Goal: Information Seeking & Learning: Learn about a topic

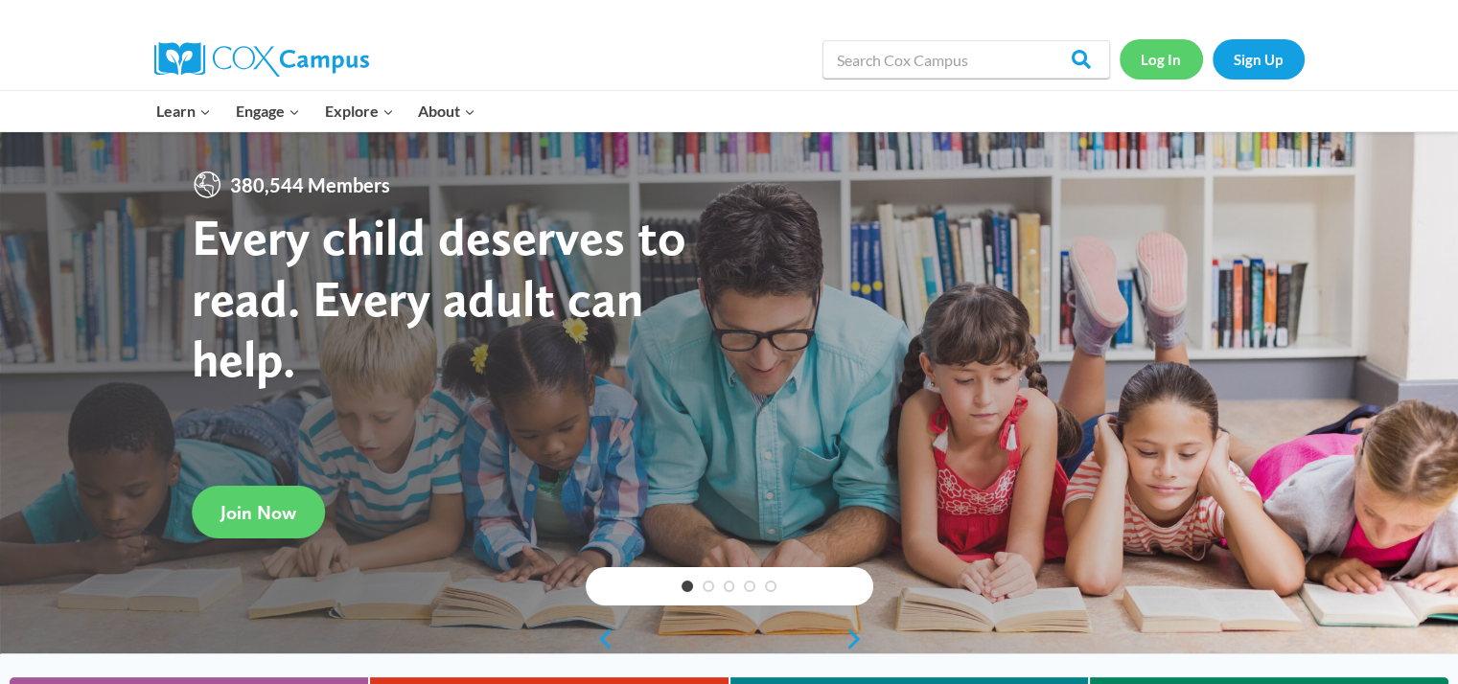
click at [1163, 60] on link "Log In" at bounding box center [1160, 58] width 83 height 39
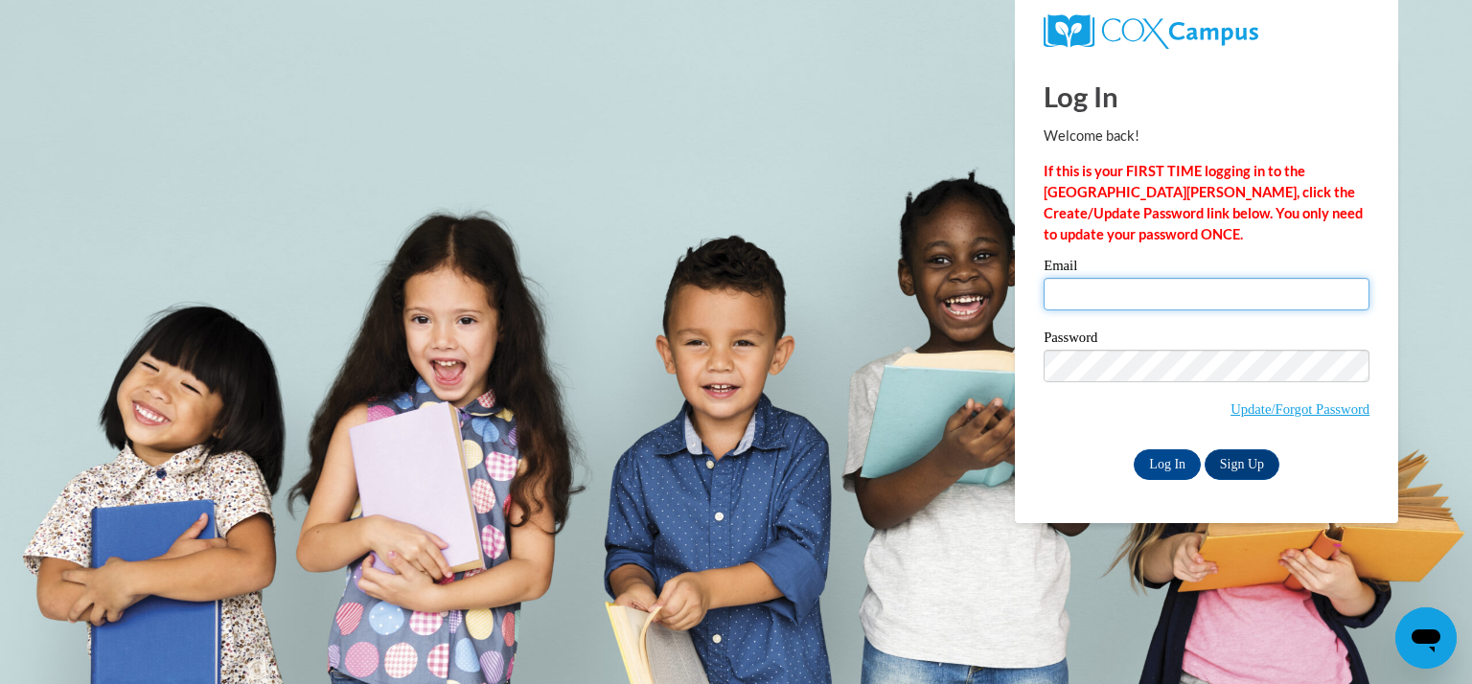
click at [1104, 287] on input "Email" at bounding box center [1207, 294] width 326 height 33
type input "dopieralam@kmsd.edu"
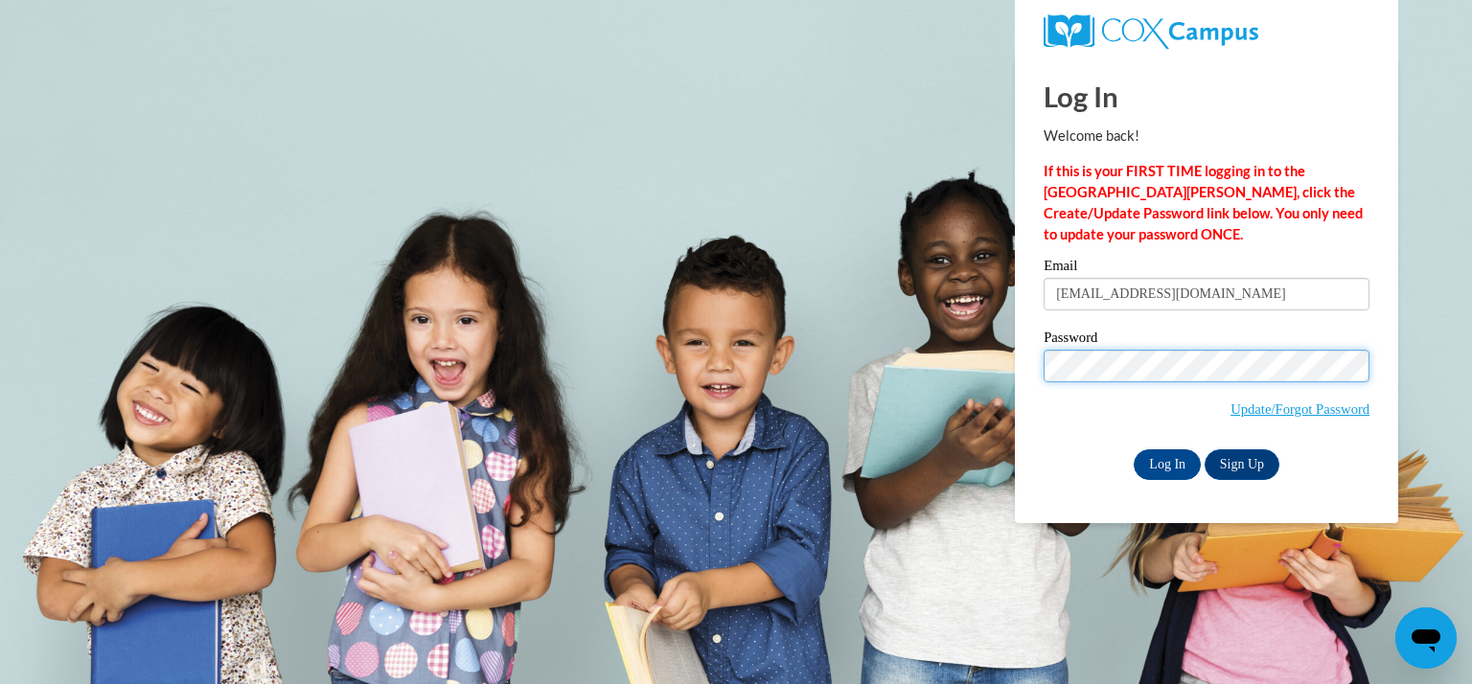
click at [1134, 449] on input "Log In" at bounding box center [1167, 464] width 67 height 31
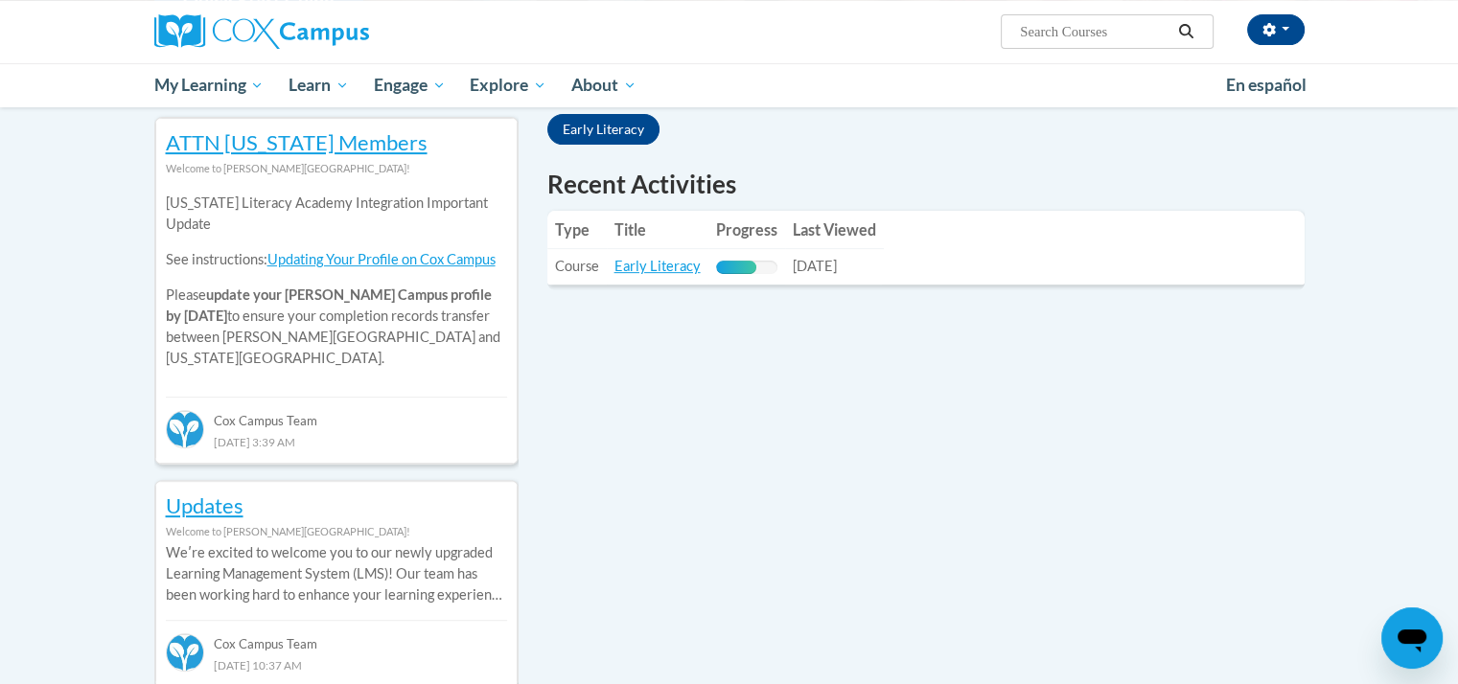
scroll to position [622, 0]
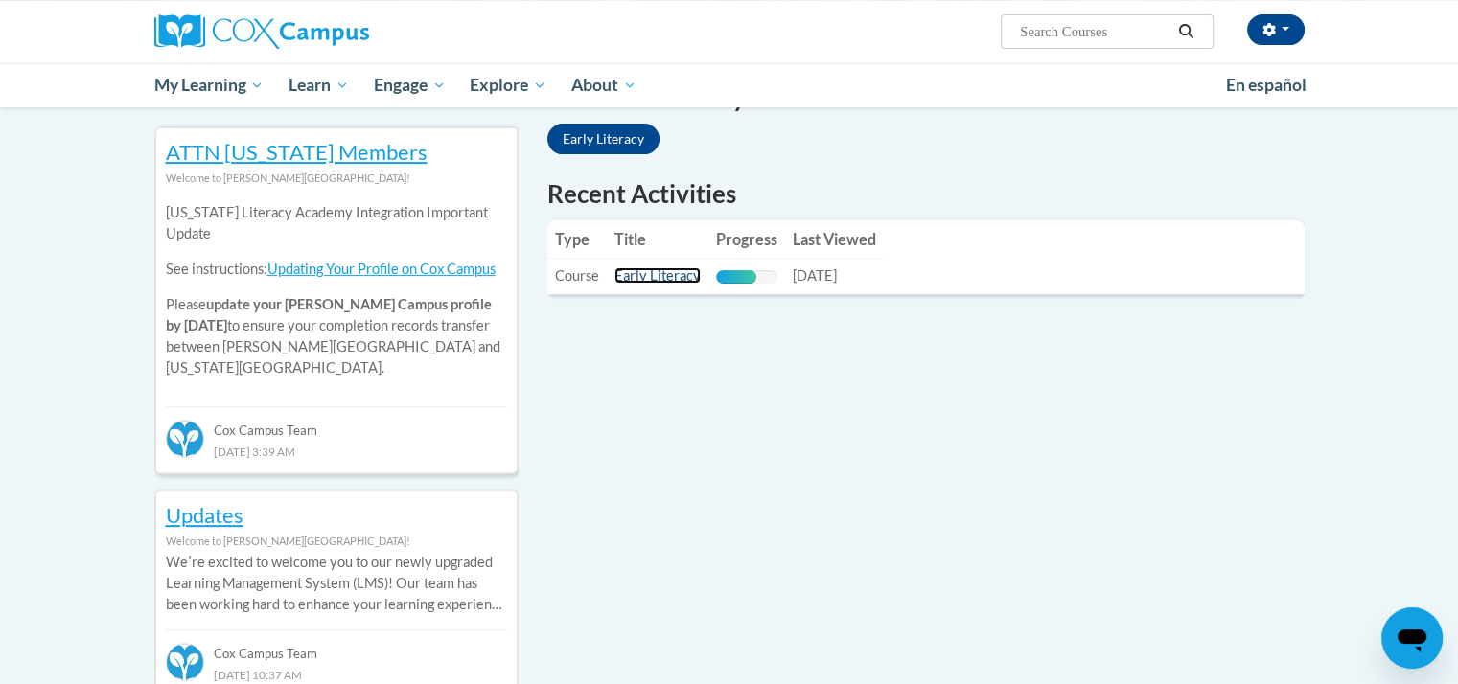
click at [673, 275] on link "Early Literacy" at bounding box center [657, 275] width 86 height 16
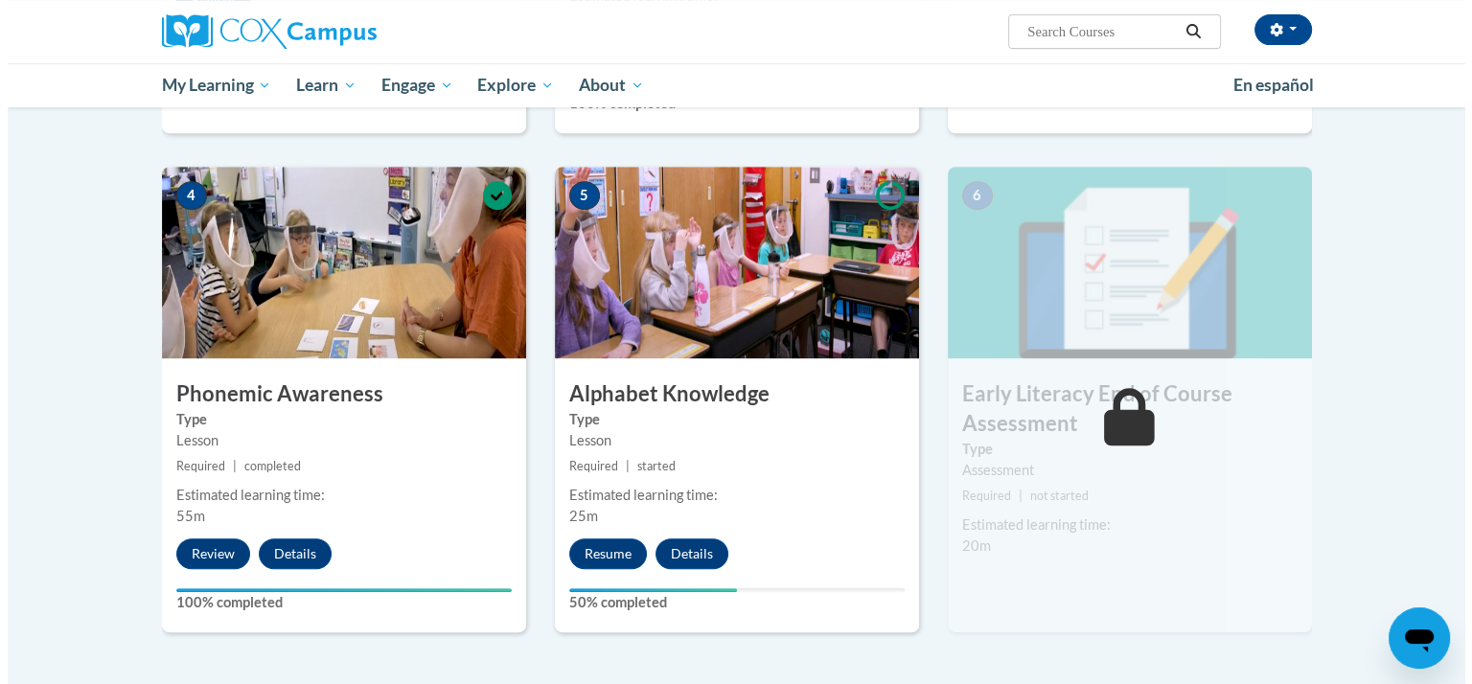
scroll to position [866, 0]
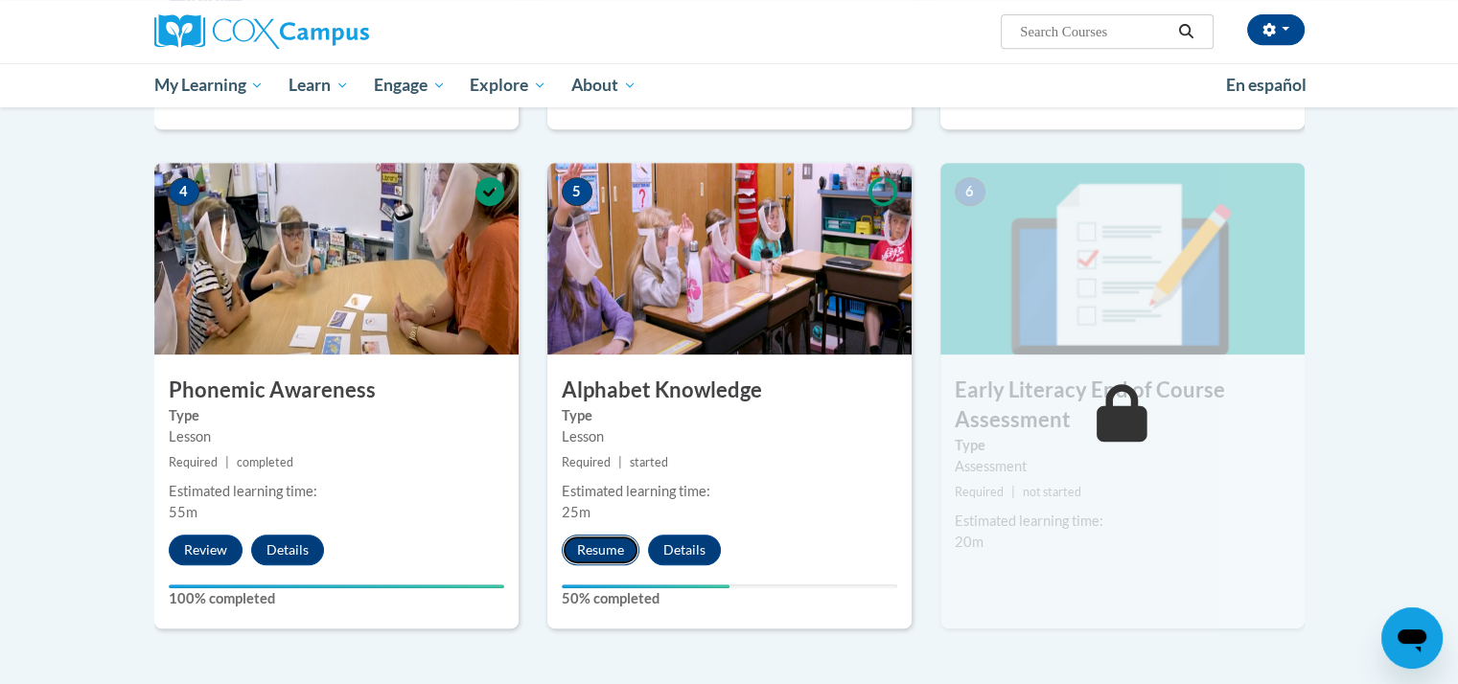
click at [585, 559] on button "Resume" at bounding box center [601, 550] width 78 height 31
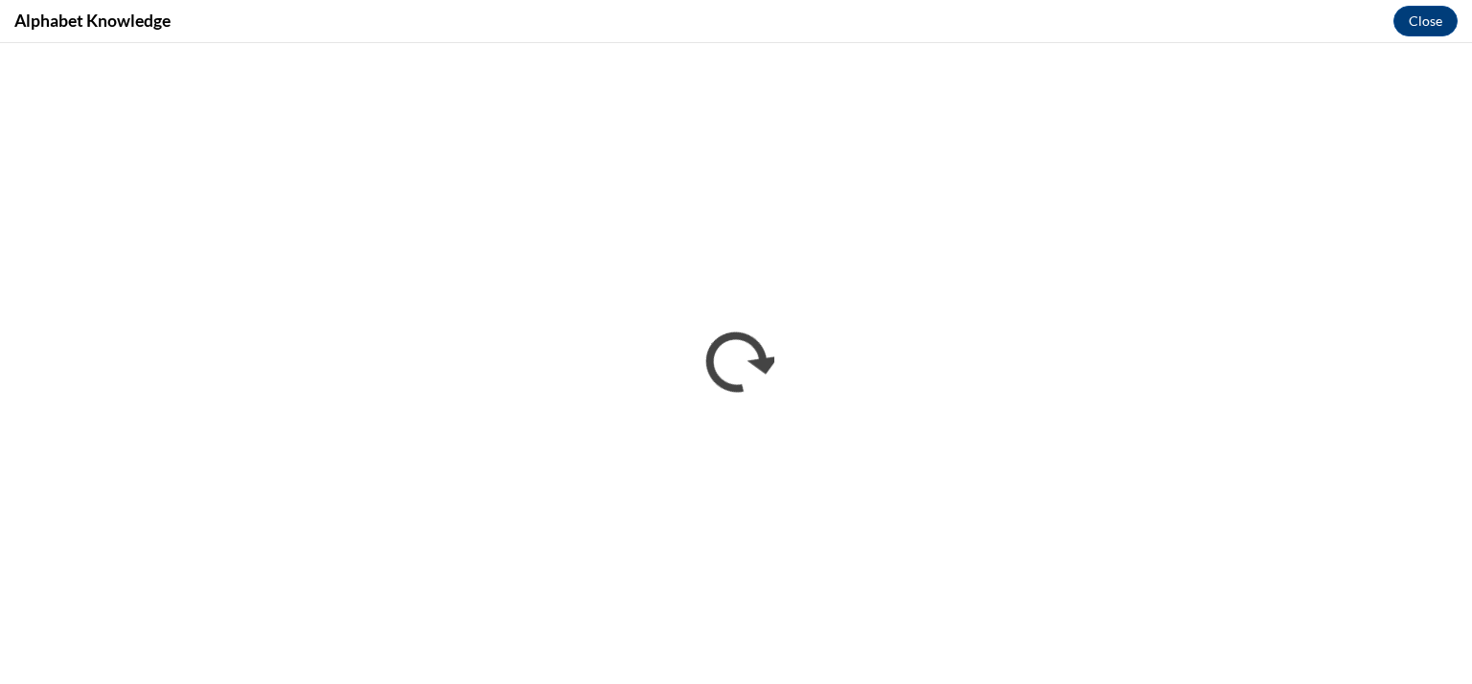
scroll to position [0, 0]
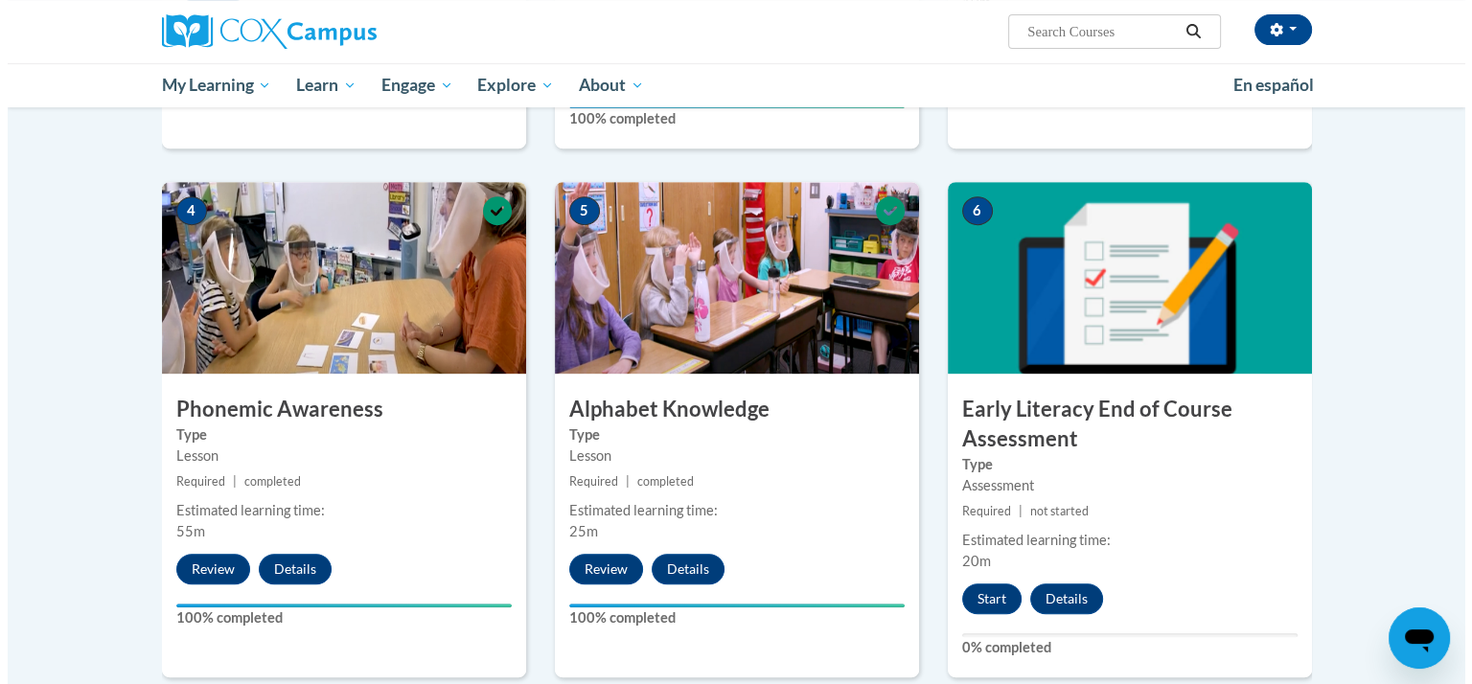
scroll to position [851, 0]
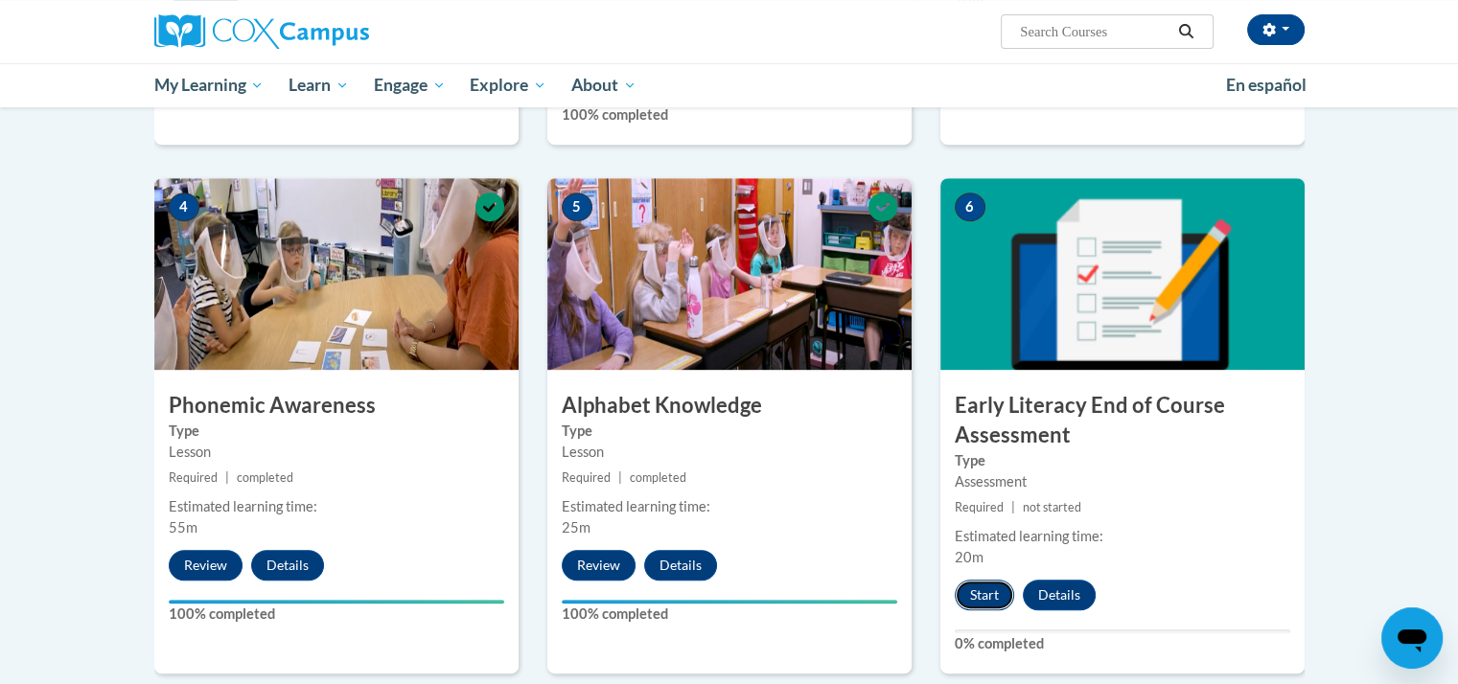
click at [985, 594] on button "Start" at bounding box center [983, 595] width 59 height 31
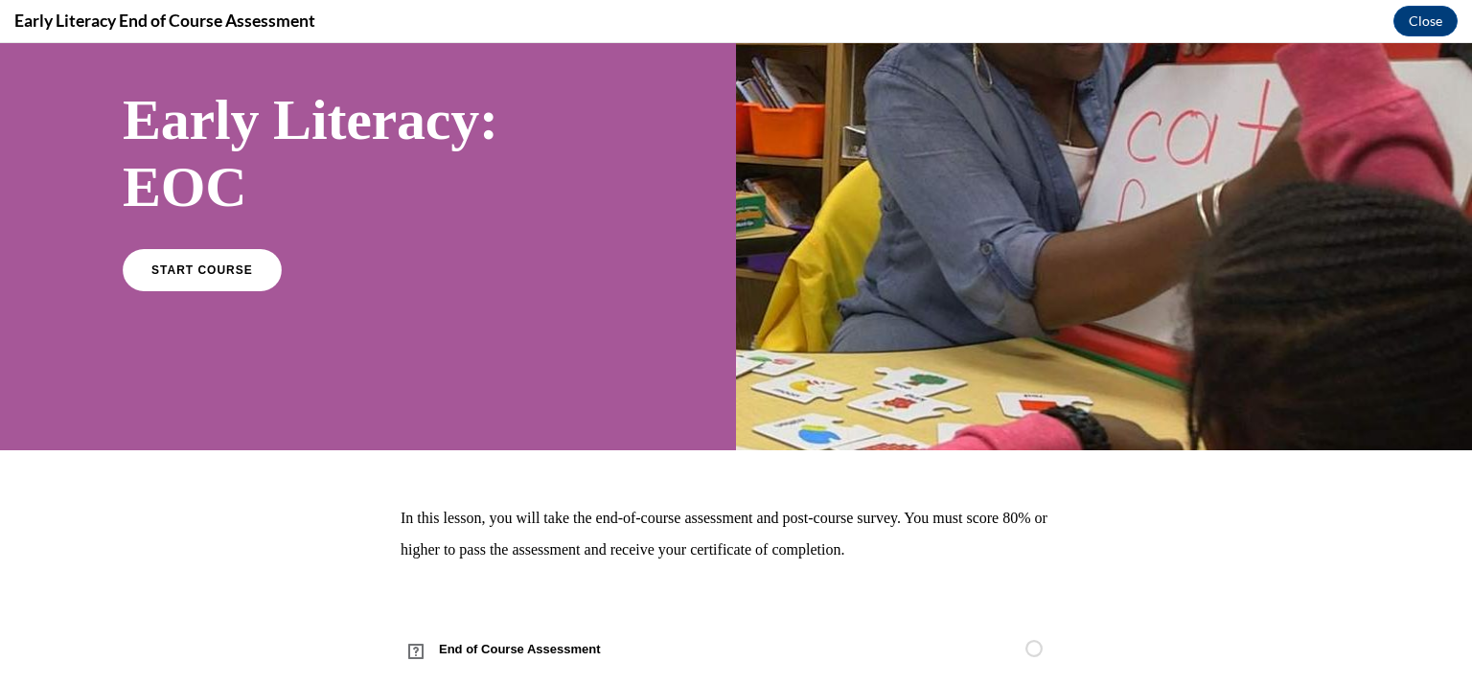
scroll to position [164, 0]
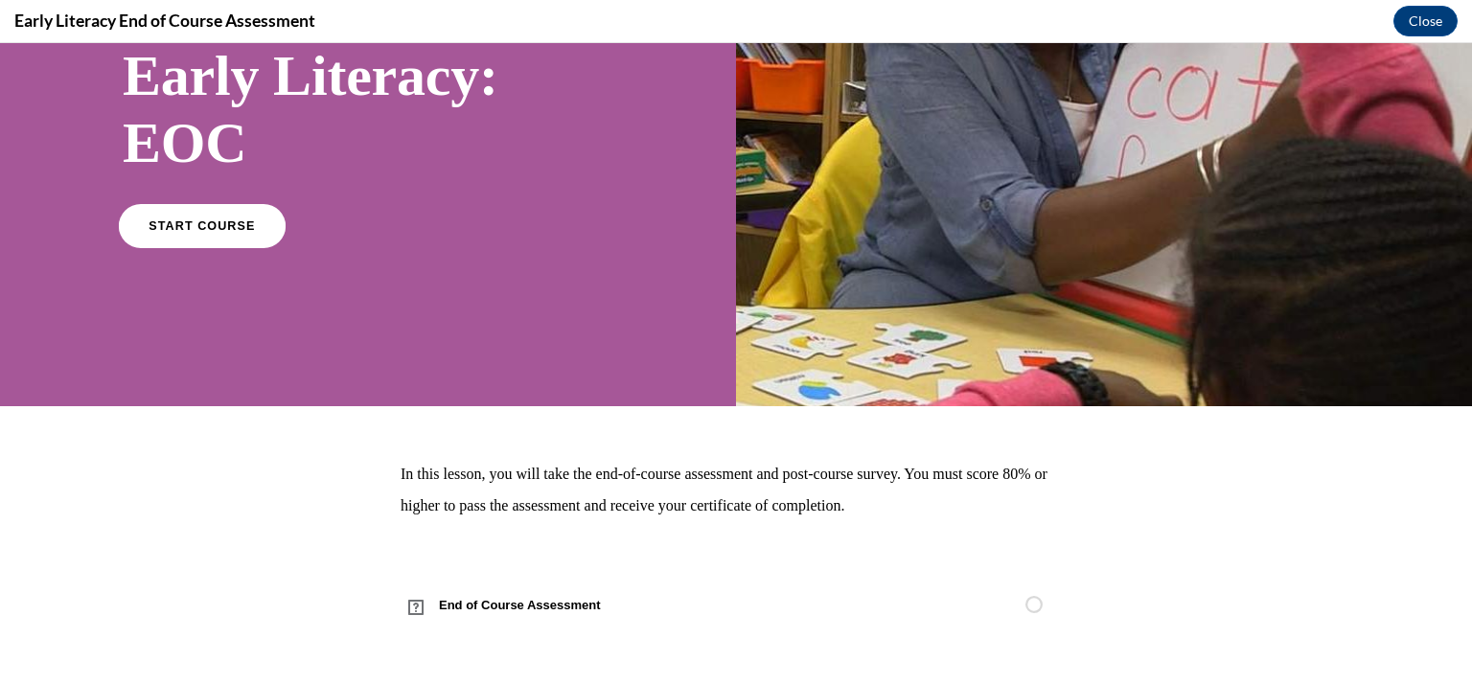
click at [230, 216] on link "START COURSE" at bounding box center [202, 225] width 167 height 44
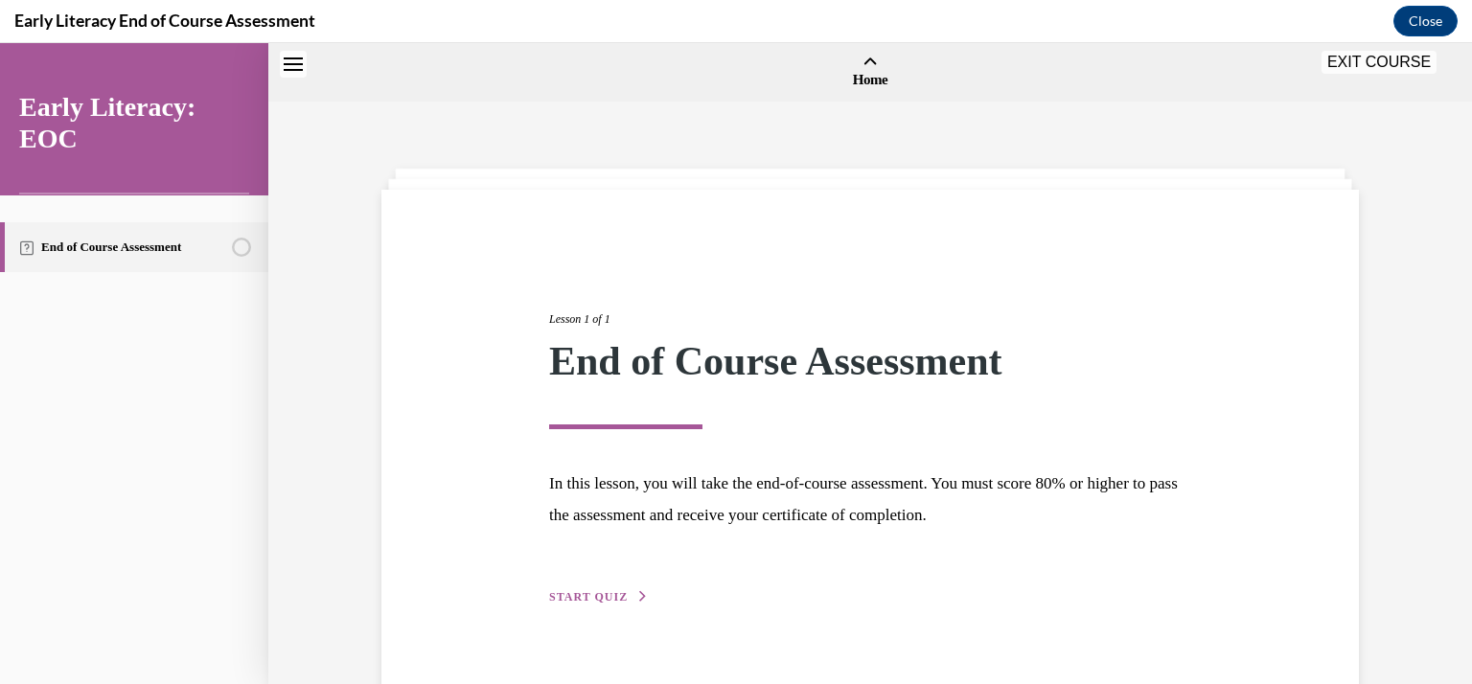
scroll to position [59, 0]
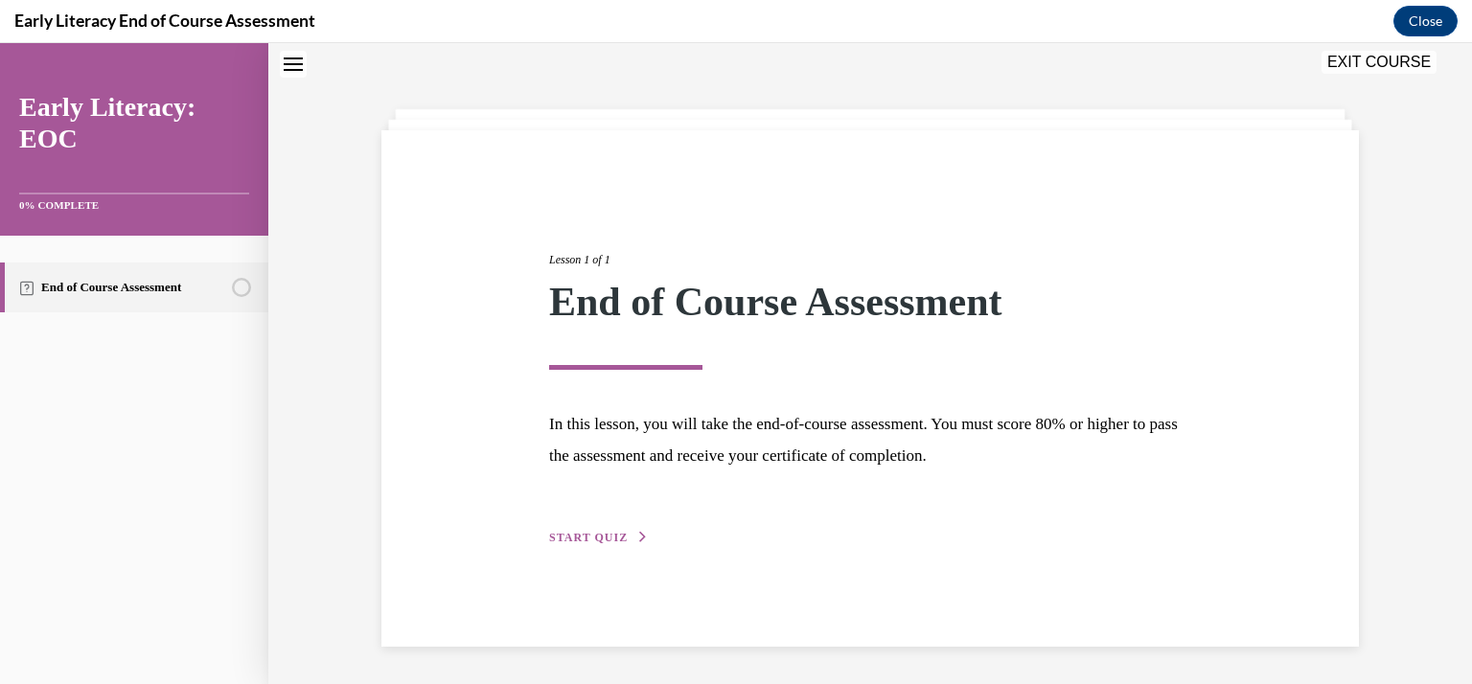
click at [581, 532] on span "START QUIZ" at bounding box center [588, 537] width 79 height 13
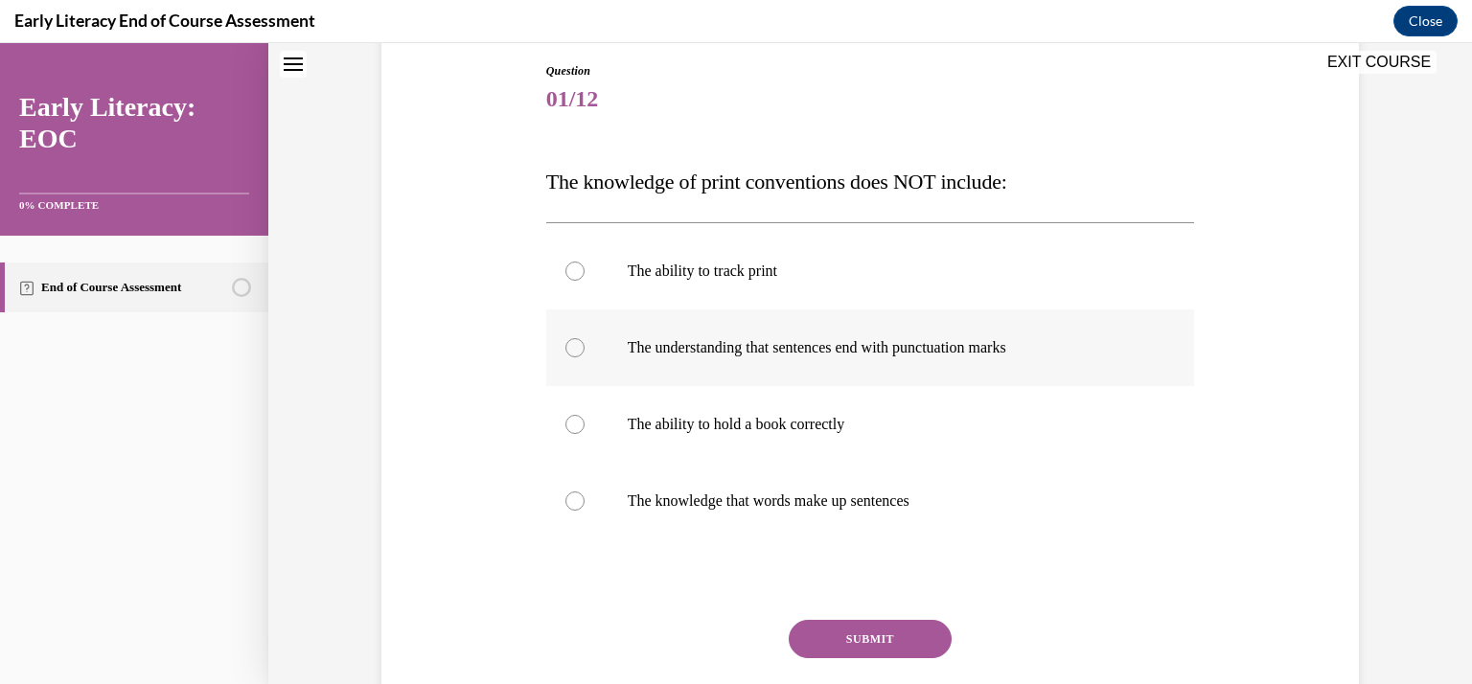
scroll to position [210, 0]
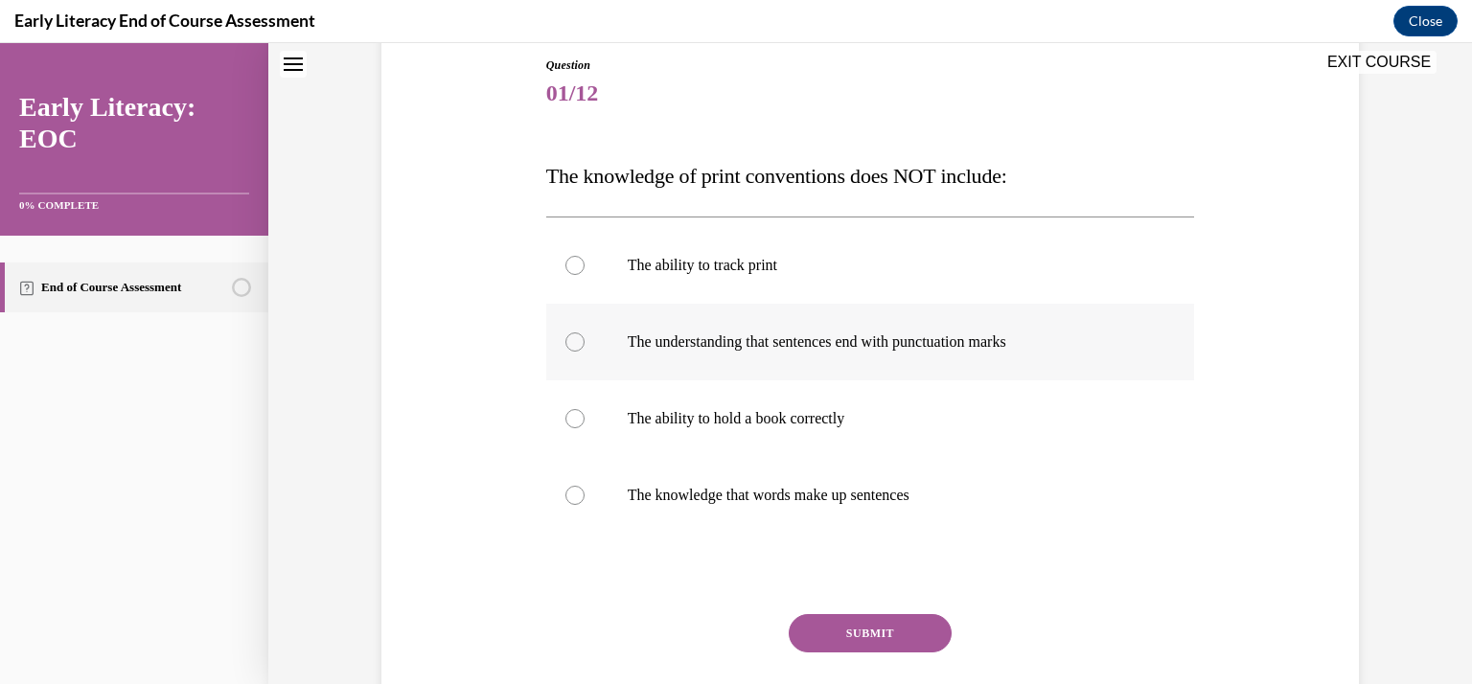
click at [571, 337] on div at bounding box center [574, 342] width 19 height 19
click at [571, 346] on div at bounding box center [574, 342] width 19 height 19
click at [567, 421] on div at bounding box center [574, 418] width 19 height 19
click at [833, 624] on button "SUBMIT" at bounding box center [870, 633] width 163 height 38
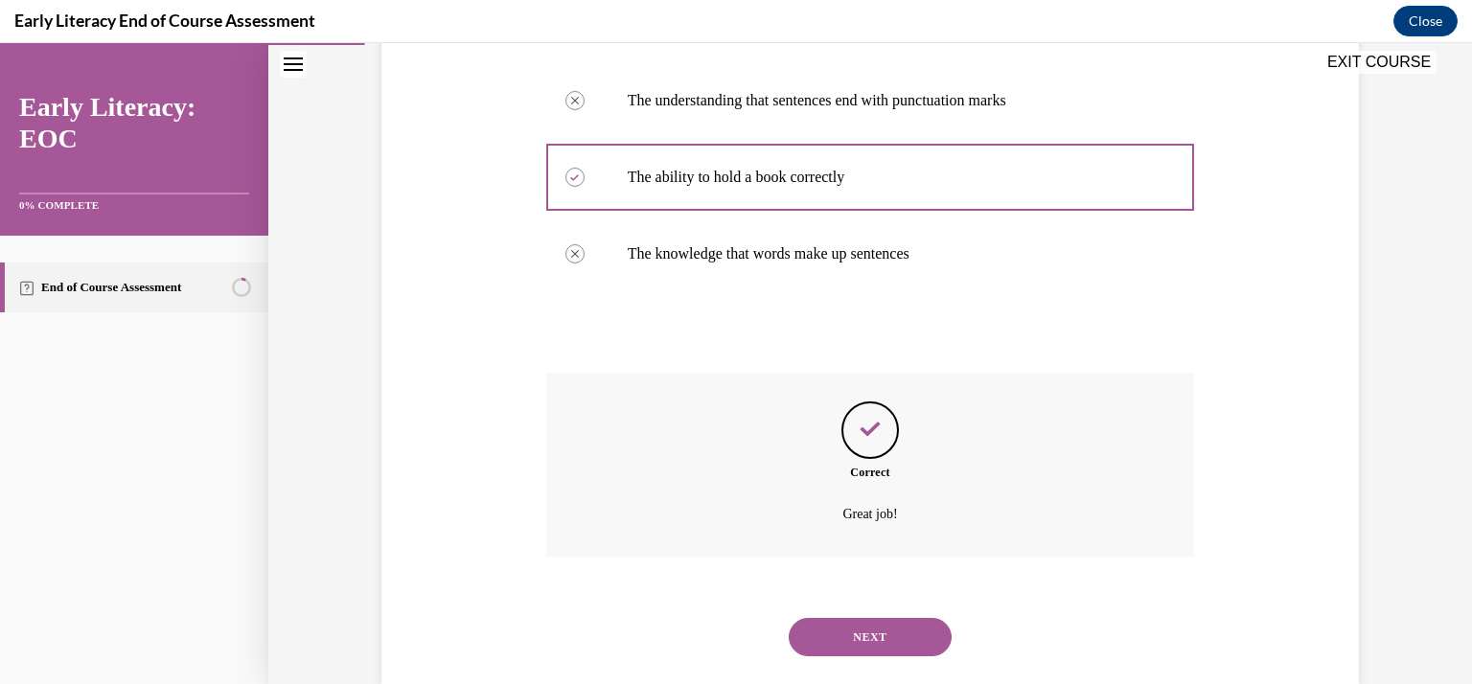
scroll to position [454, 0]
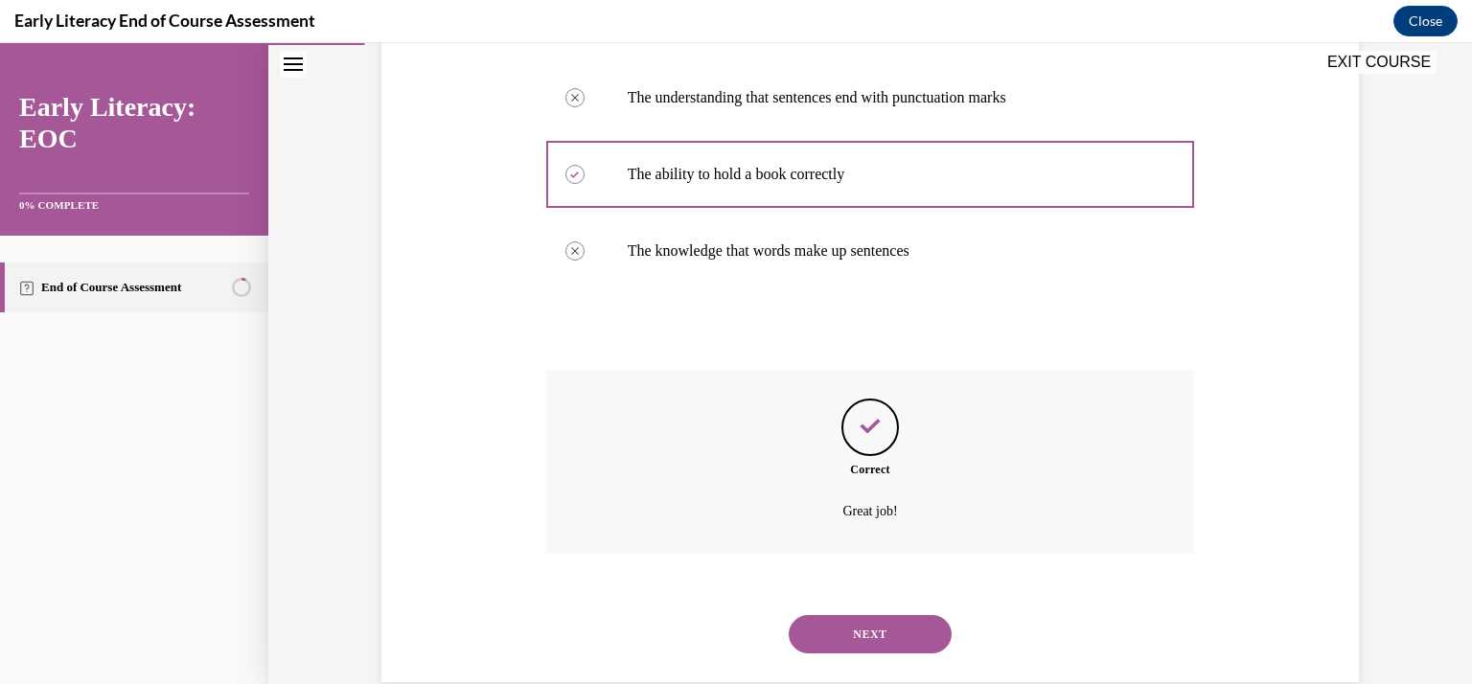
click at [907, 643] on button "NEXT" at bounding box center [870, 634] width 163 height 38
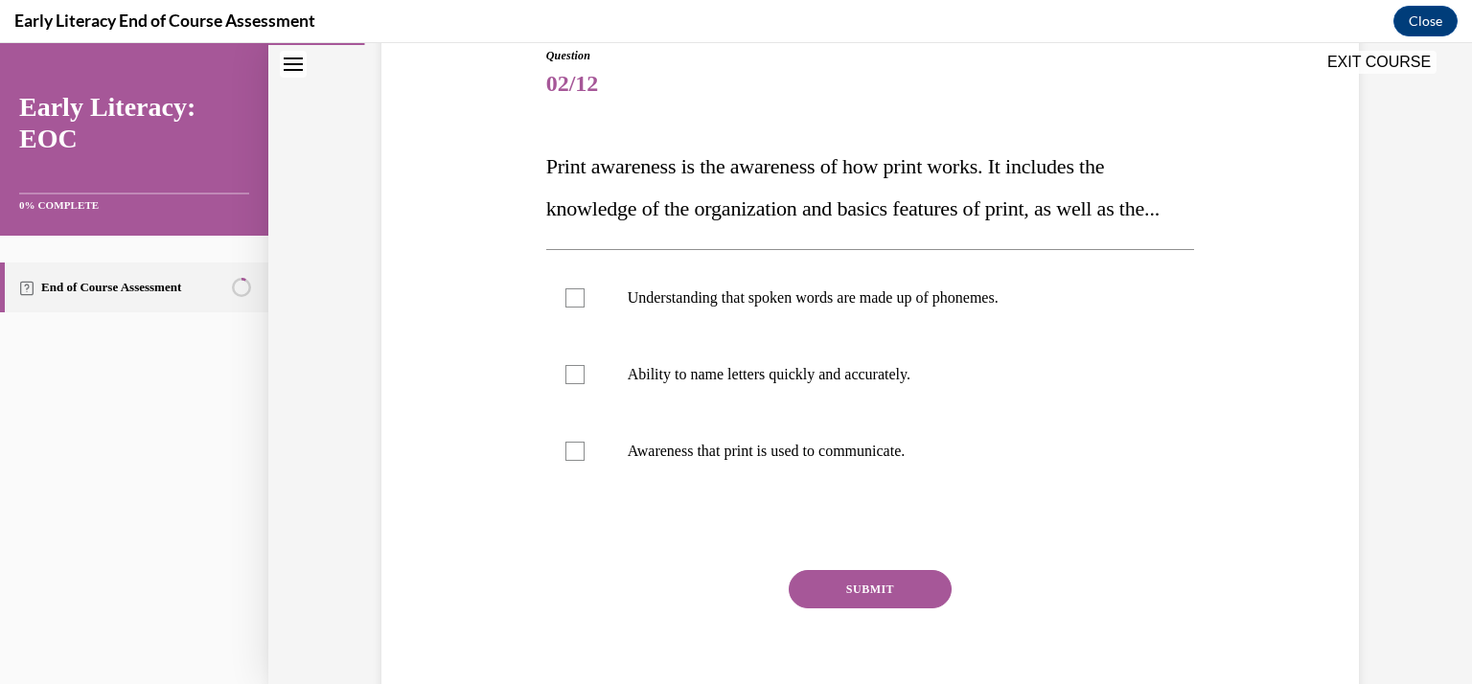
scroll to position [222, 0]
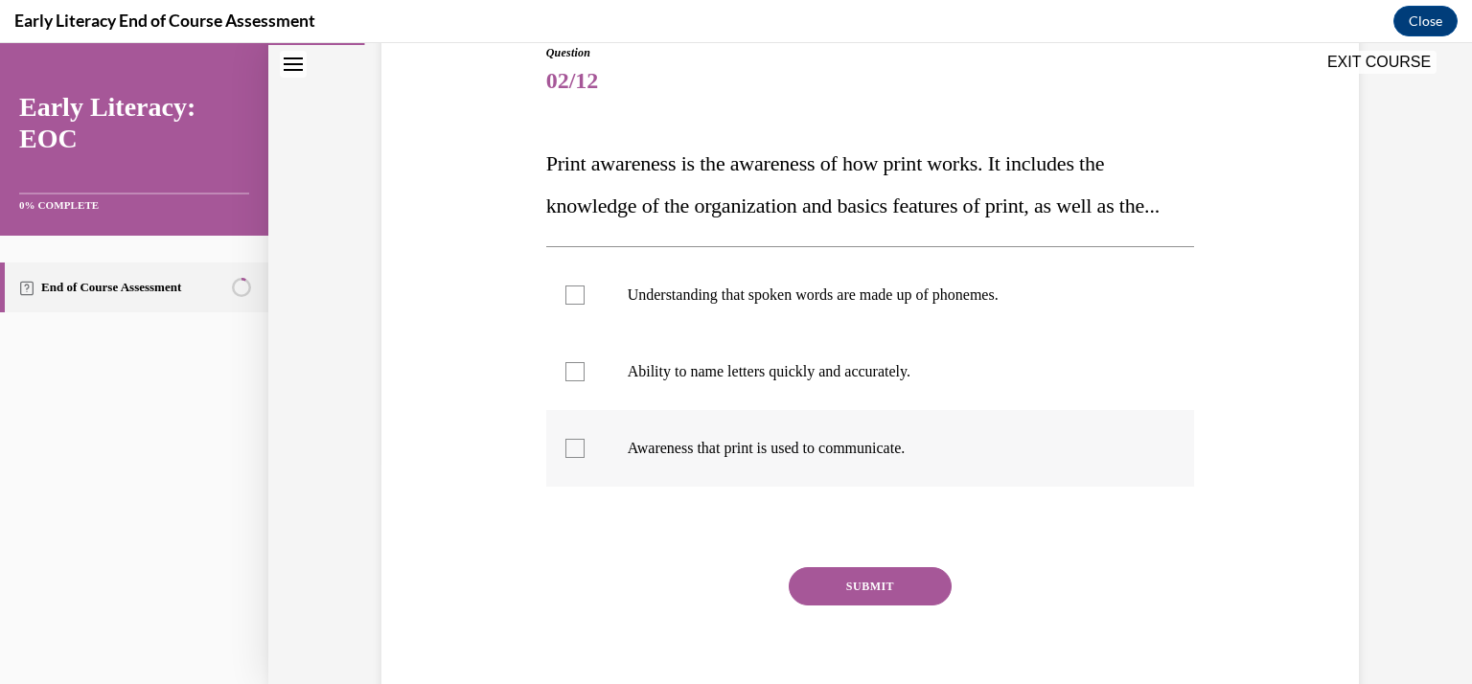
click at [565, 458] on div at bounding box center [574, 448] width 19 height 19
click at [852, 606] on button "SUBMIT" at bounding box center [870, 586] width 163 height 38
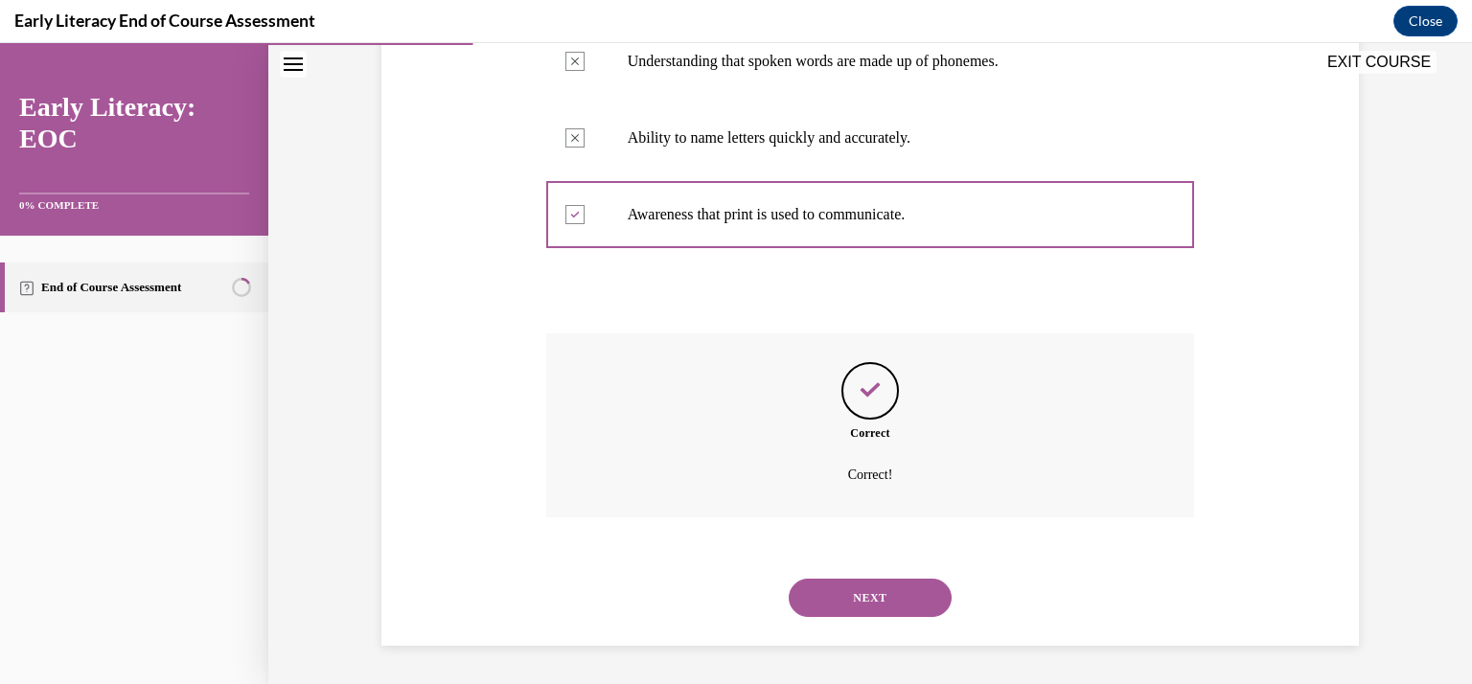
scroll to position [498, 0]
click at [853, 592] on button "NEXT" at bounding box center [870, 598] width 163 height 38
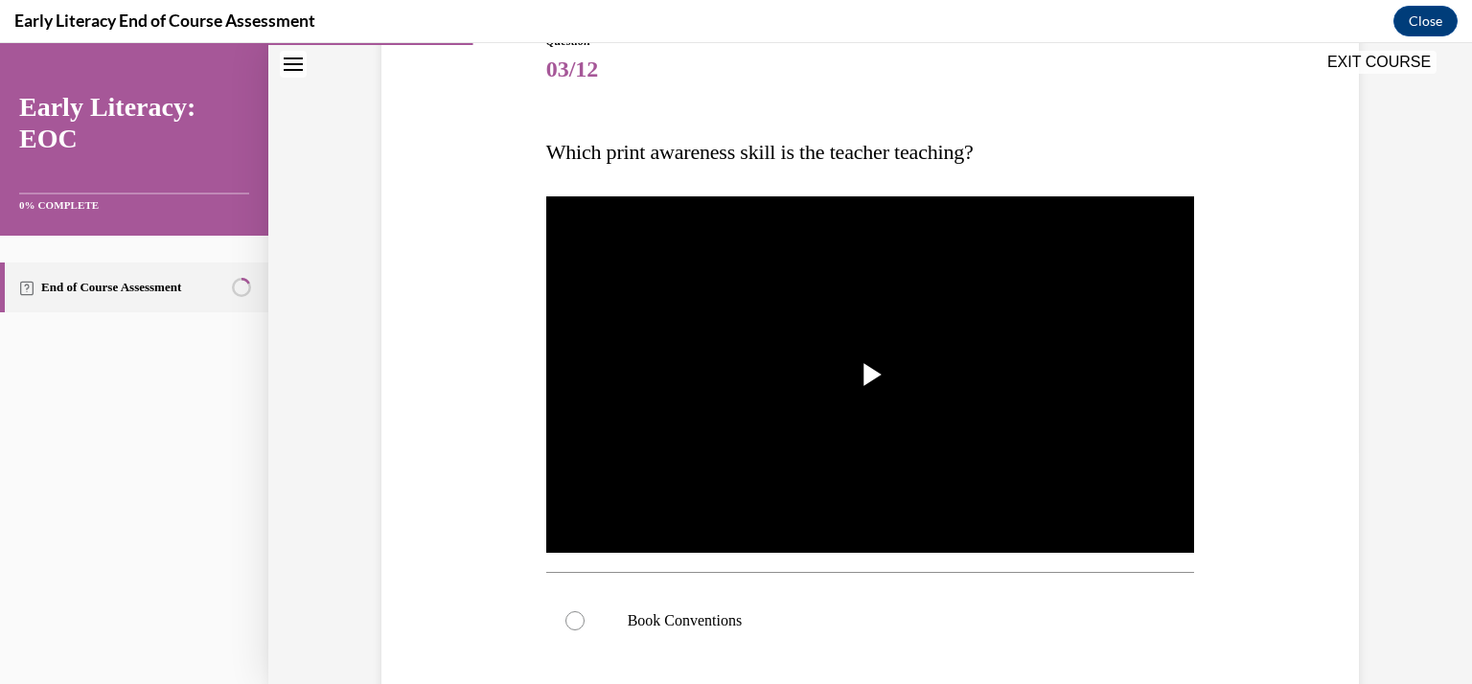
scroll to position [257, 0]
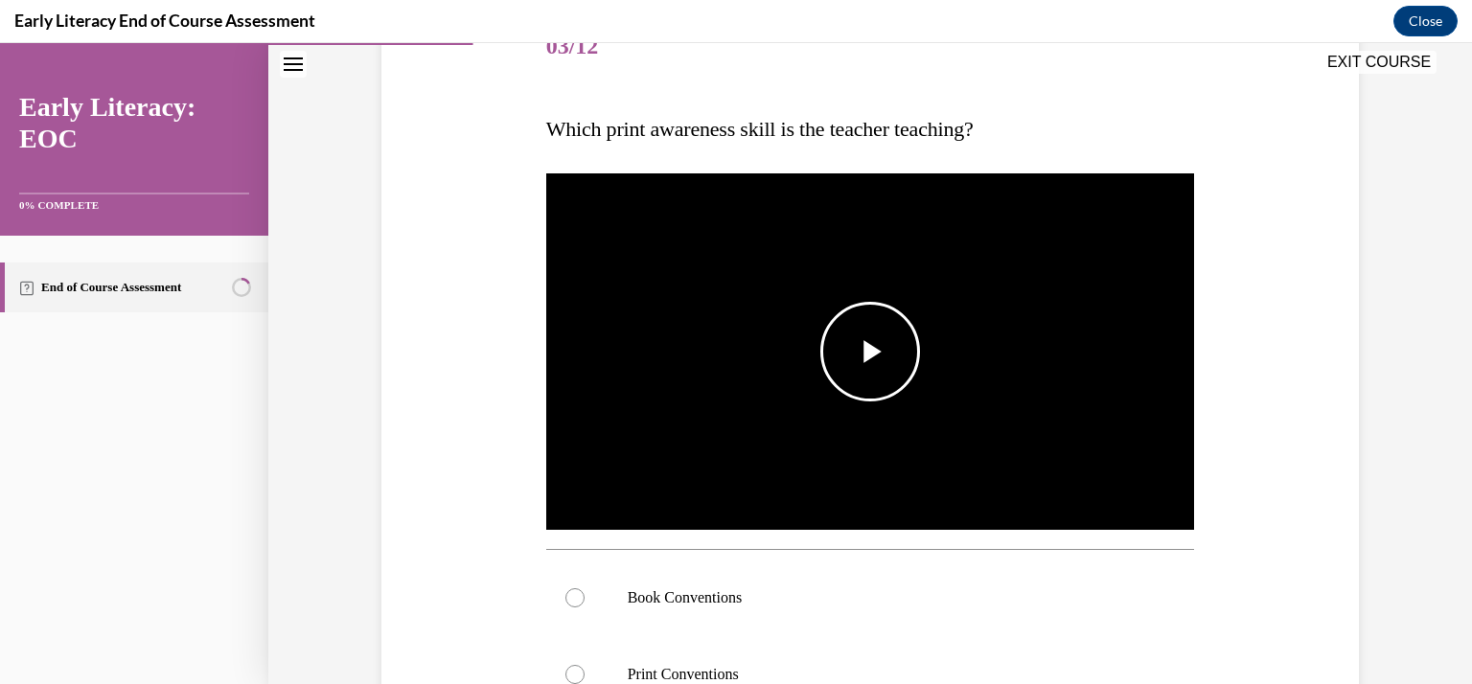
click at [870, 352] on span "Video player" at bounding box center [870, 352] width 0 height 0
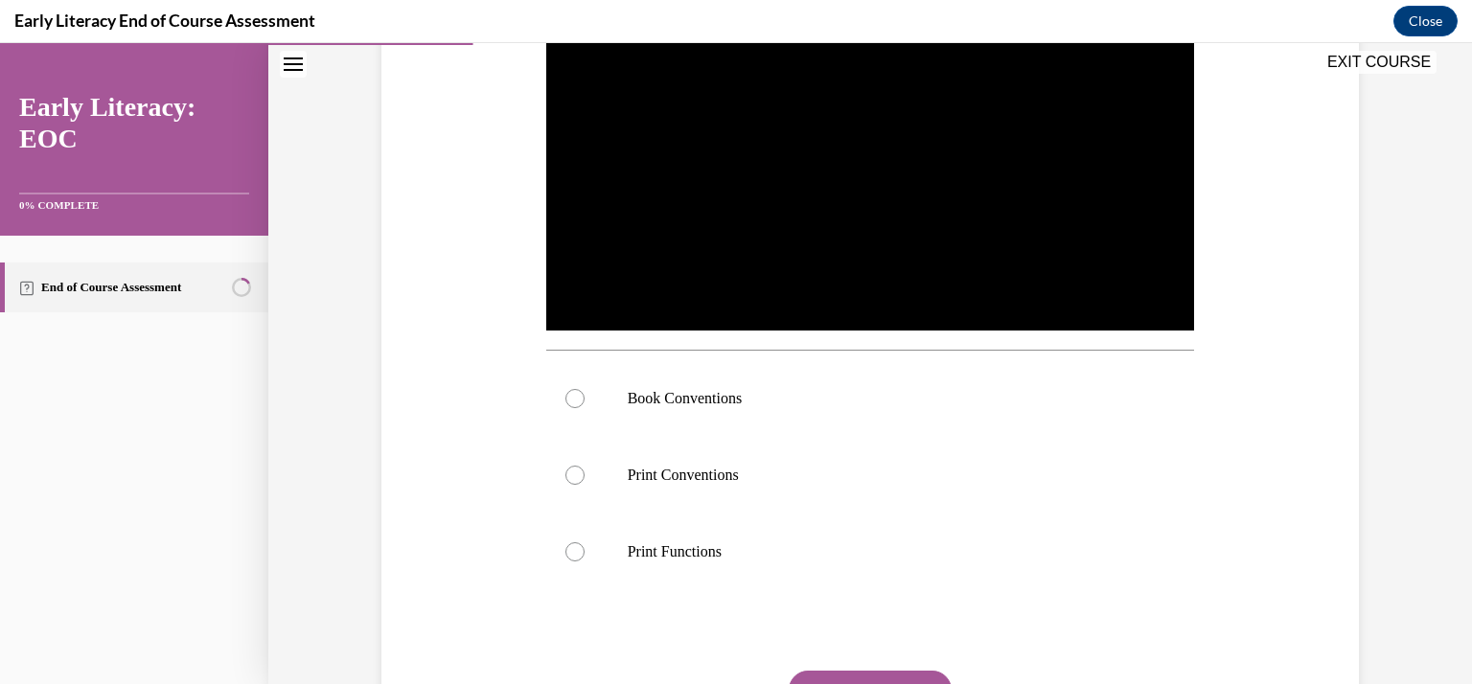
scroll to position [468, 0]
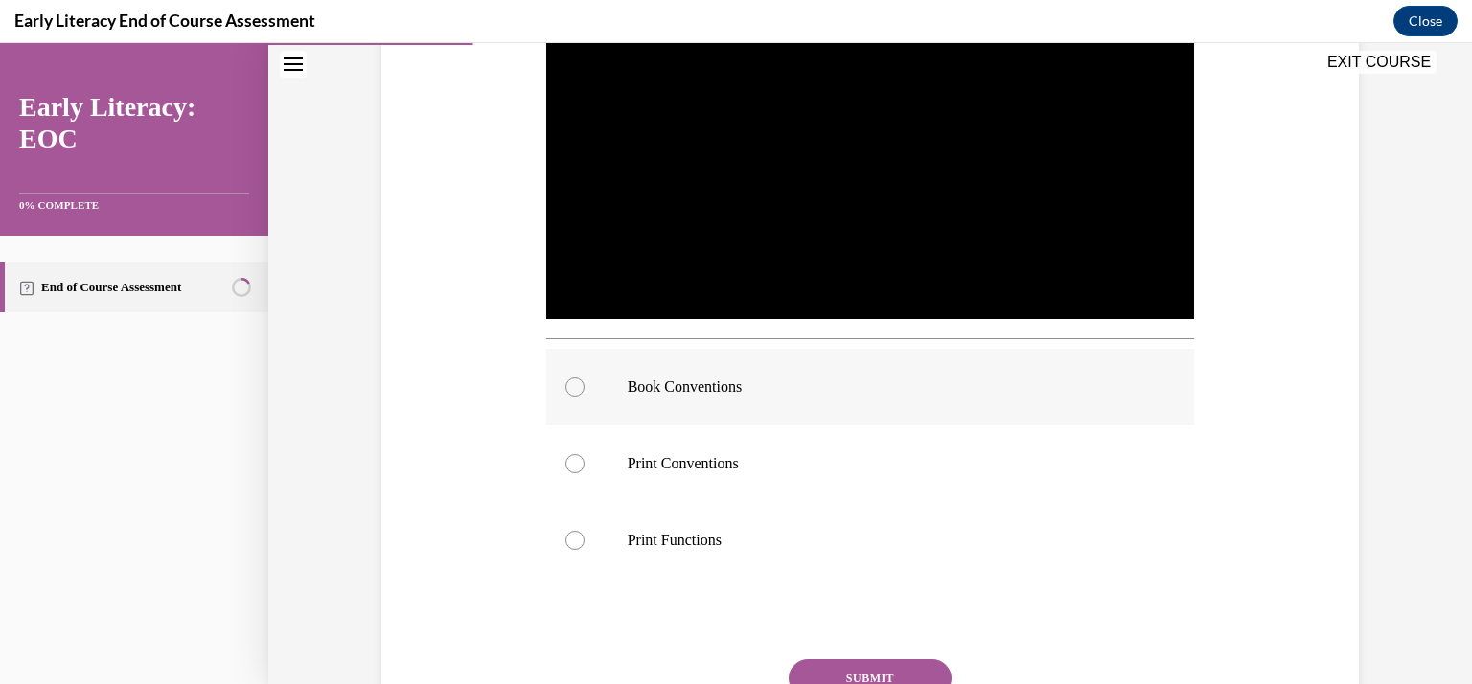
click at [566, 386] on div at bounding box center [574, 387] width 19 height 19
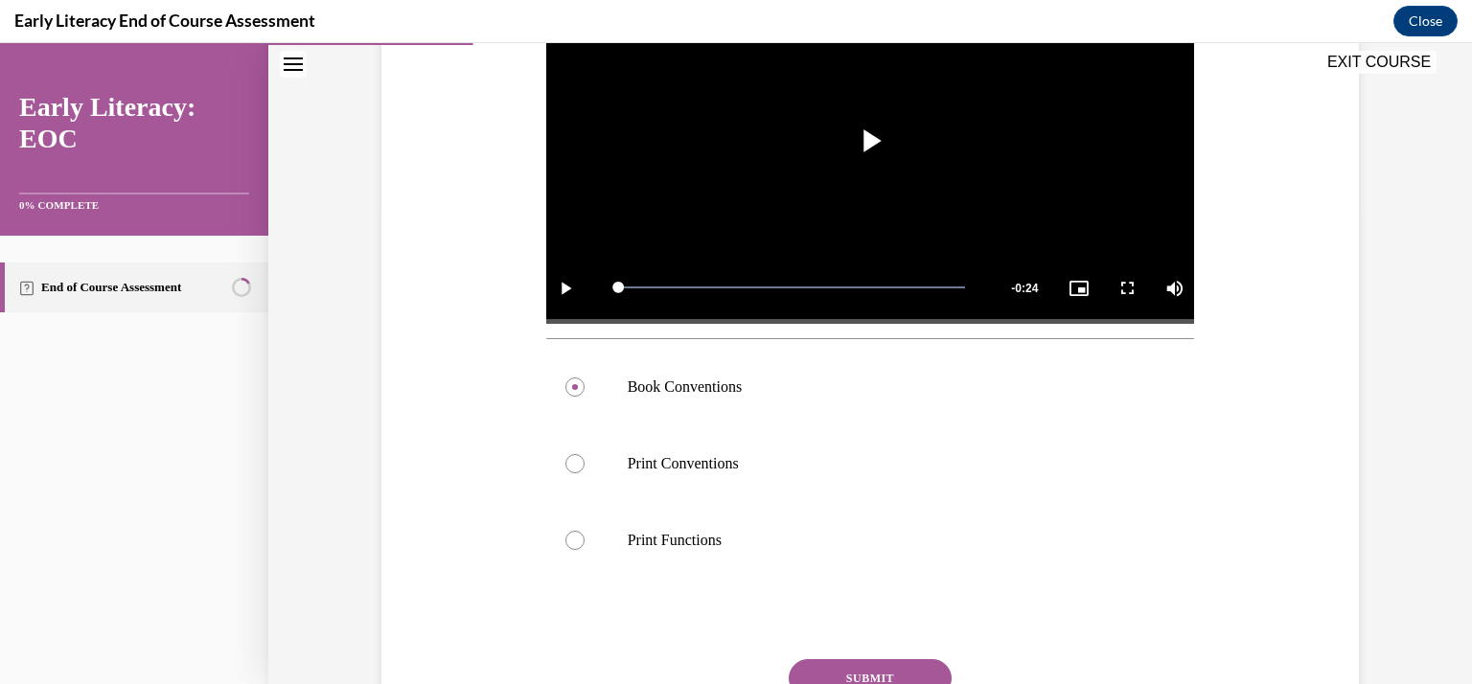
click at [857, 665] on button "SUBMIT" at bounding box center [870, 678] width 163 height 38
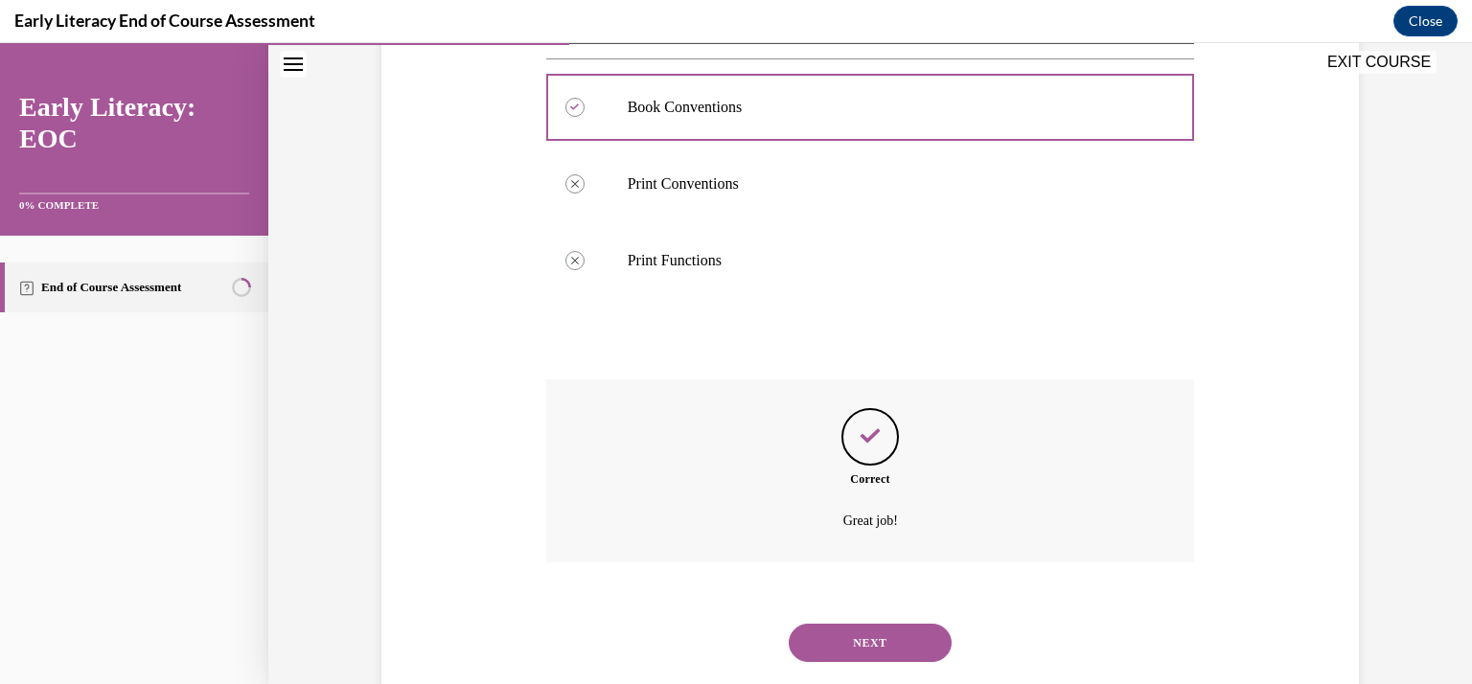
scroll to position [792, 0]
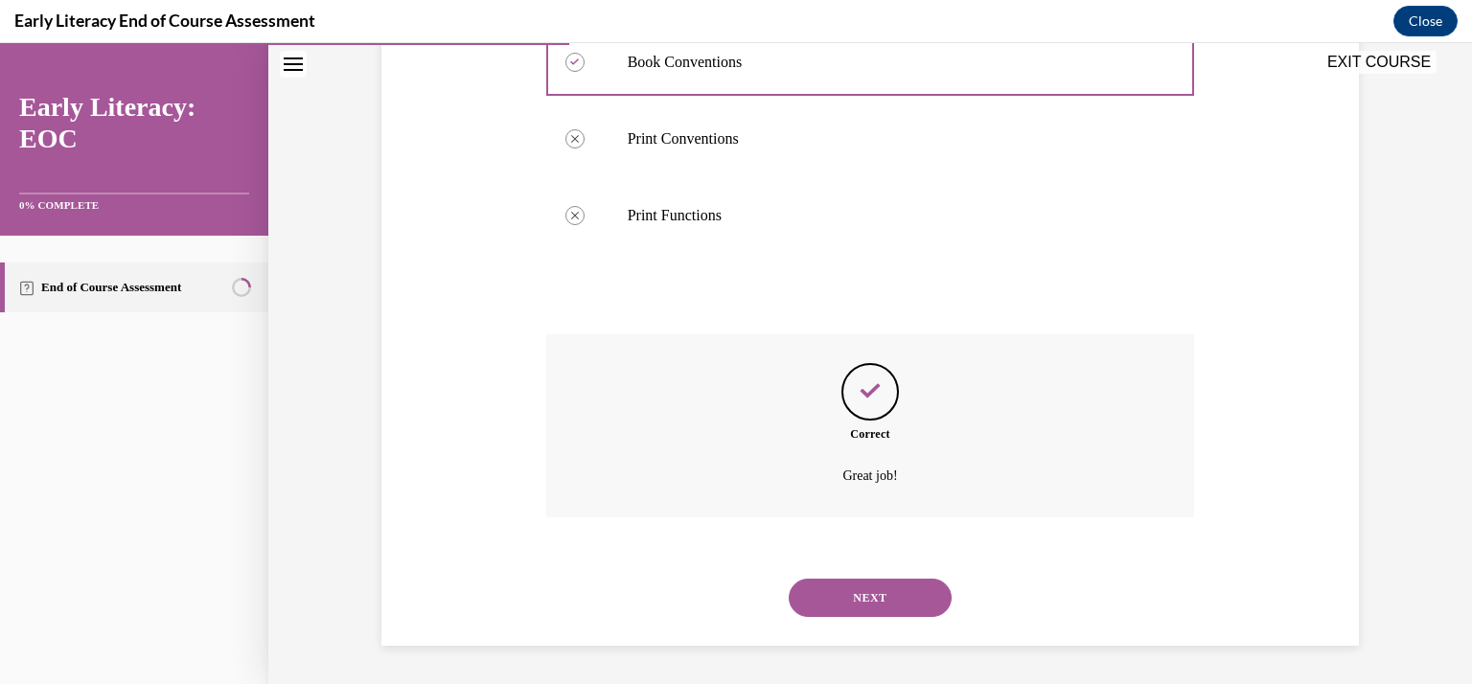
click at [831, 589] on button "NEXT" at bounding box center [870, 598] width 163 height 38
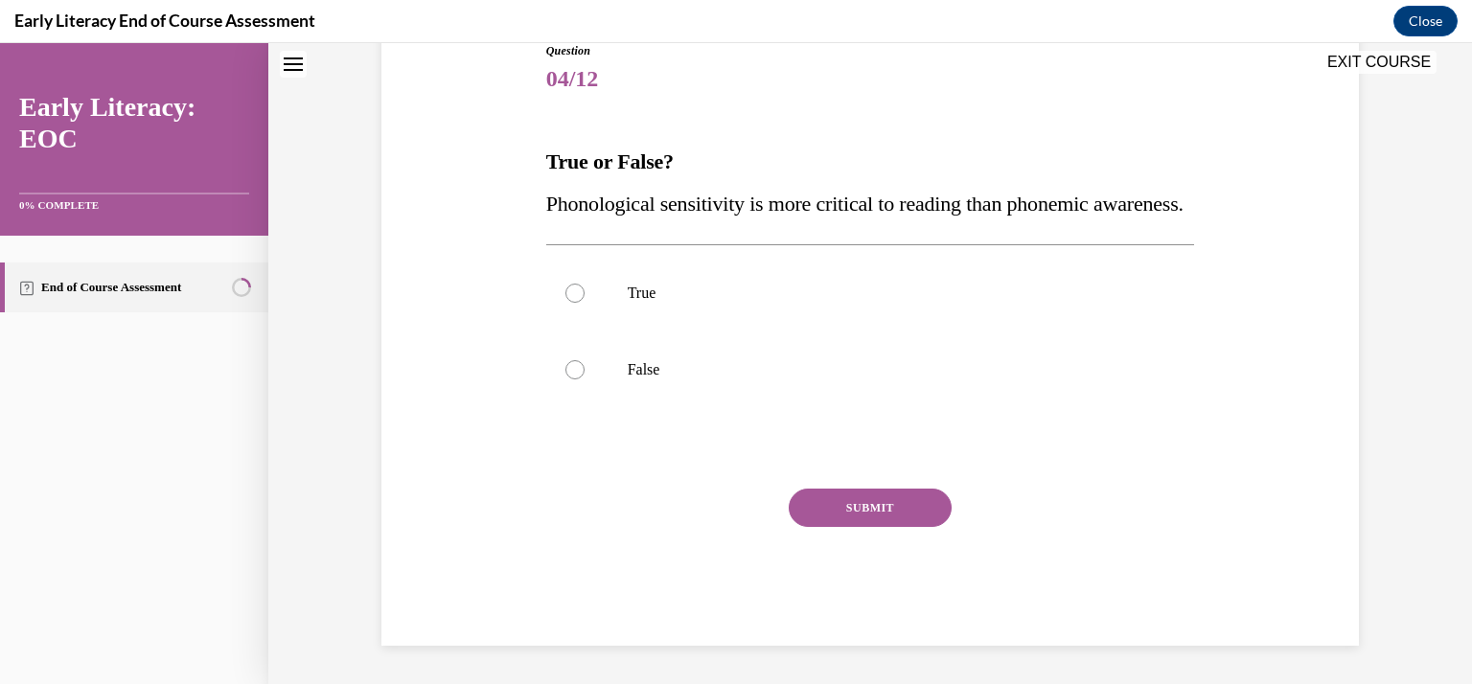
scroll to position [57, 0]
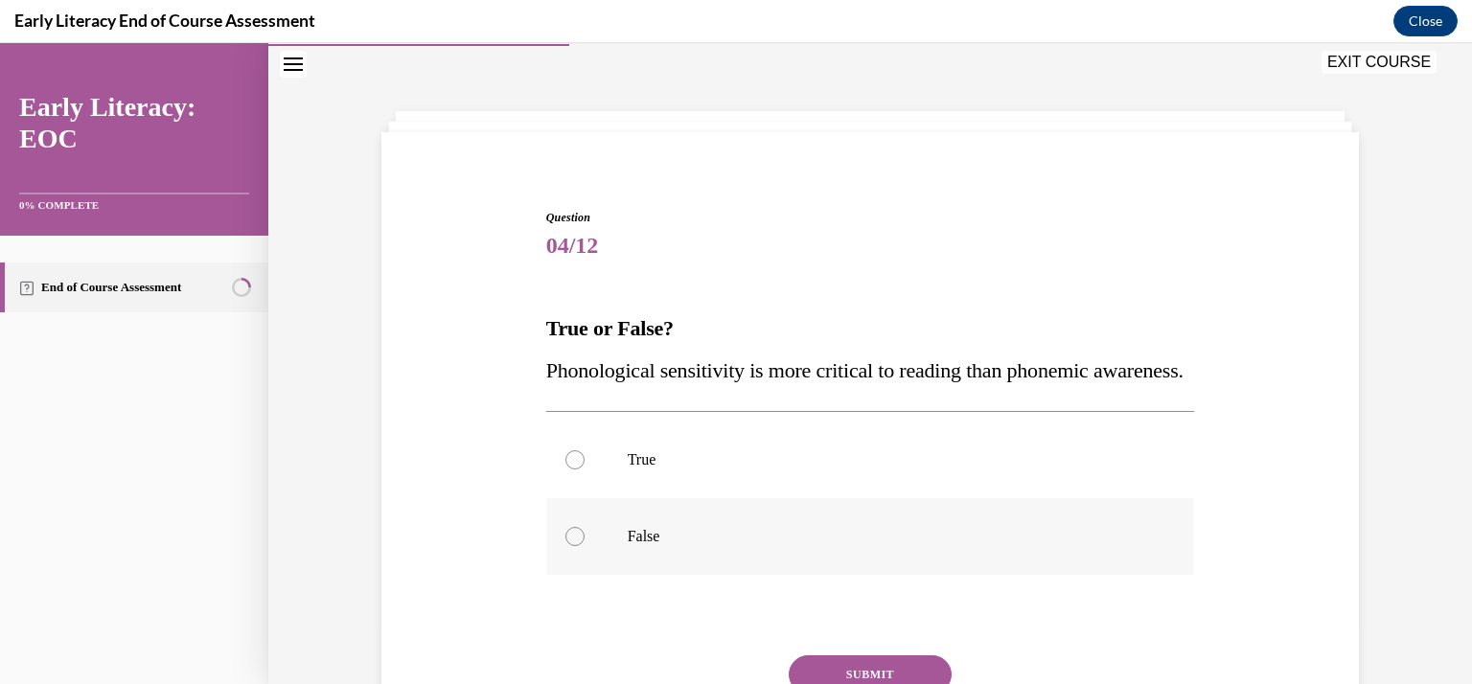
click at [571, 575] on div at bounding box center [870, 536] width 649 height 77
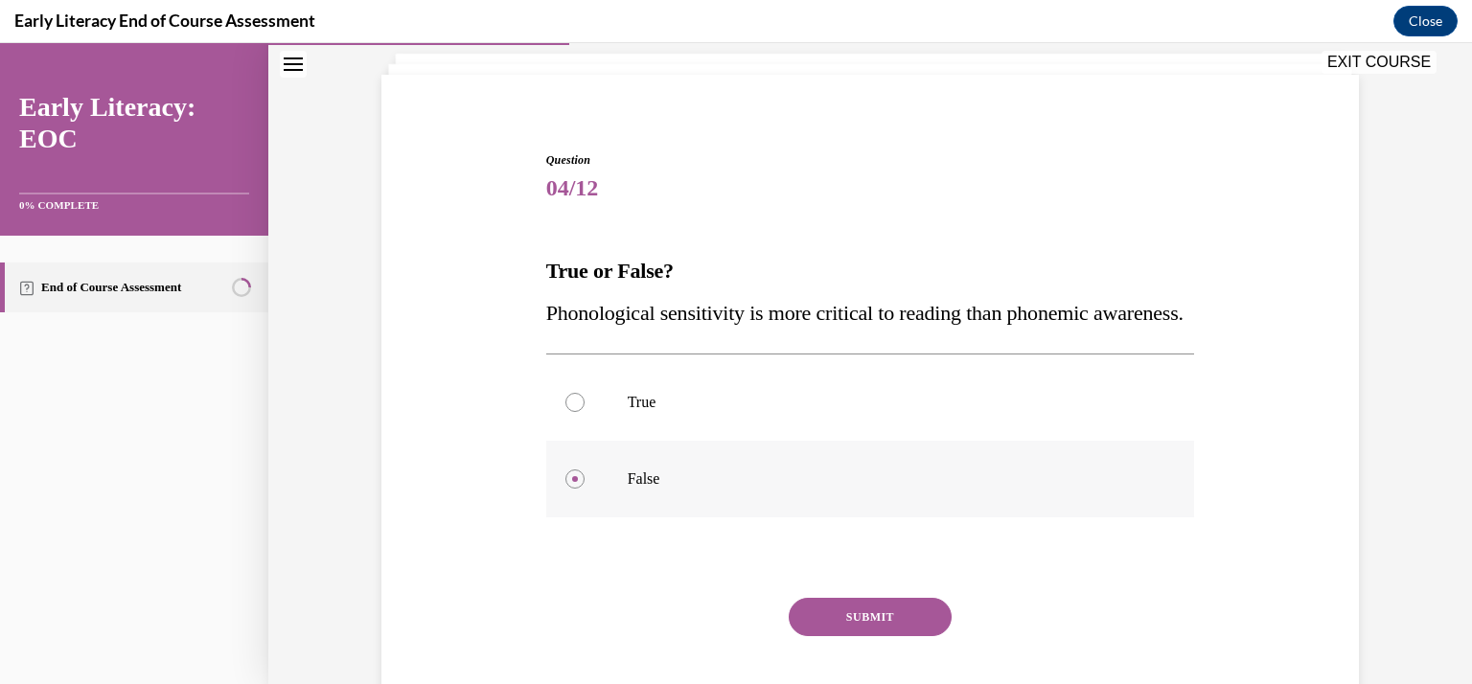
scroll to position [209, 0]
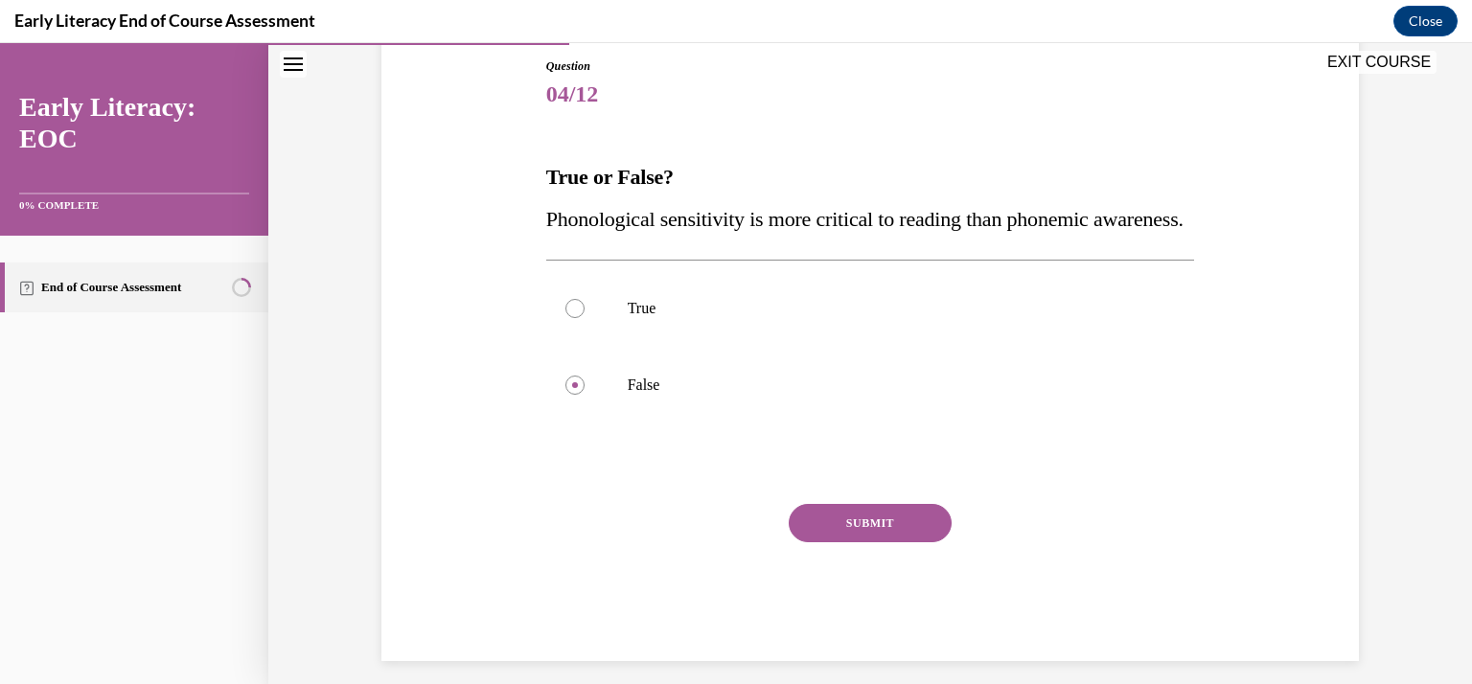
click at [846, 542] on button "SUBMIT" at bounding box center [870, 523] width 163 height 38
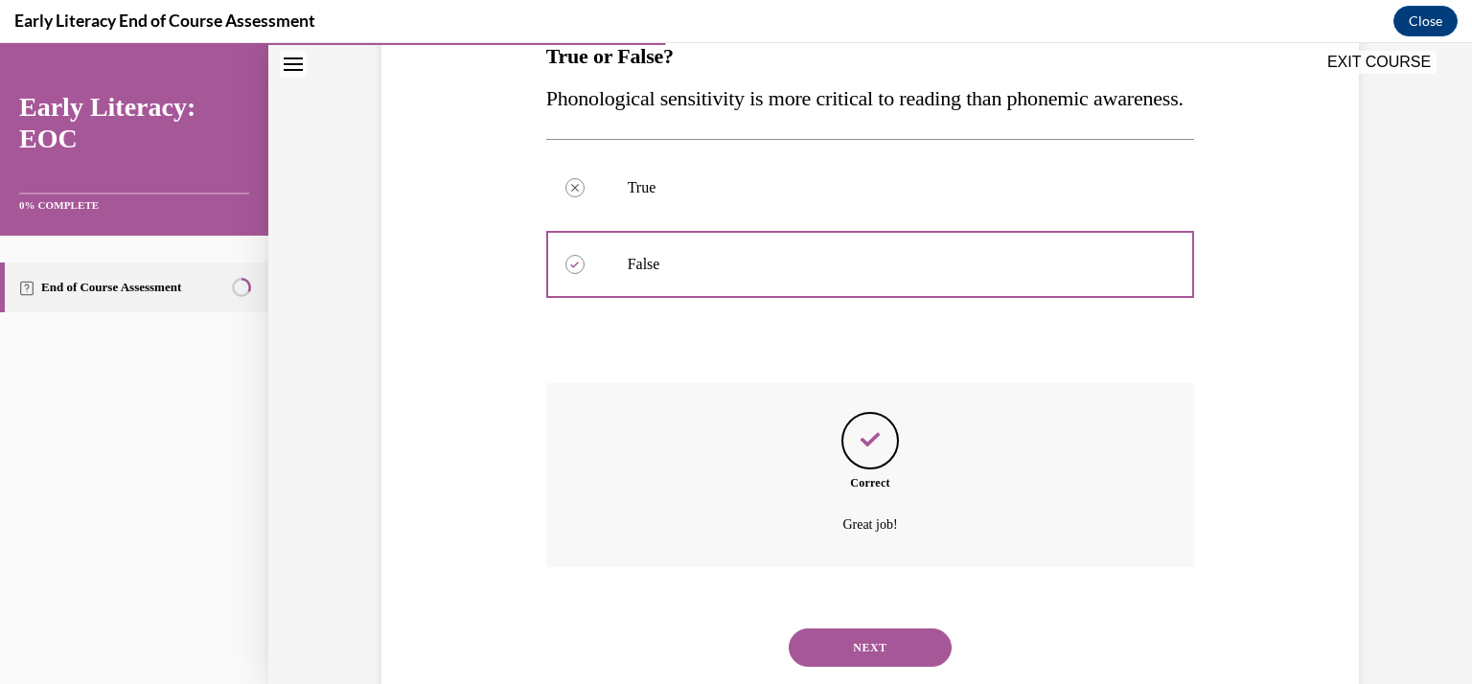
scroll to position [422, 0]
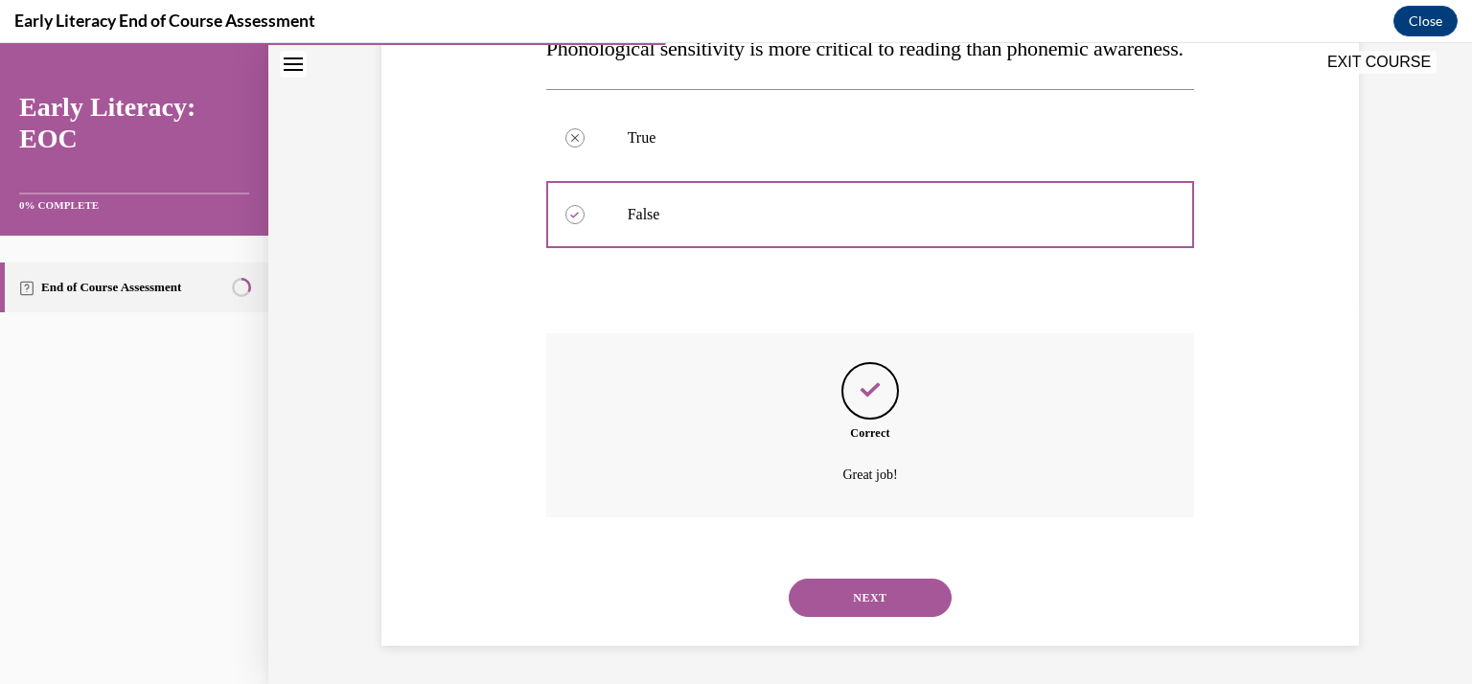
click at [912, 601] on button "NEXT" at bounding box center [870, 598] width 163 height 38
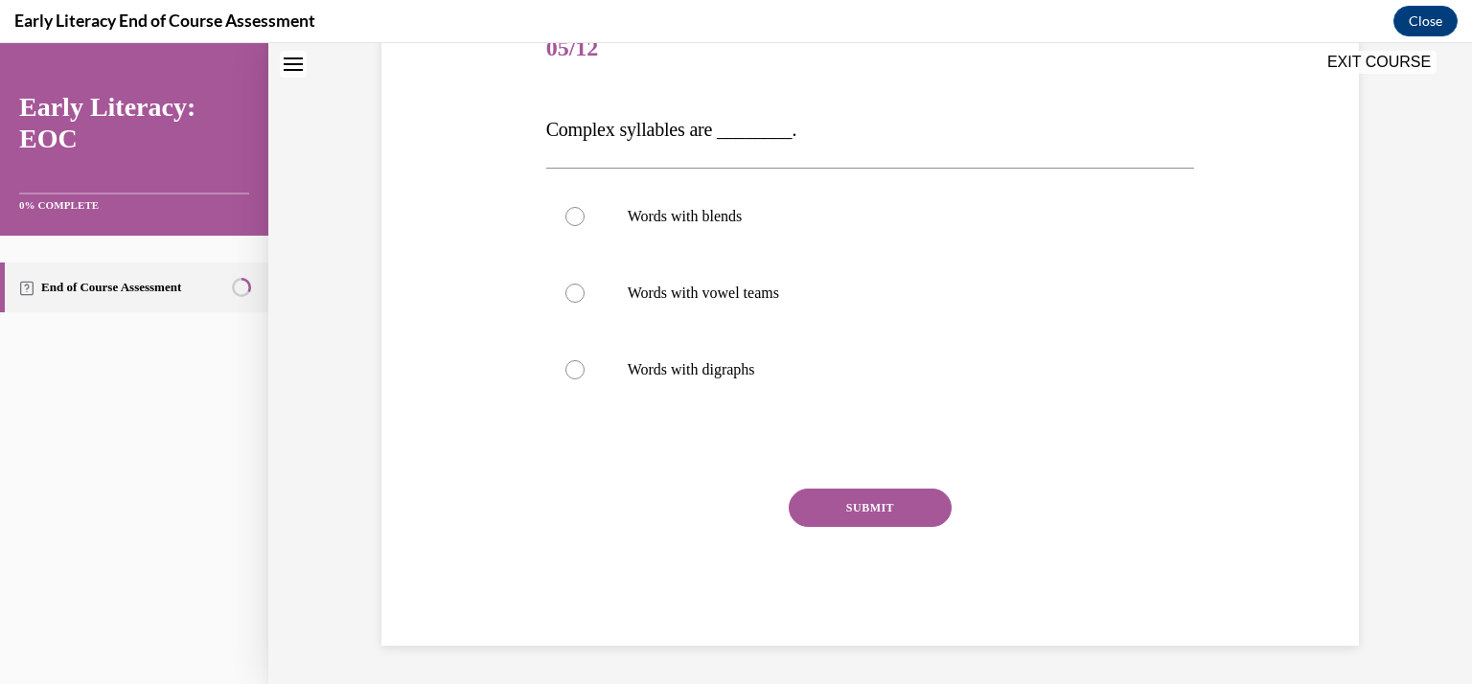
scroll to position [57, 0]
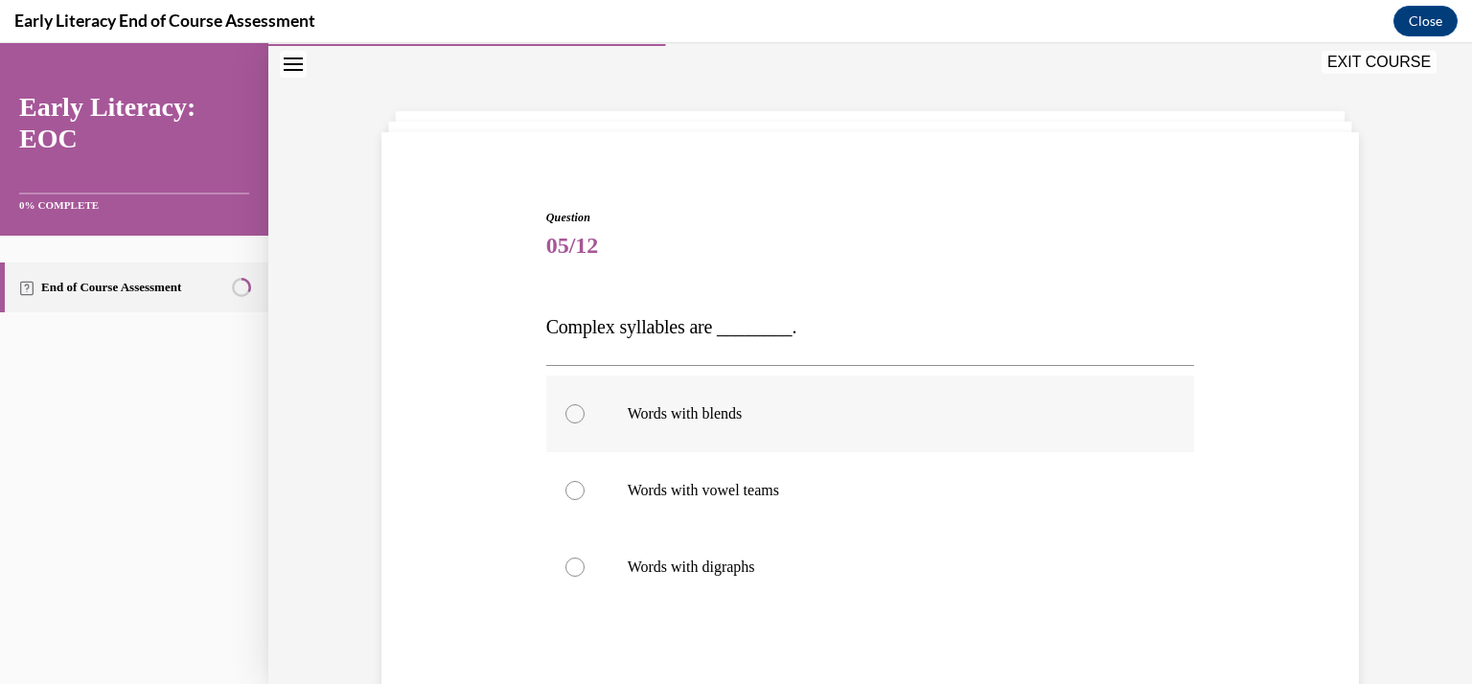
click at [565, 415] on div at bounding box center [574, 413] width 19 height 19
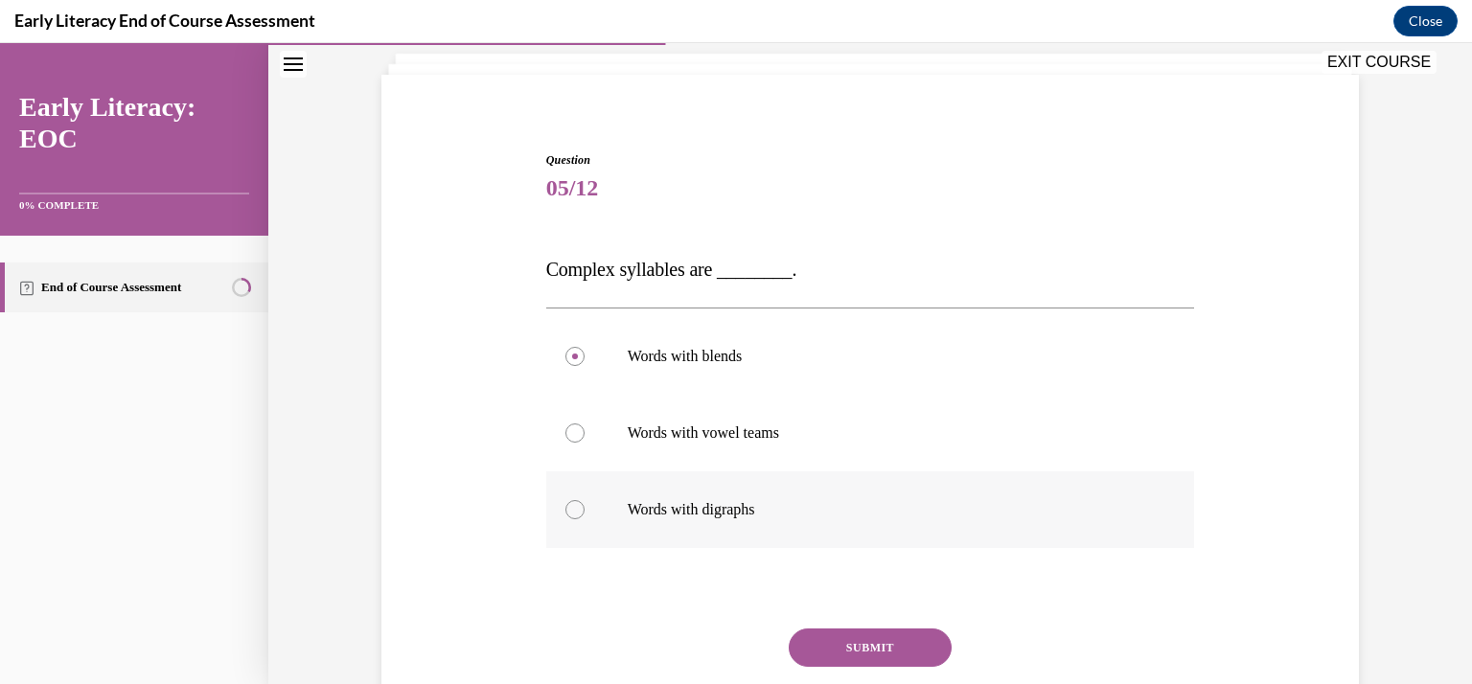
scroll to position [197, 0]
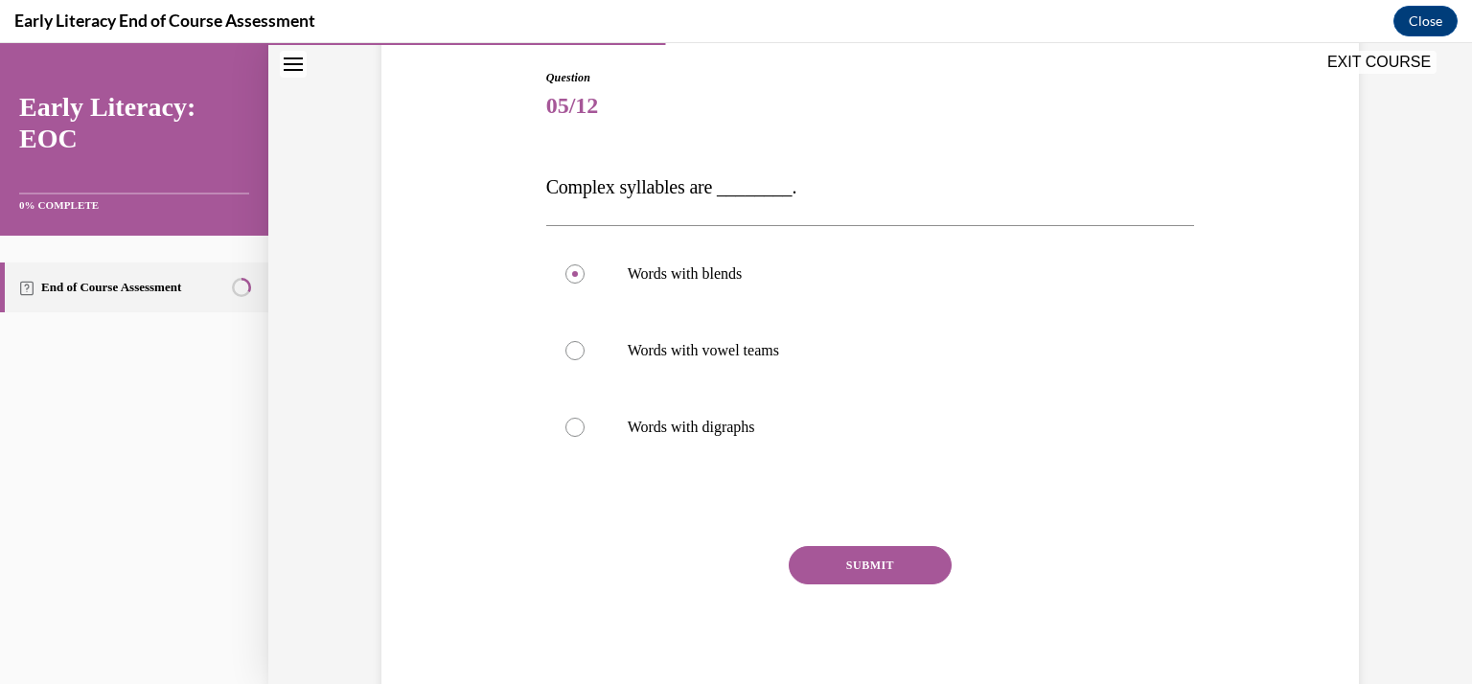
click at [843, 565] on button "SUBMIT" at bounding box center [870, 565] width 163 height 38
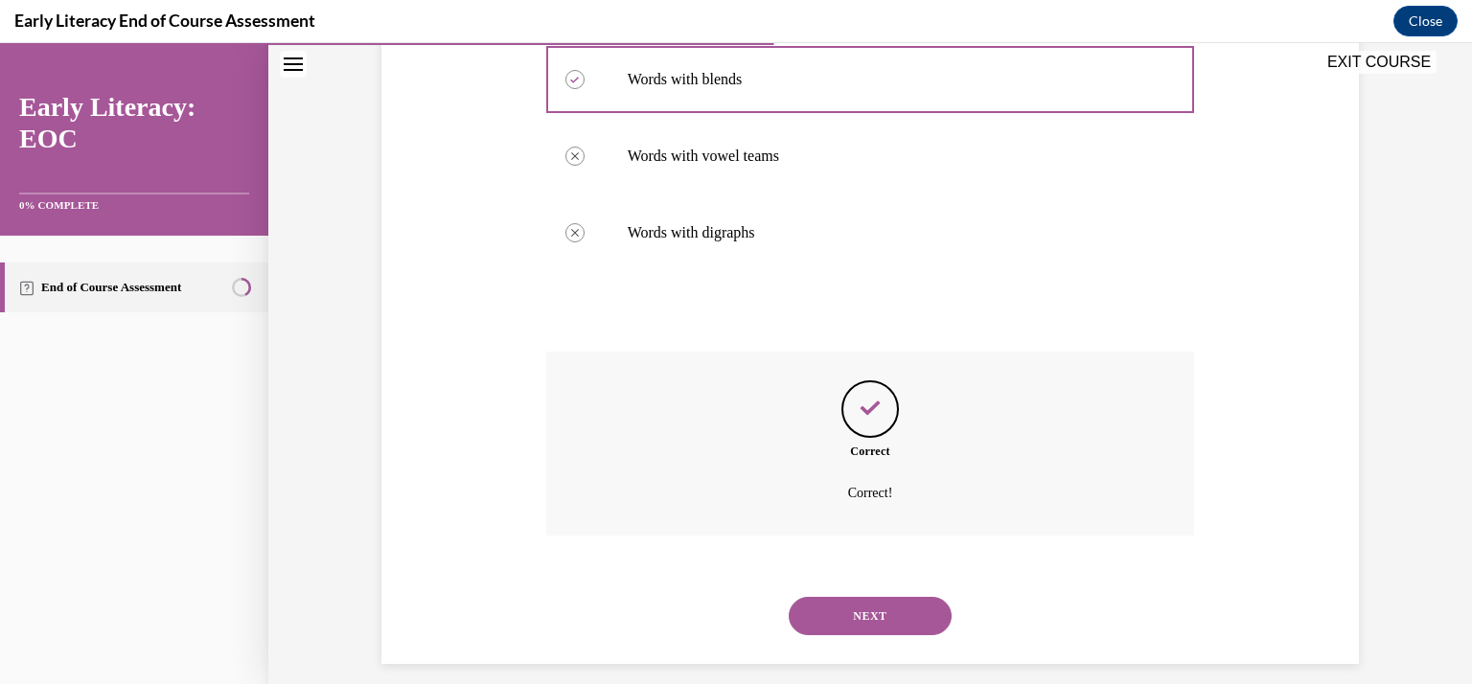
scroll to position [410, 0]
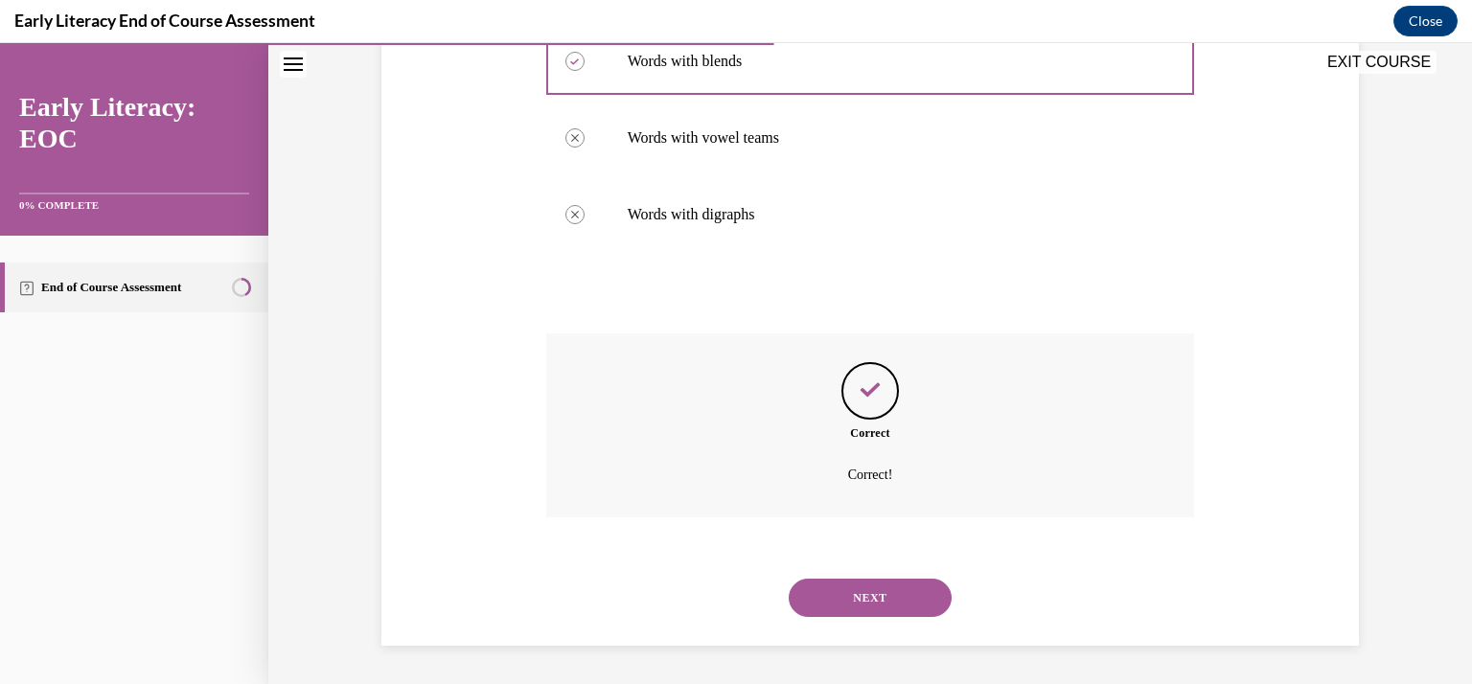
click at [827, 598] on button "NEXT" at bounding box center [870, 598] width 163 height 38
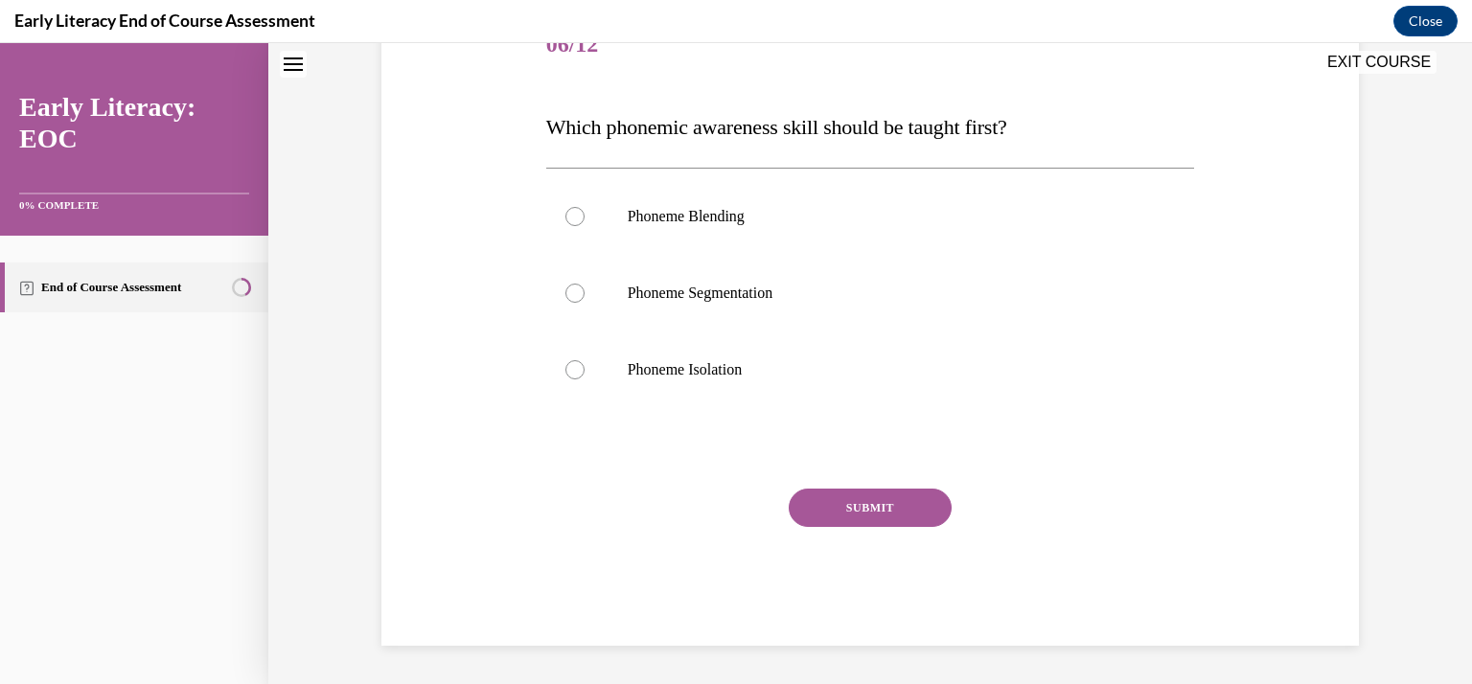
scroll to position [57, 0]
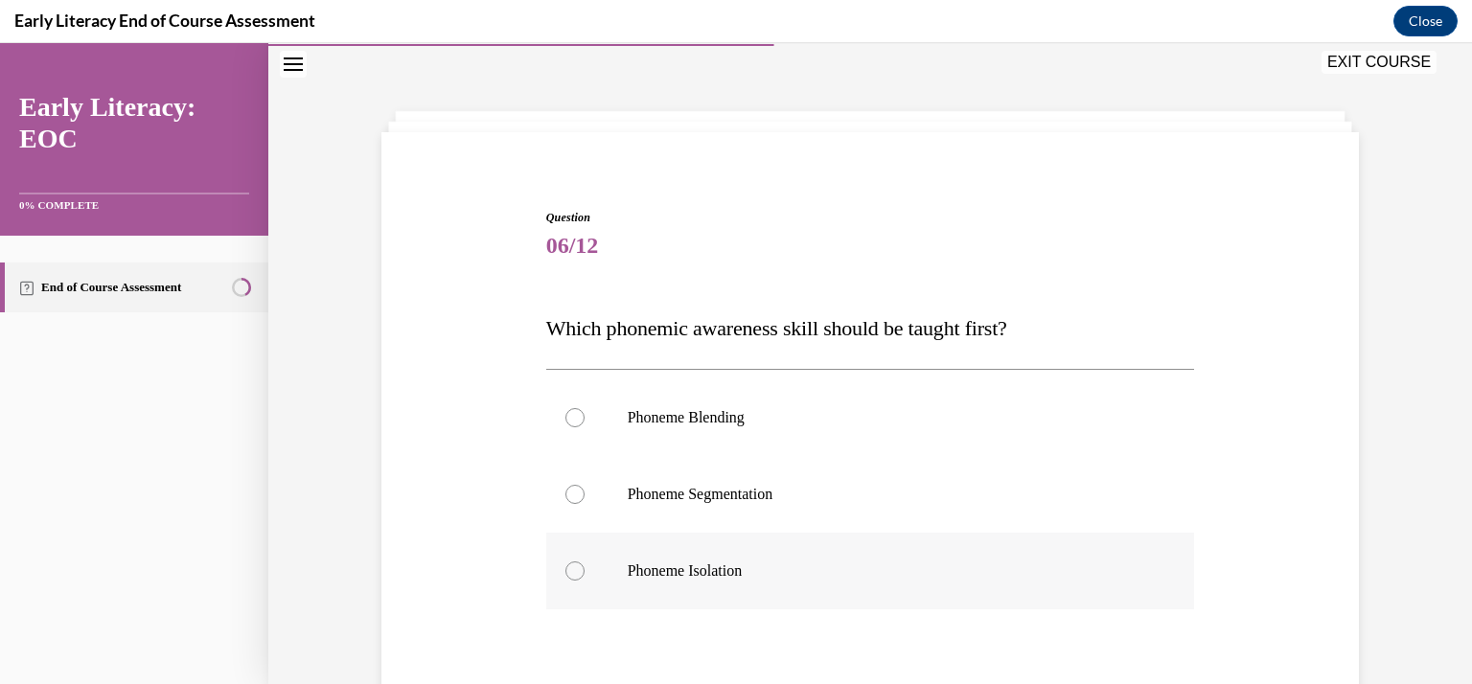
click at [565, 579] on div at bounding box center [574, 571] width 19 height 19
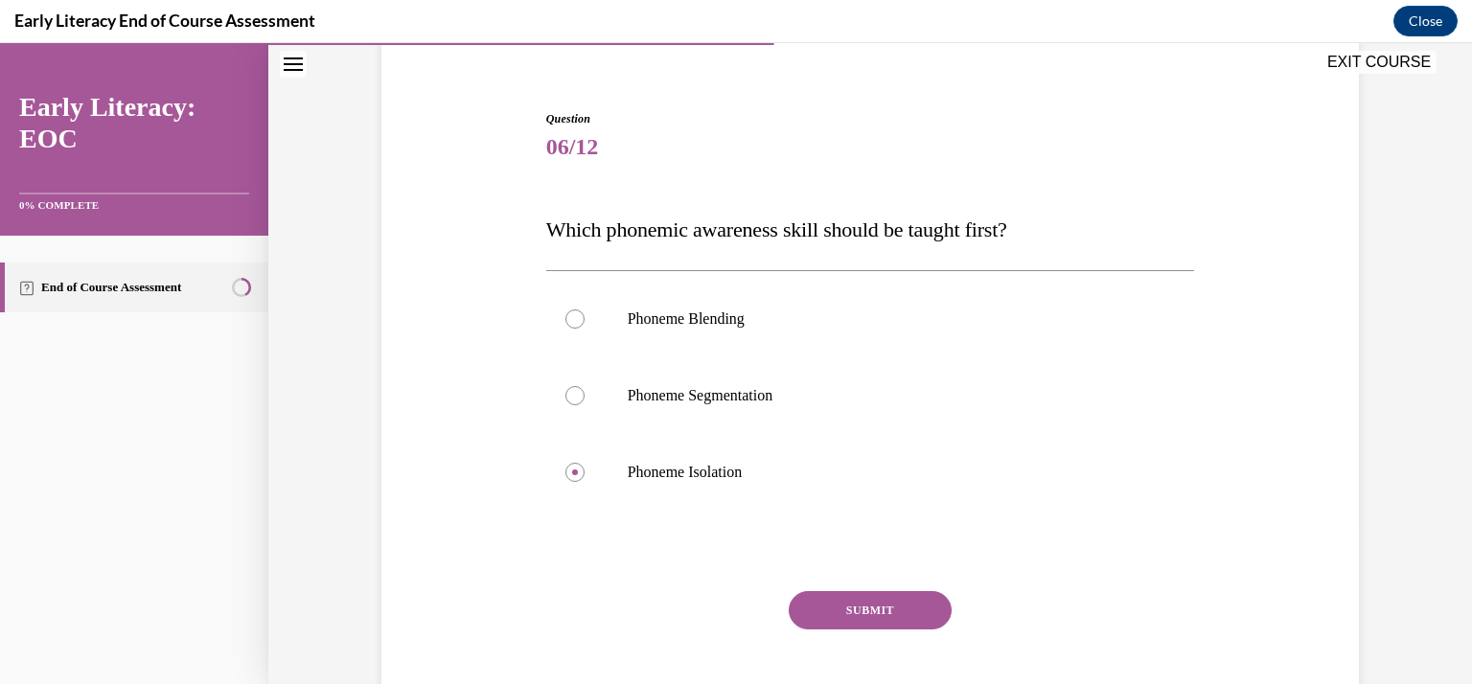
scroll to position [201, 0]
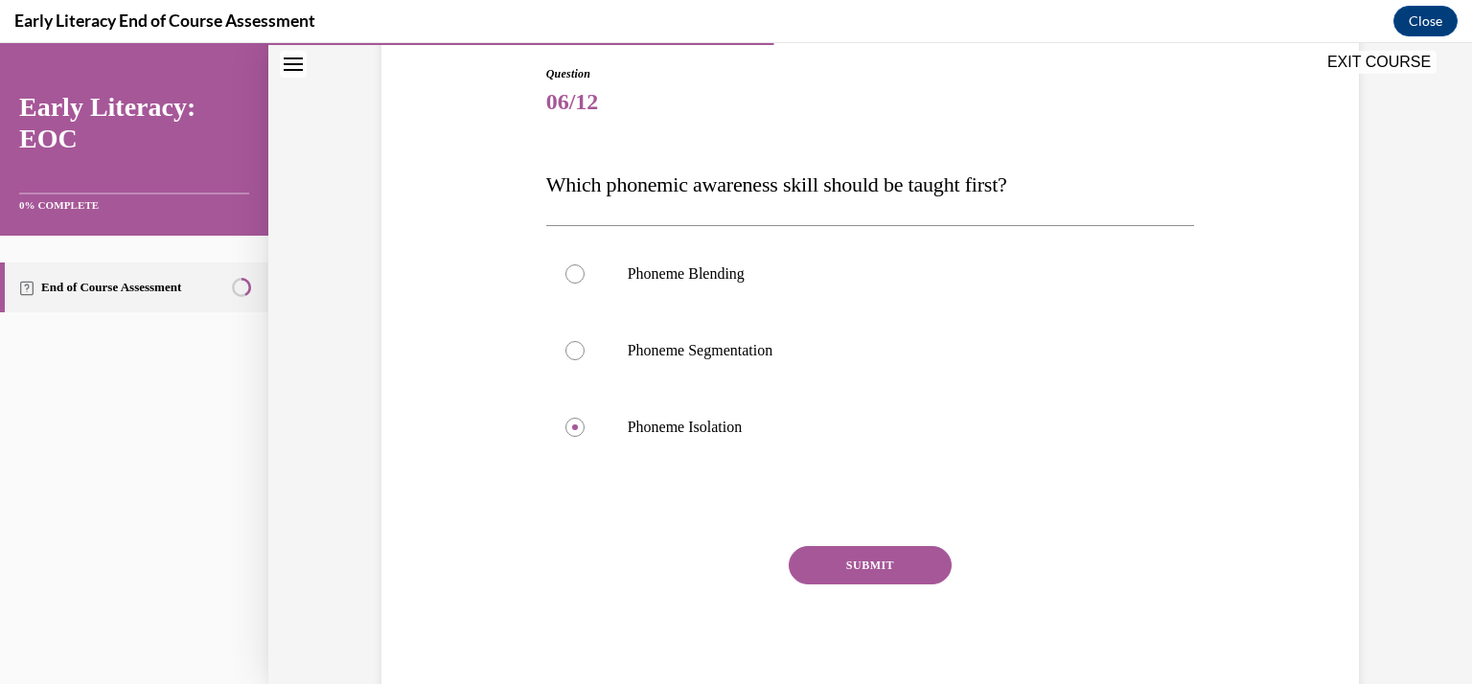
click at [838, 559] on button "SUBMIT" at bounding box center [870, 565] width 163 height 38
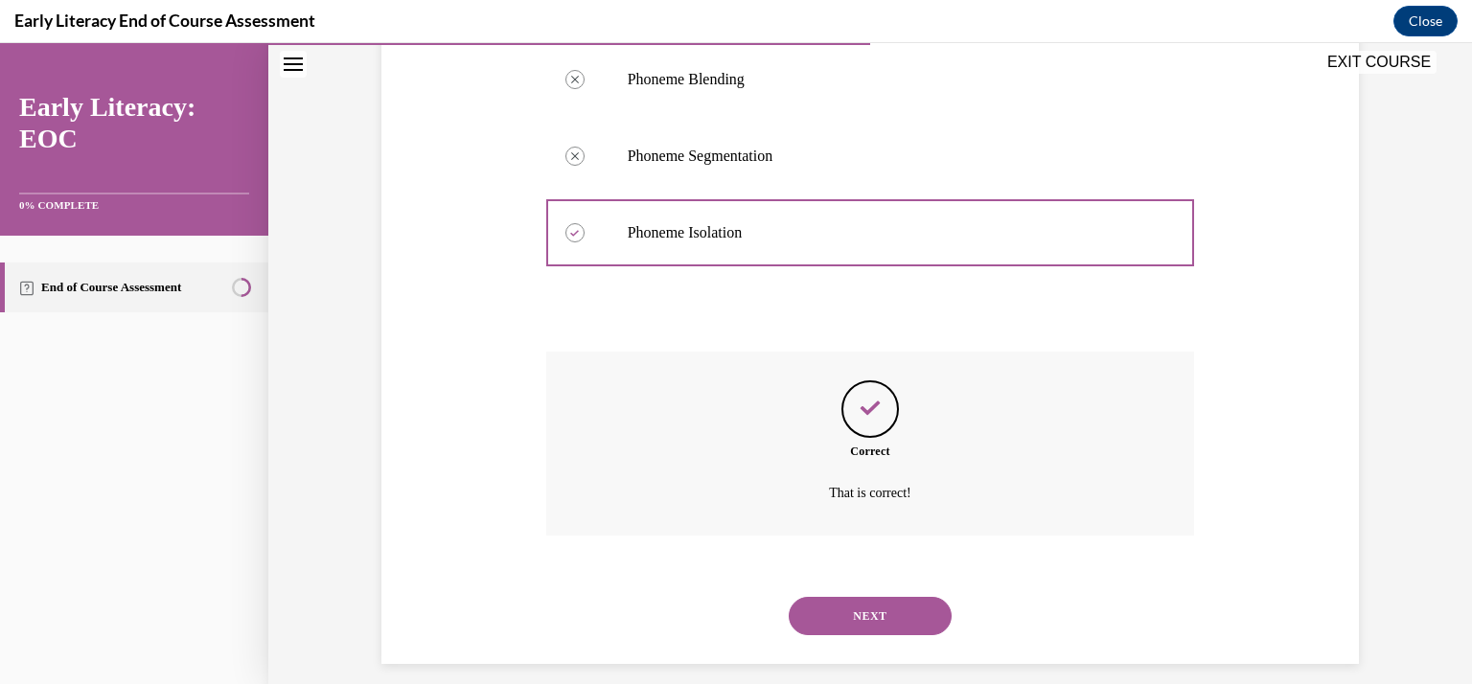
scroll to position [414, 0]
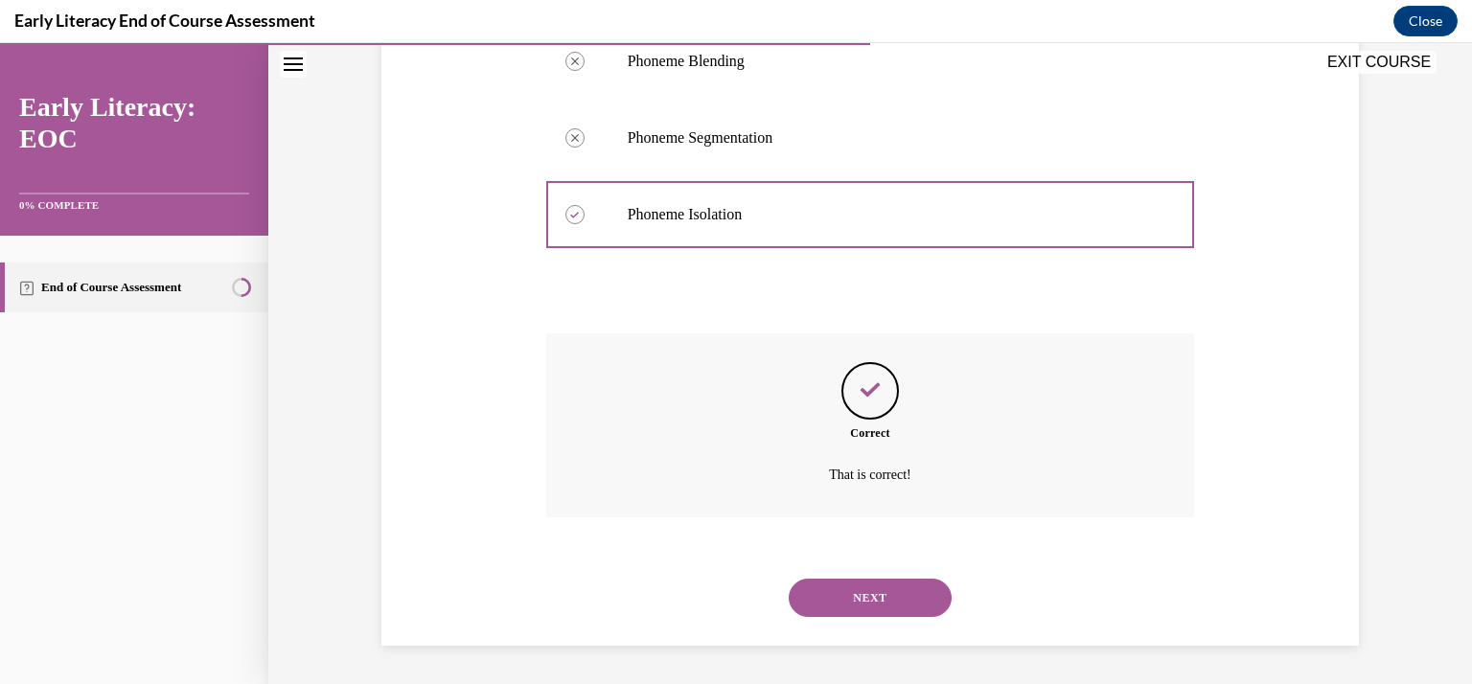
click at [848, 601] on button "NEXT" at bounding box center [870, 598] width 163 height 38
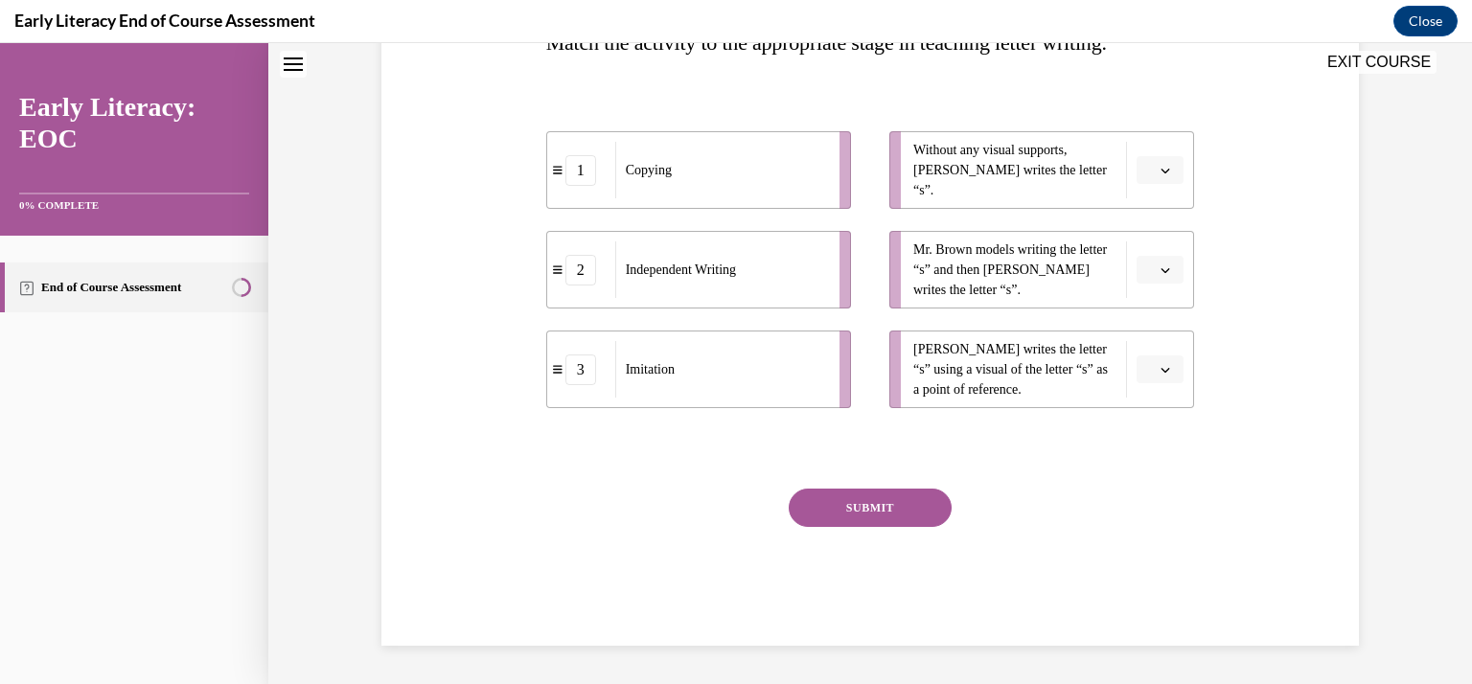
scroll to position [57, 0]
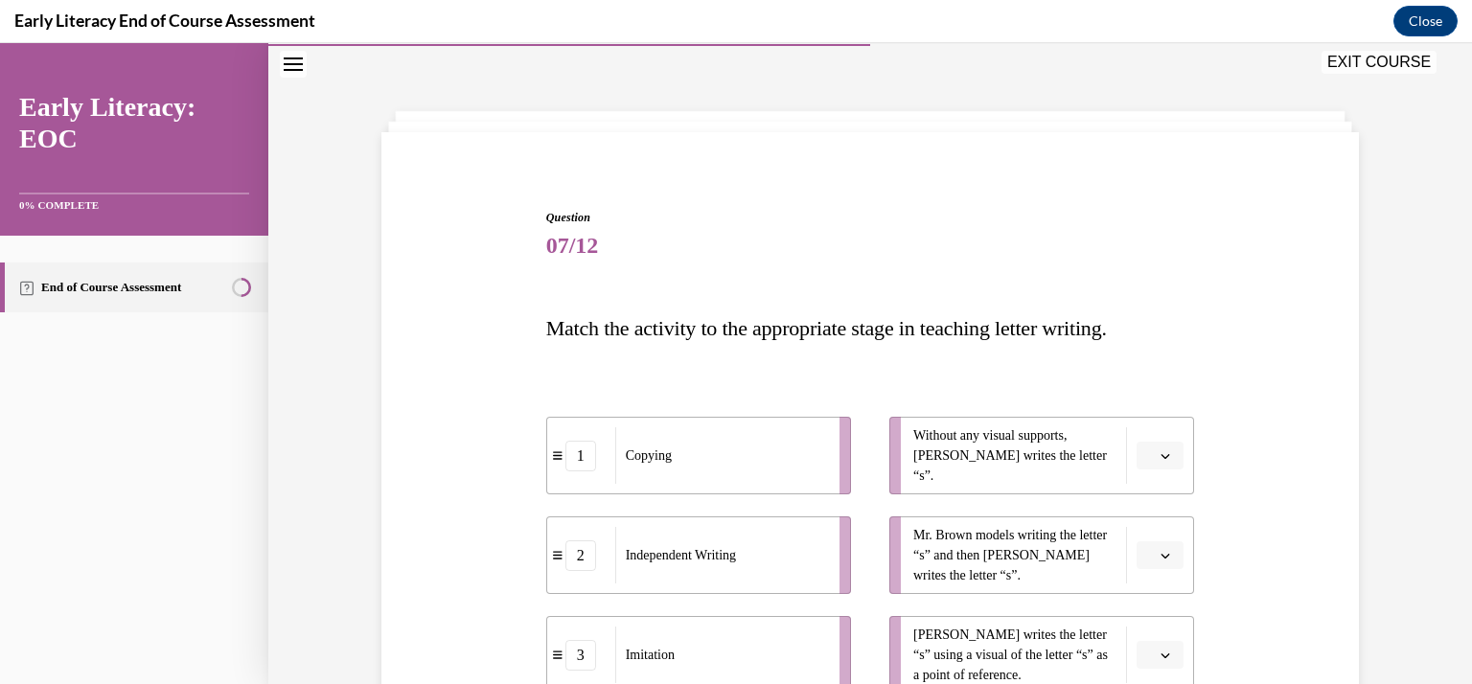
click at [848, 601] on ul "1 Copying 2 Independent Writing 3 Imitation" at bounding box center [708, 555] width 324 height 277
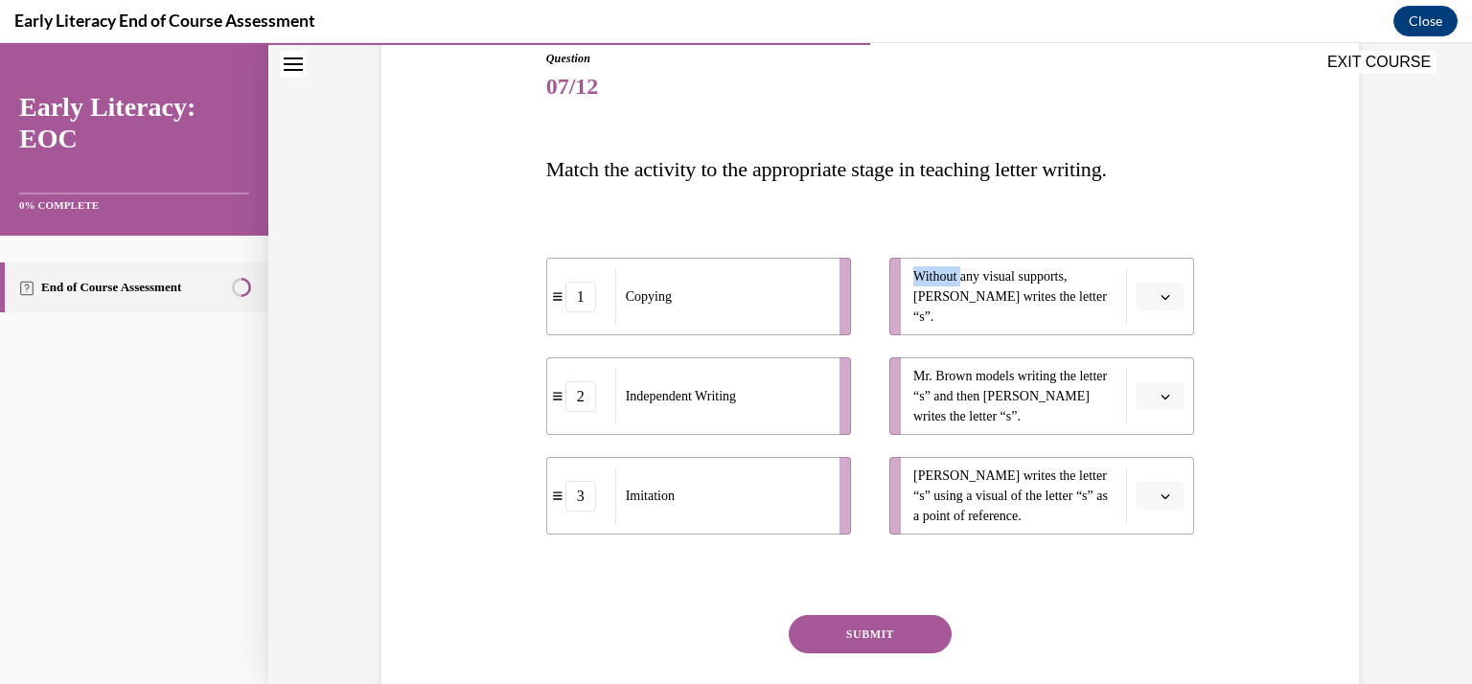
scroll to position [218, 0]
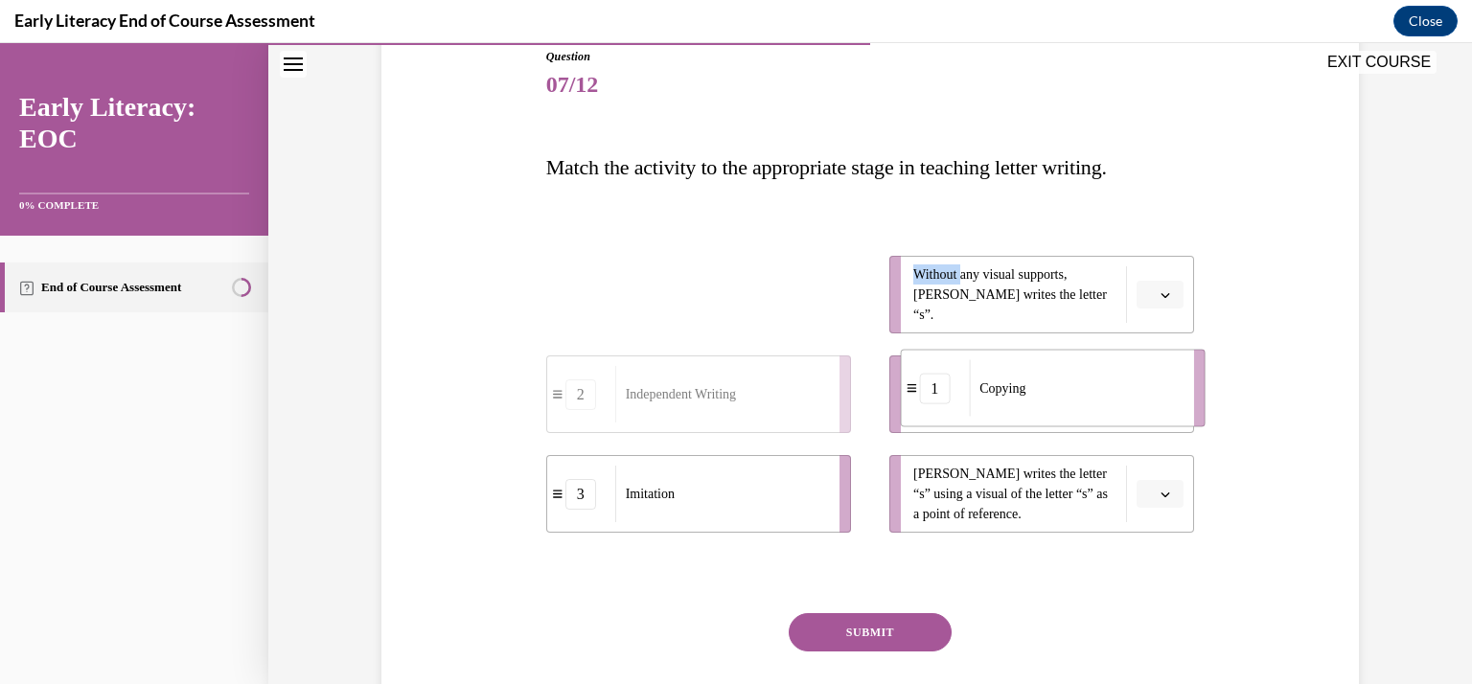
drag, startPoint x: 720, startPoint y: 300, endPoint x: 1080, endPoint y: 394, distance: 372.3
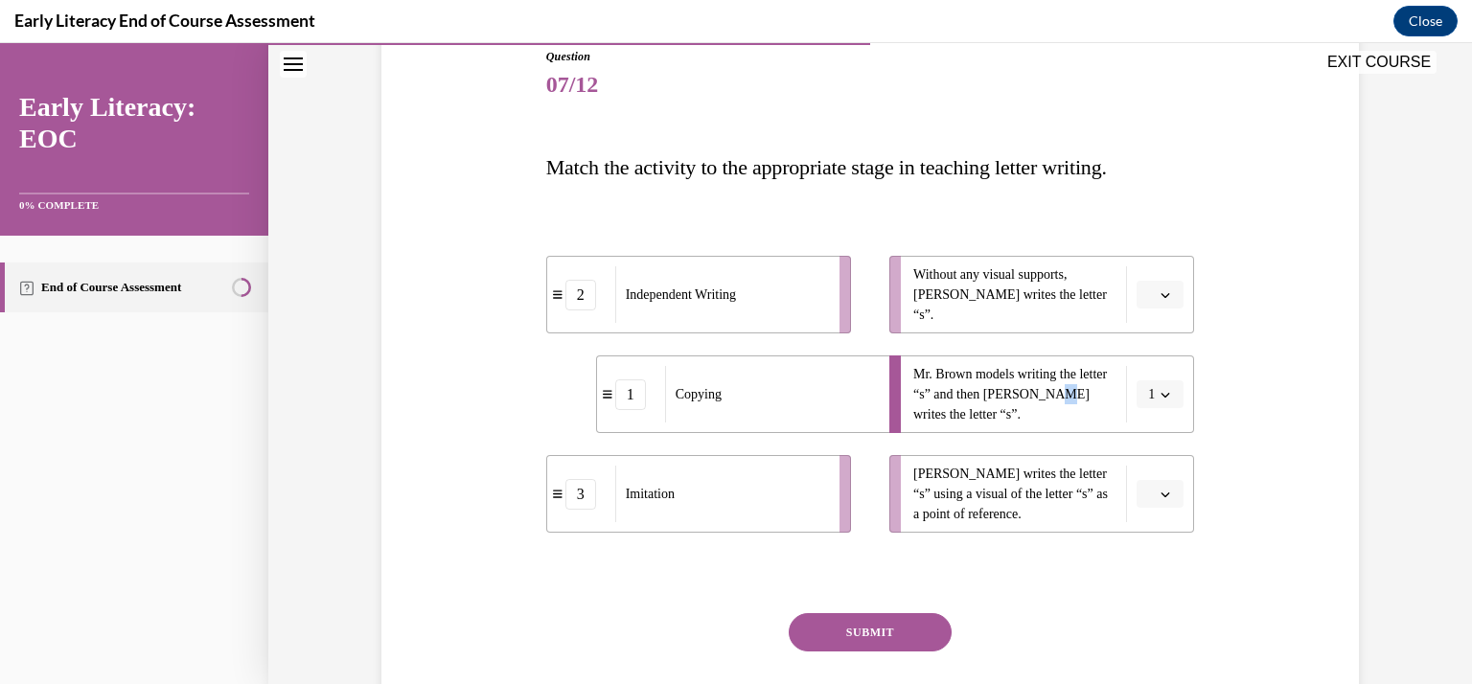
click at [1072, 404] on span "Mr. Brown models writing the letter “s” and then Tina writes the letter “s”." at bounding box center [1014, 394] width 203 height 60
click at [793, 314] on div "Independent Writing" at bounding box center [721, 294] width 212 height 57
drag, startPoint x: 689, startPoint y: 523, endPoint x: 733, endPoint y: 430, distance: 102.9
click at [733, 430] on li "3 Imitation" at bounding box center [742, 401] width 305 height 78
click at [901, 630] on button "SUBMIT" at bounding box center [870, 632] width 163 height 38
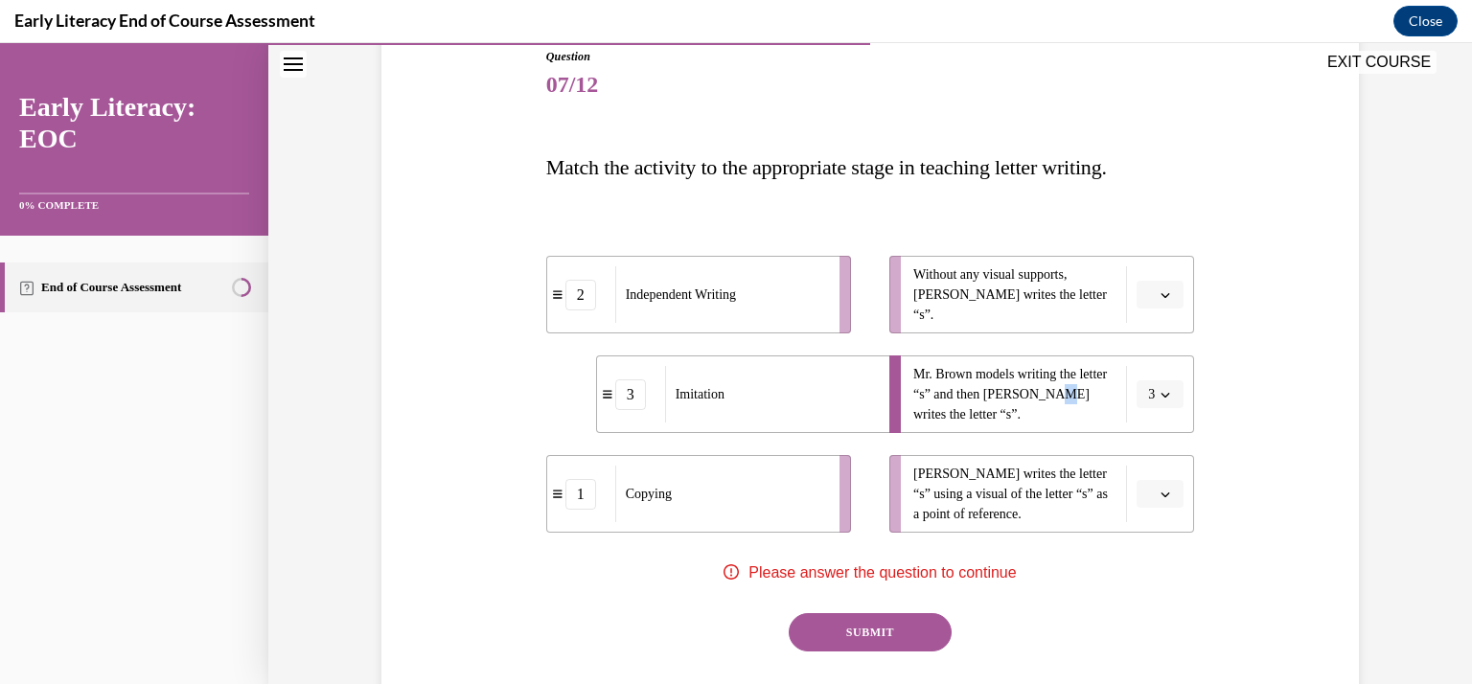
click at [1162, 302] on button "button" at bounding box center [1159, 295] width 47 height 29
click at [1151, 412] on div "2" at bounding box center [1151, 414] width 48 height 38
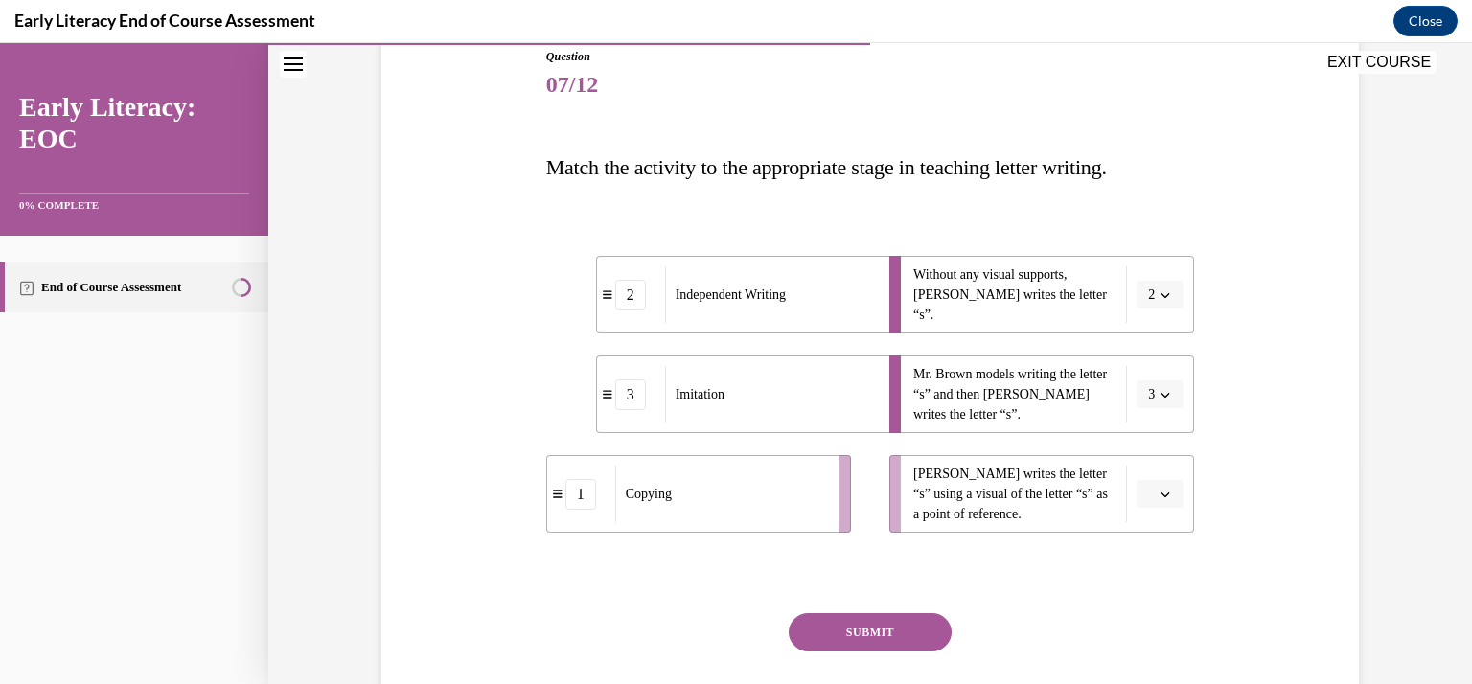
click at [1154, 502] on button "button" at bounding box center [1159, 494] width 47 height 29
click at [1153, 591] on div "1" at bounding box center [1151, 575] width 48 height 38
click at [853, 640] on button "SUBMIT" at bounding box center [870, 632] width 163 height 38
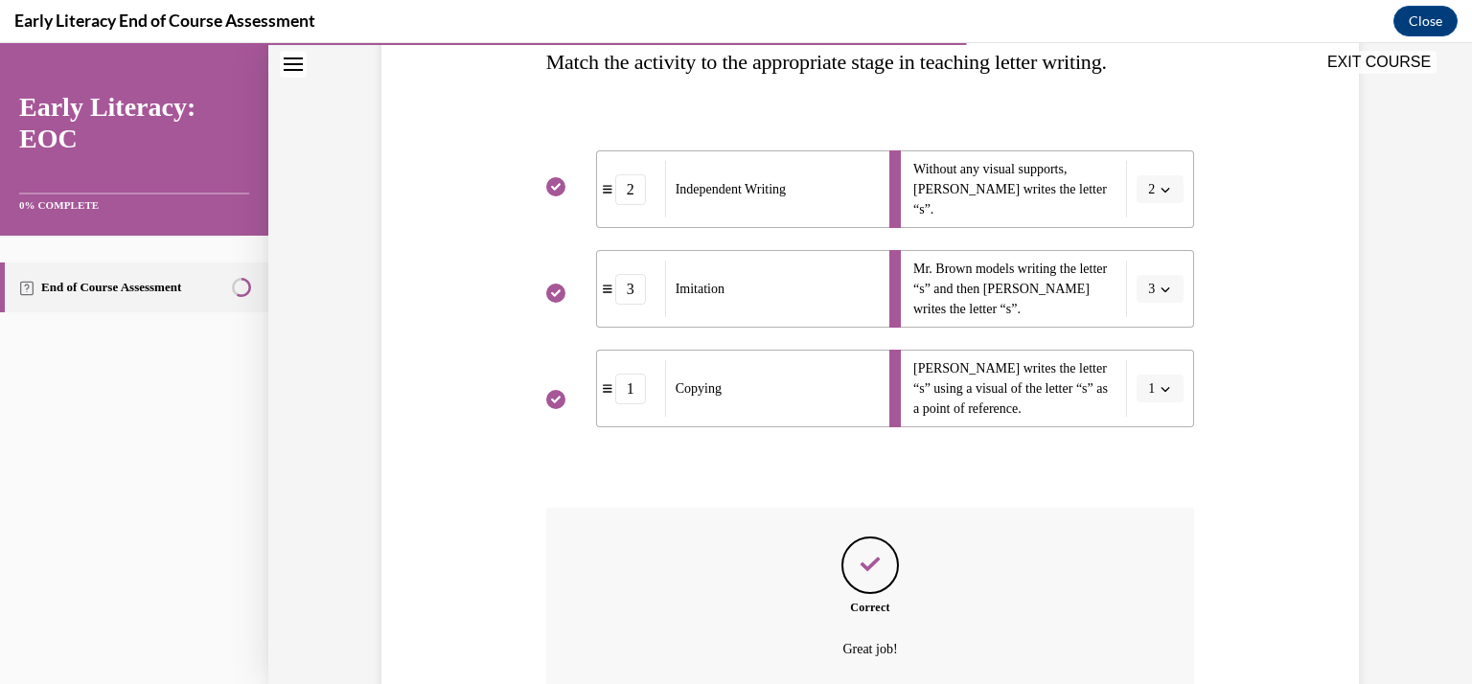
scroll to position [498, 0]
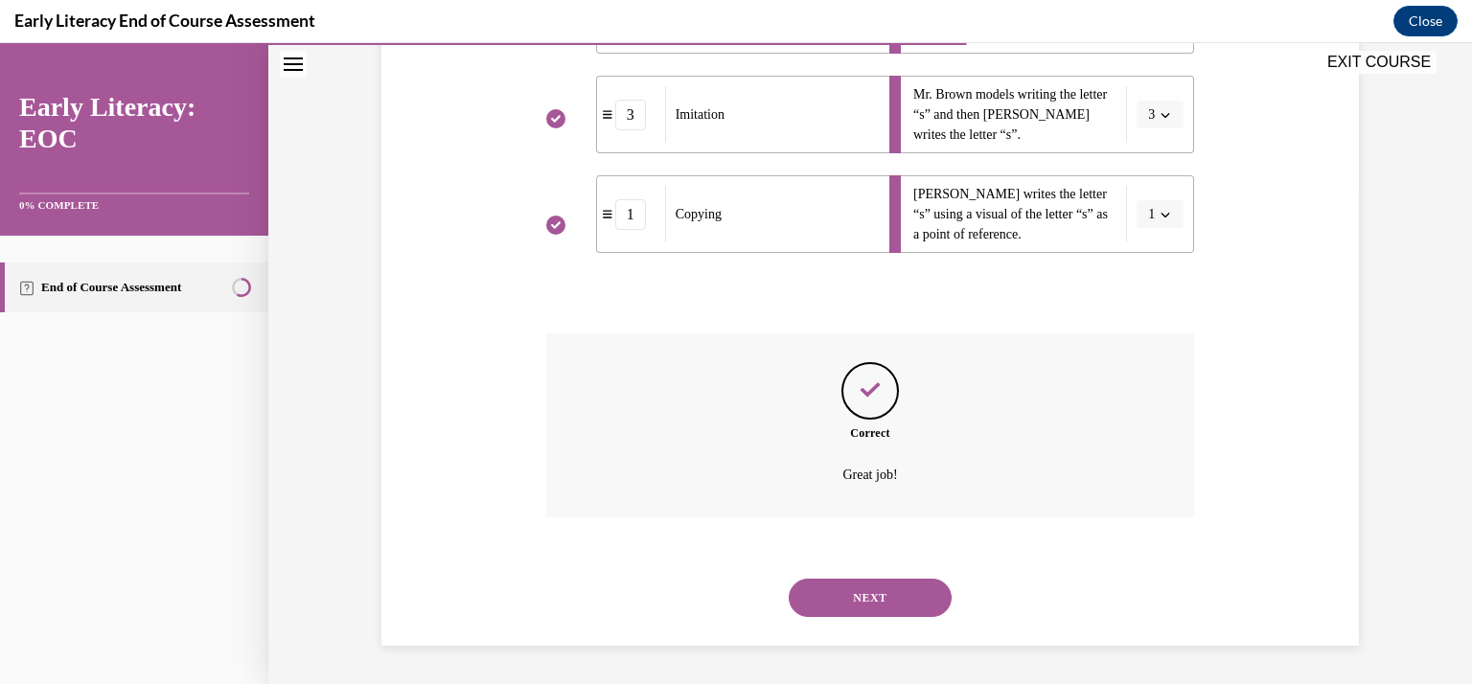
click at [867, 589] on button "NEXT" at bounding box center [870, 598] width 163 height 38
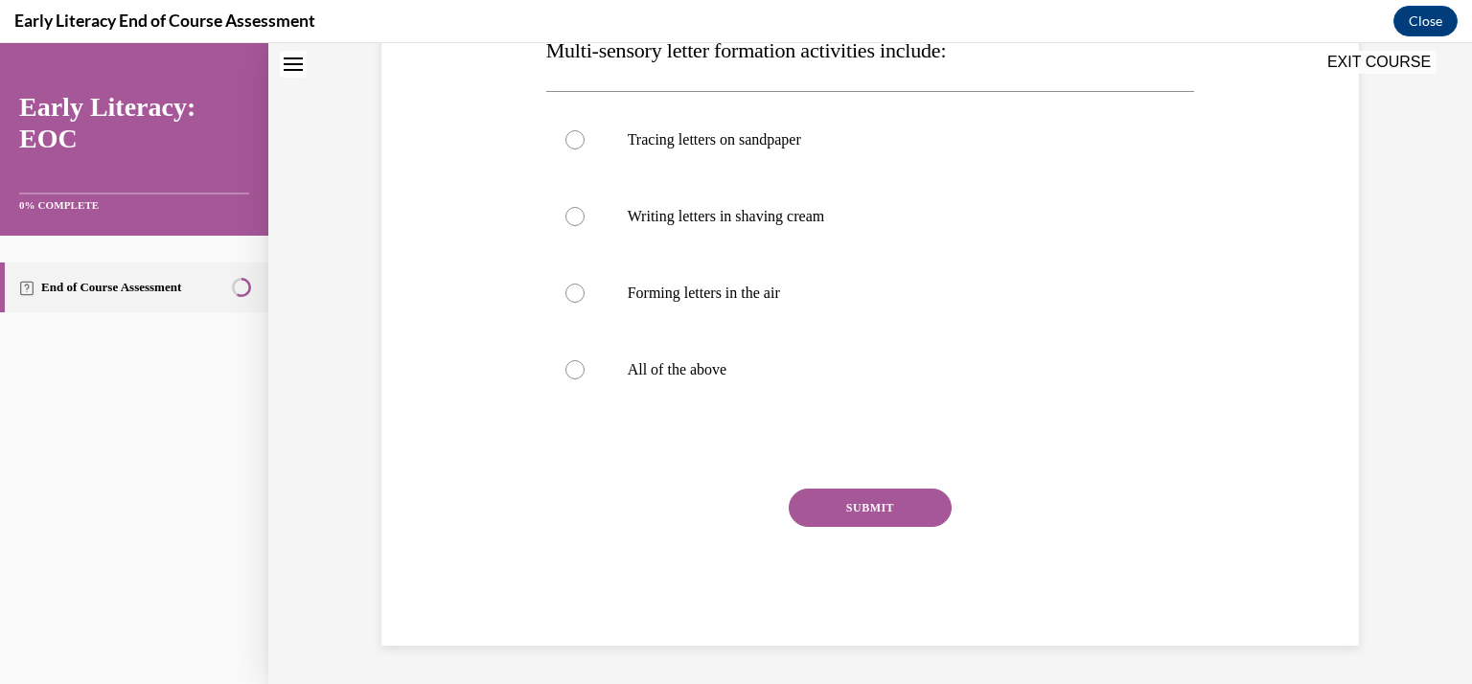
scroll to position [57, 0]
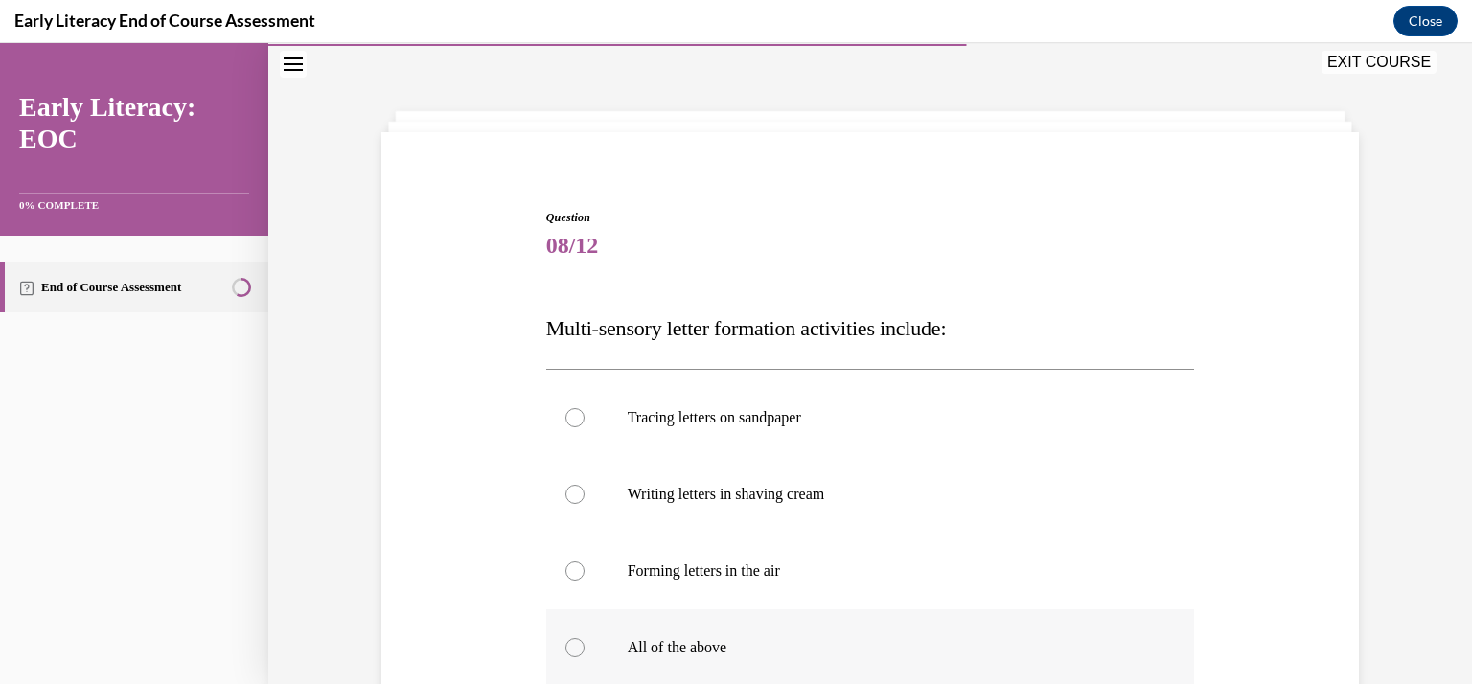
click at [570, 642] on div at bounding box center [574, 647] width 19 height 19
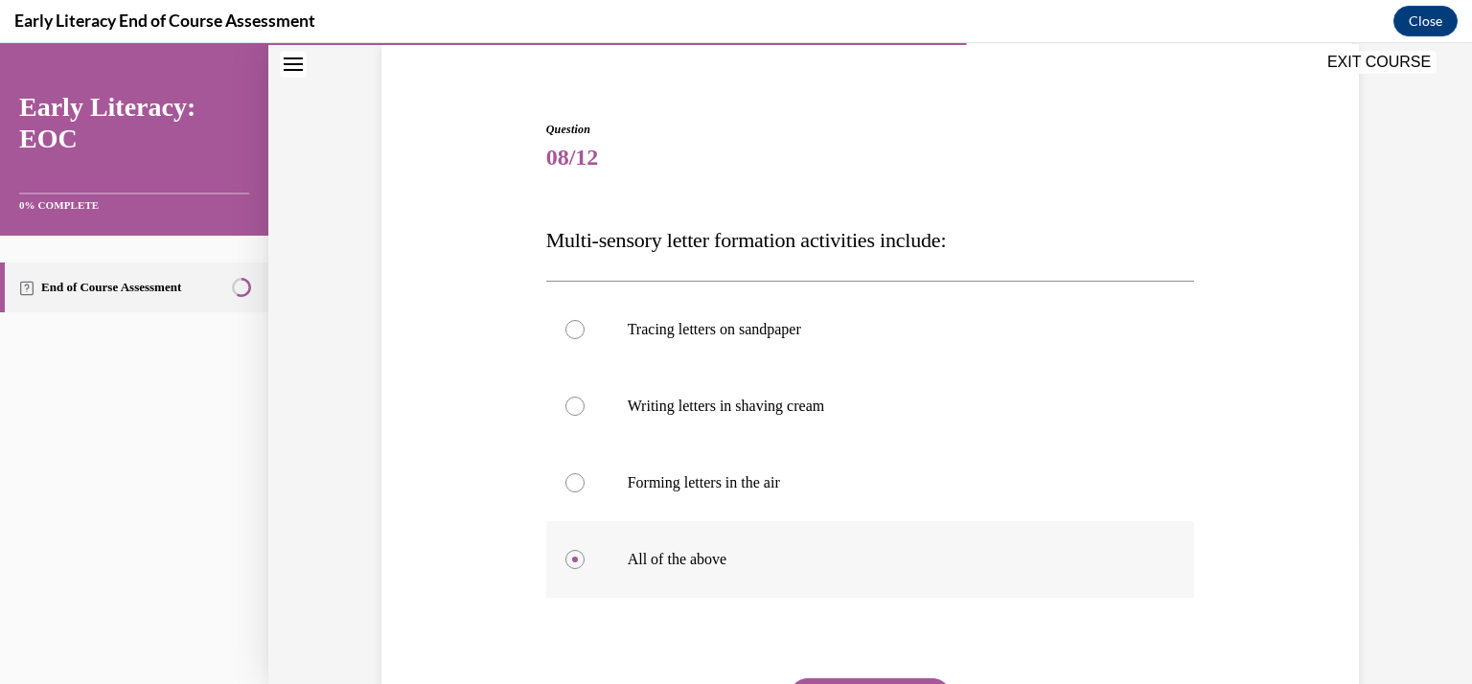
scroll to position [278, 0]
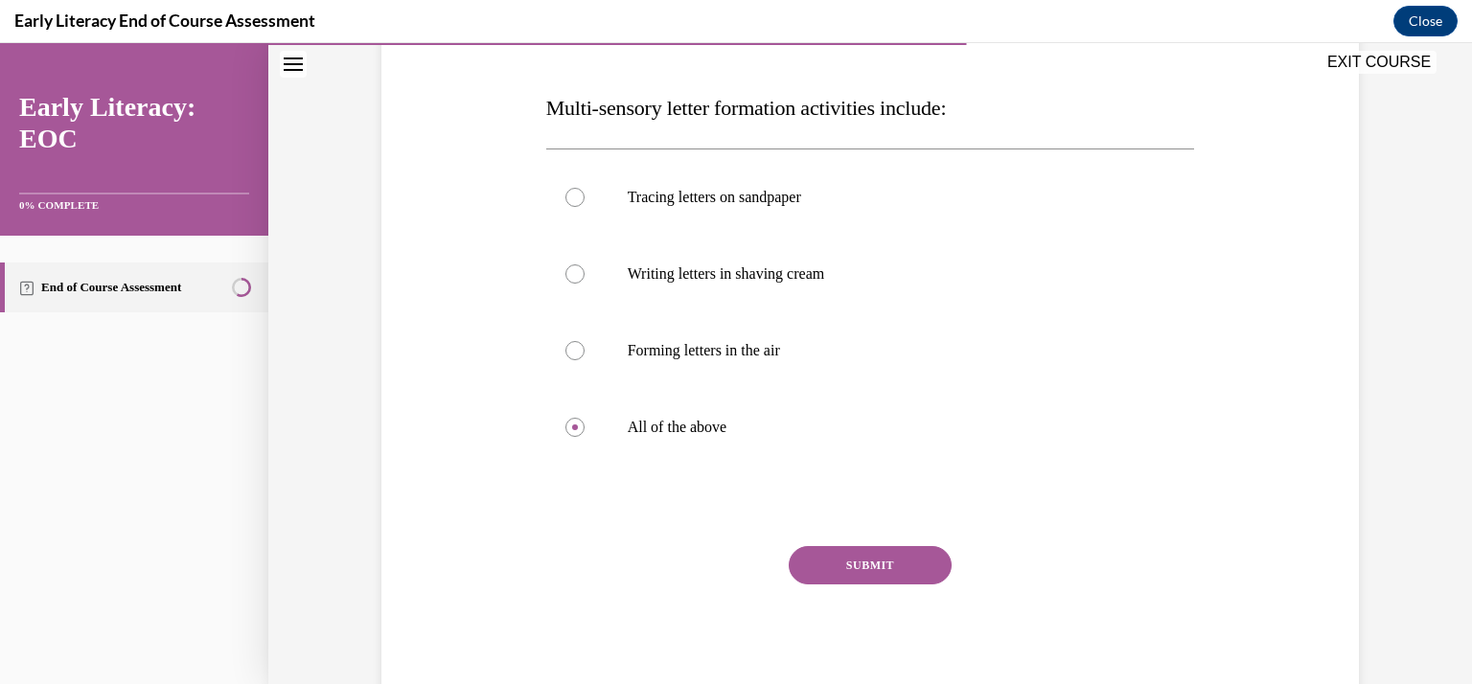
click at [873, 574] on button "SUBMIT" at bounding box center [870, 565] width 163 height 38
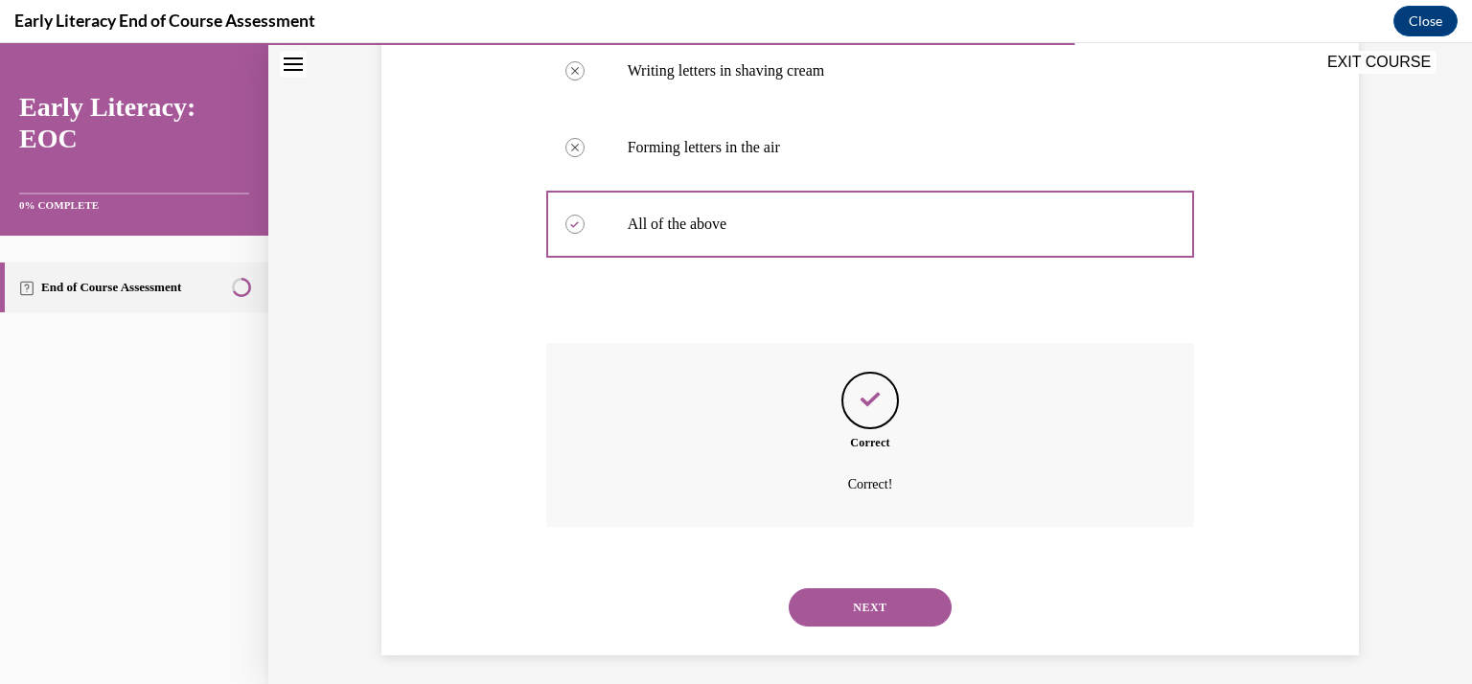
scroll to position [484, 0]
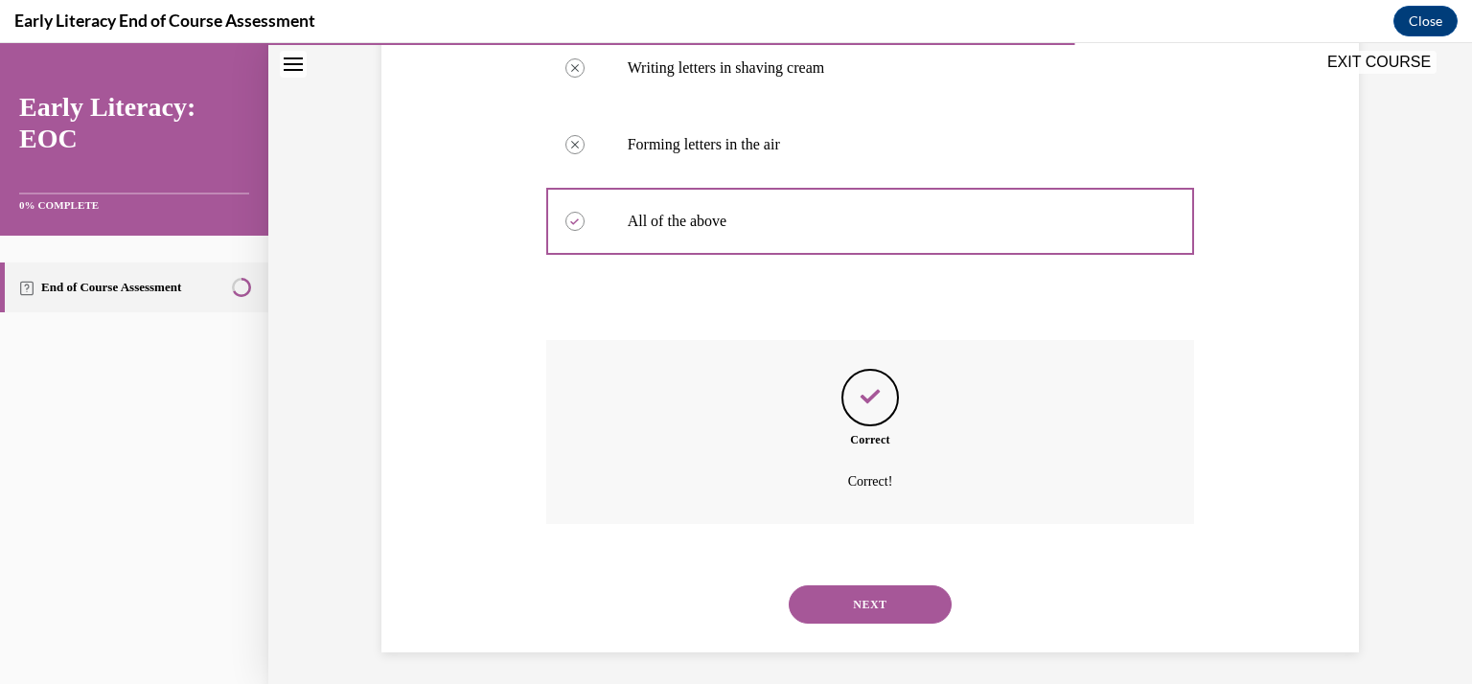
click at [830, 602] on button "NEXT" at bounding box center [870, 604] width 163 height 38
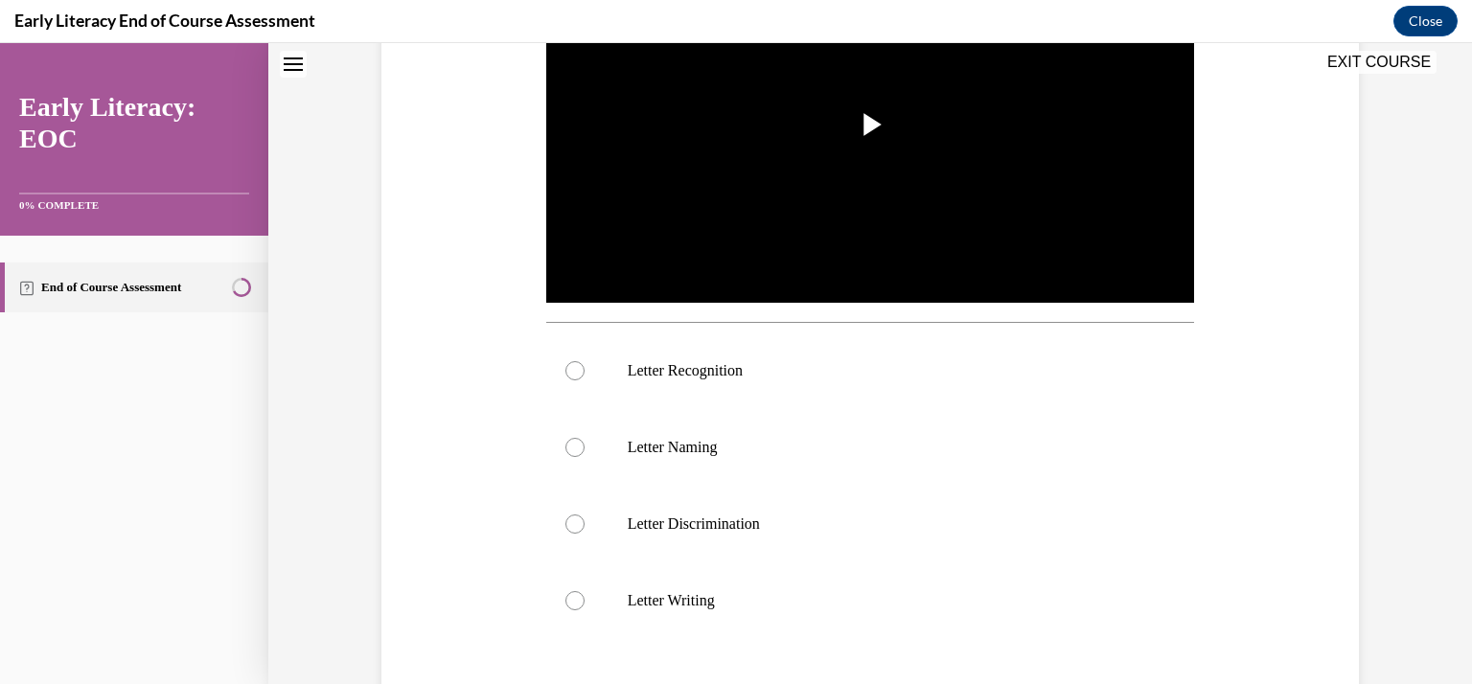
scroll to position [57, 0]
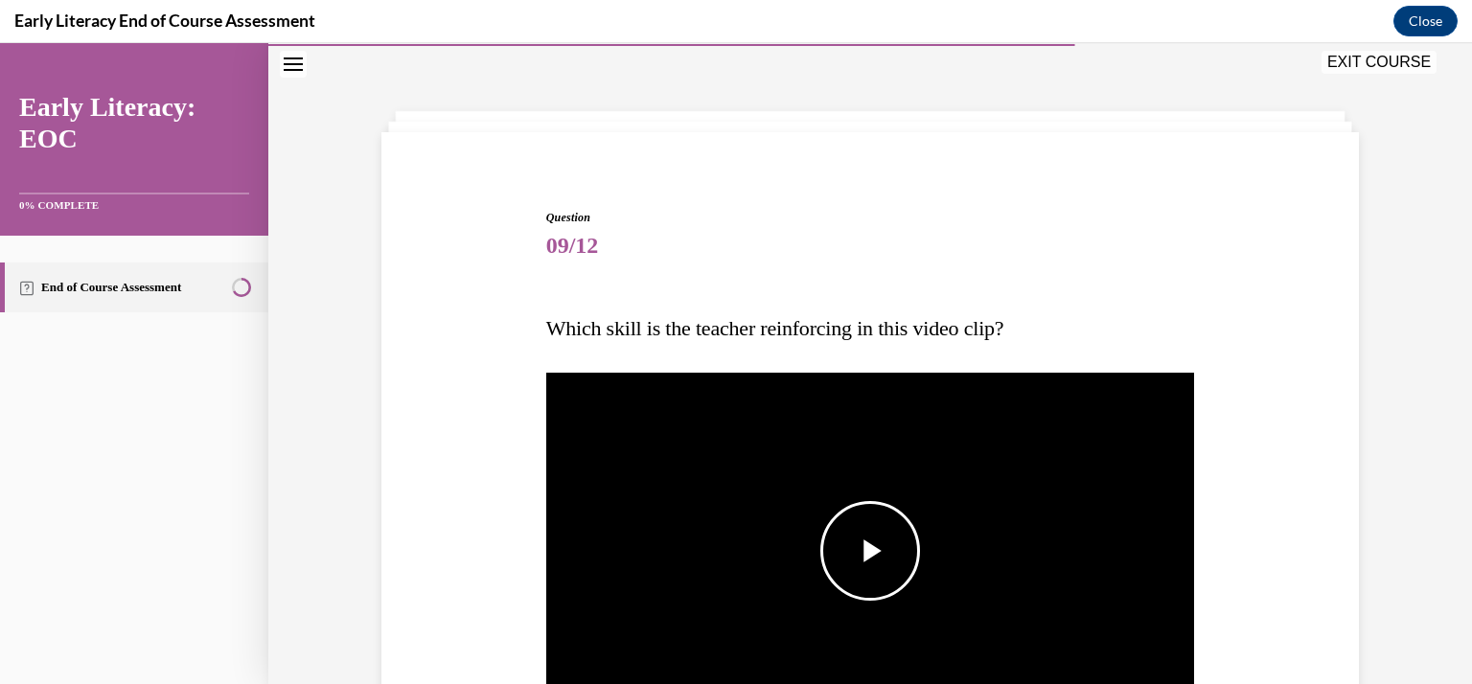
click at [870, 551] on span "Video player" at bounding box center [870, 551] width 0 height 0
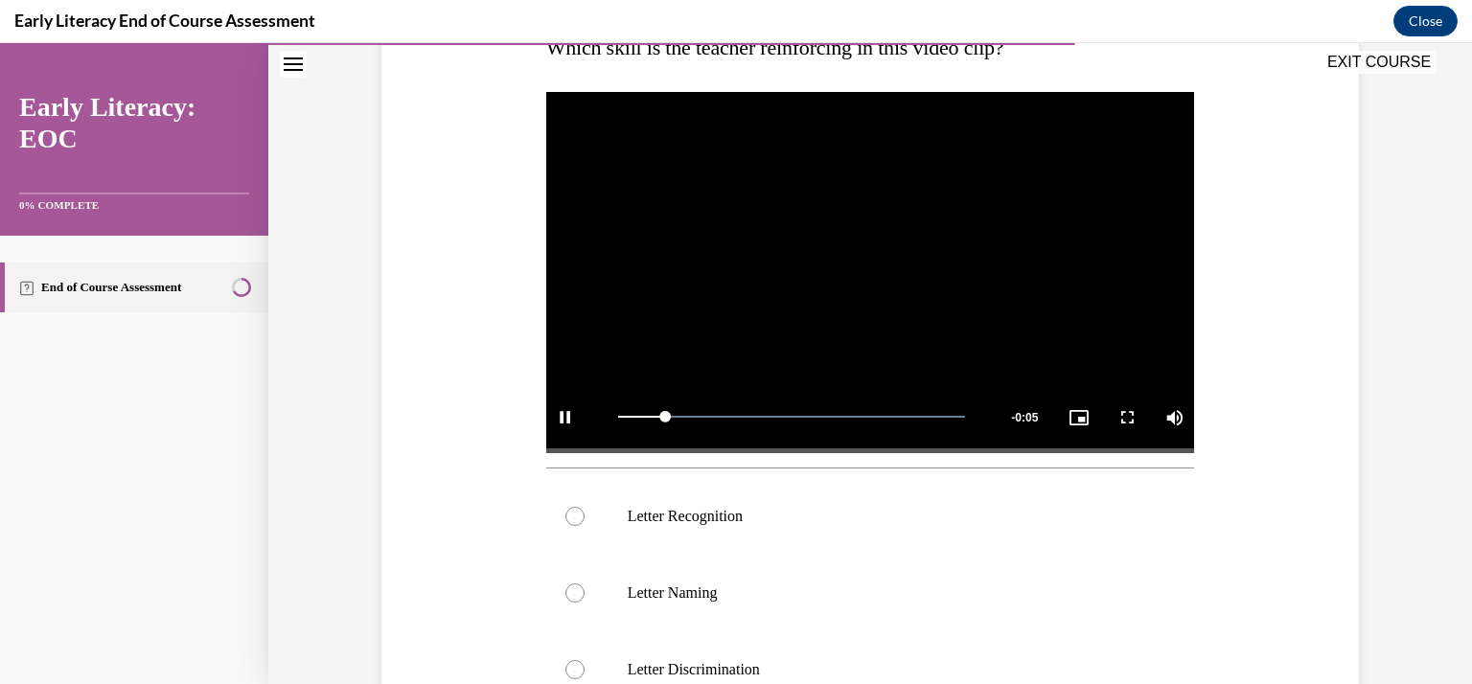
scroll to position [339, 0]
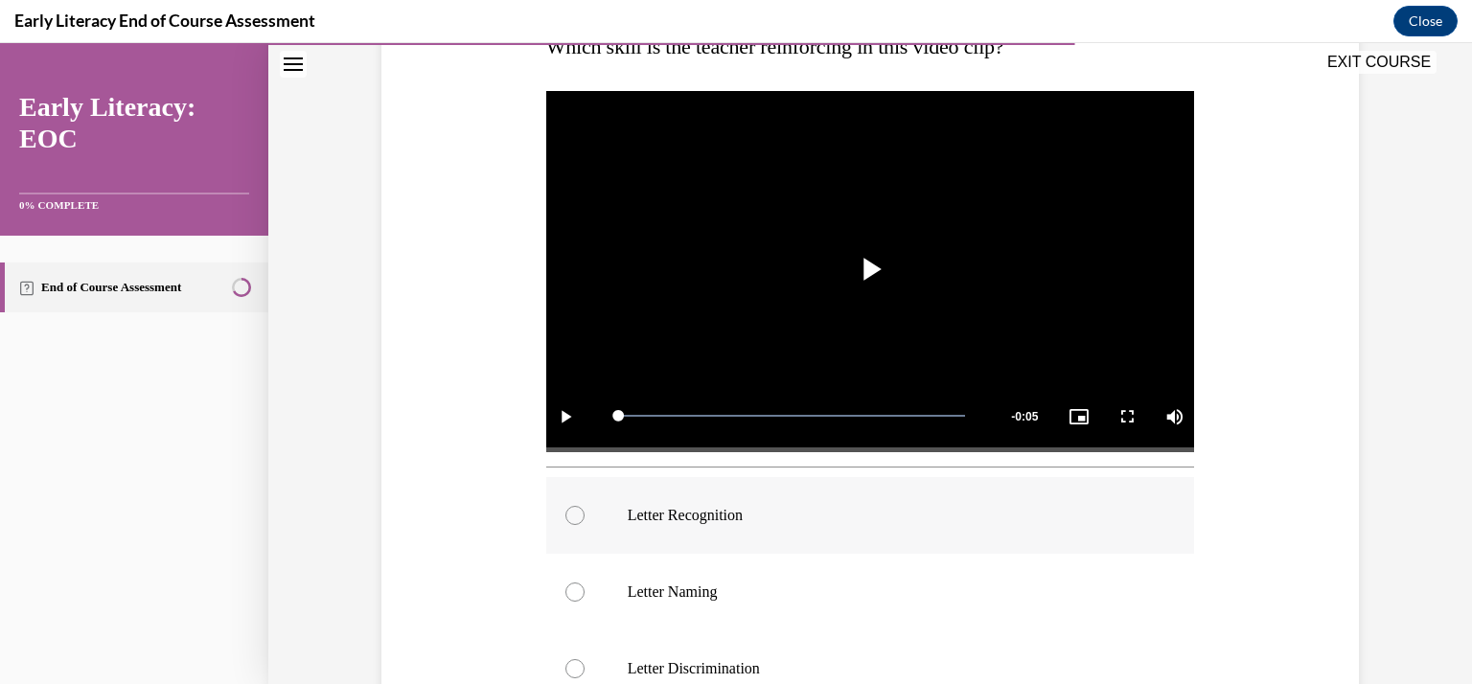
click at [576, 514] on div at bounding box center [574, 515] width 19 height 19
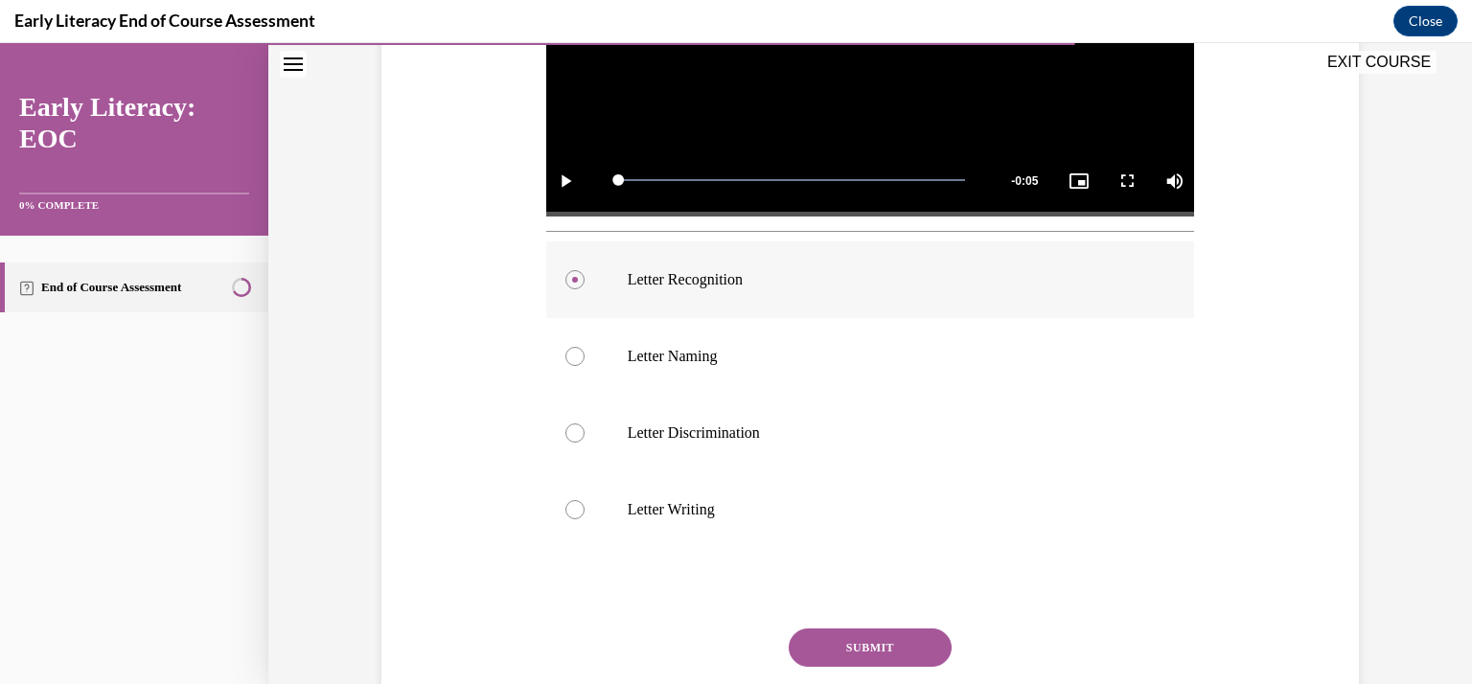
scroll to position [599, 0]
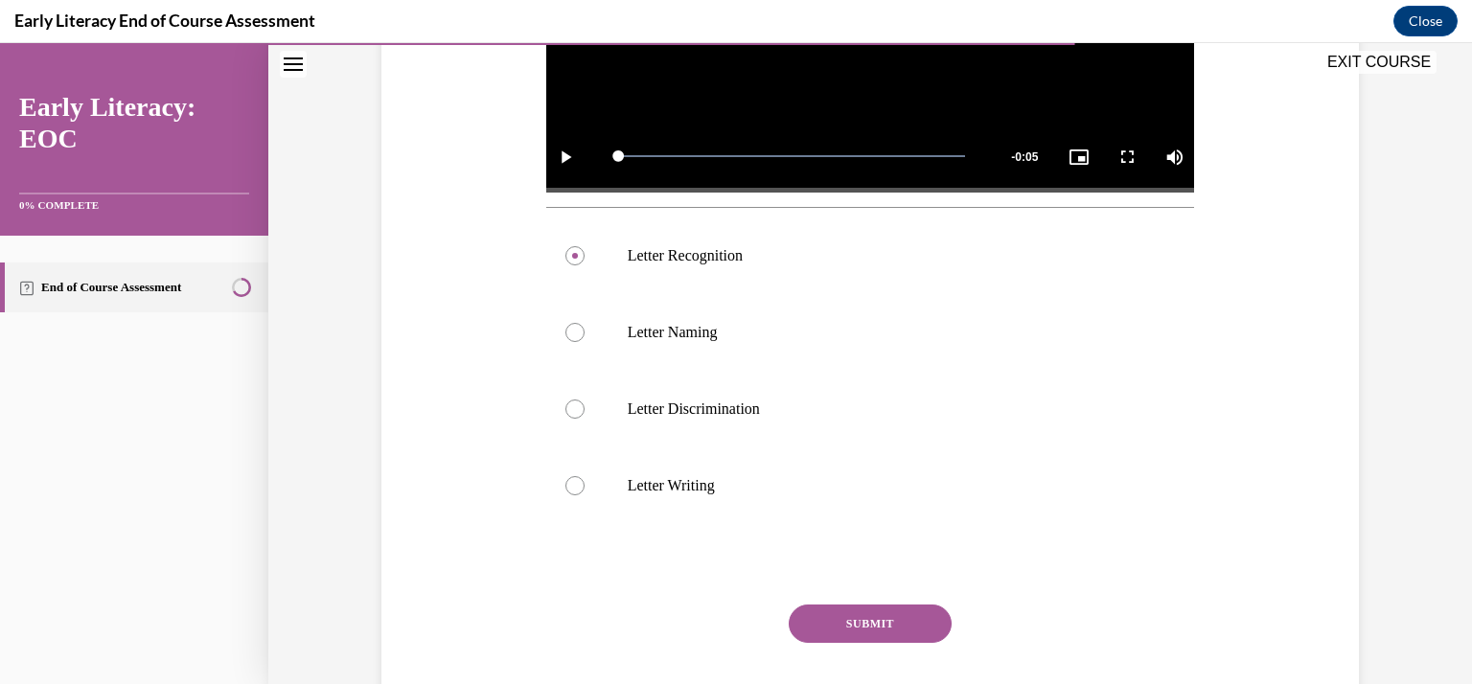
click at [822, 625] on button "SUBMIT" at bounding box center [870, 624] width 163 height 38
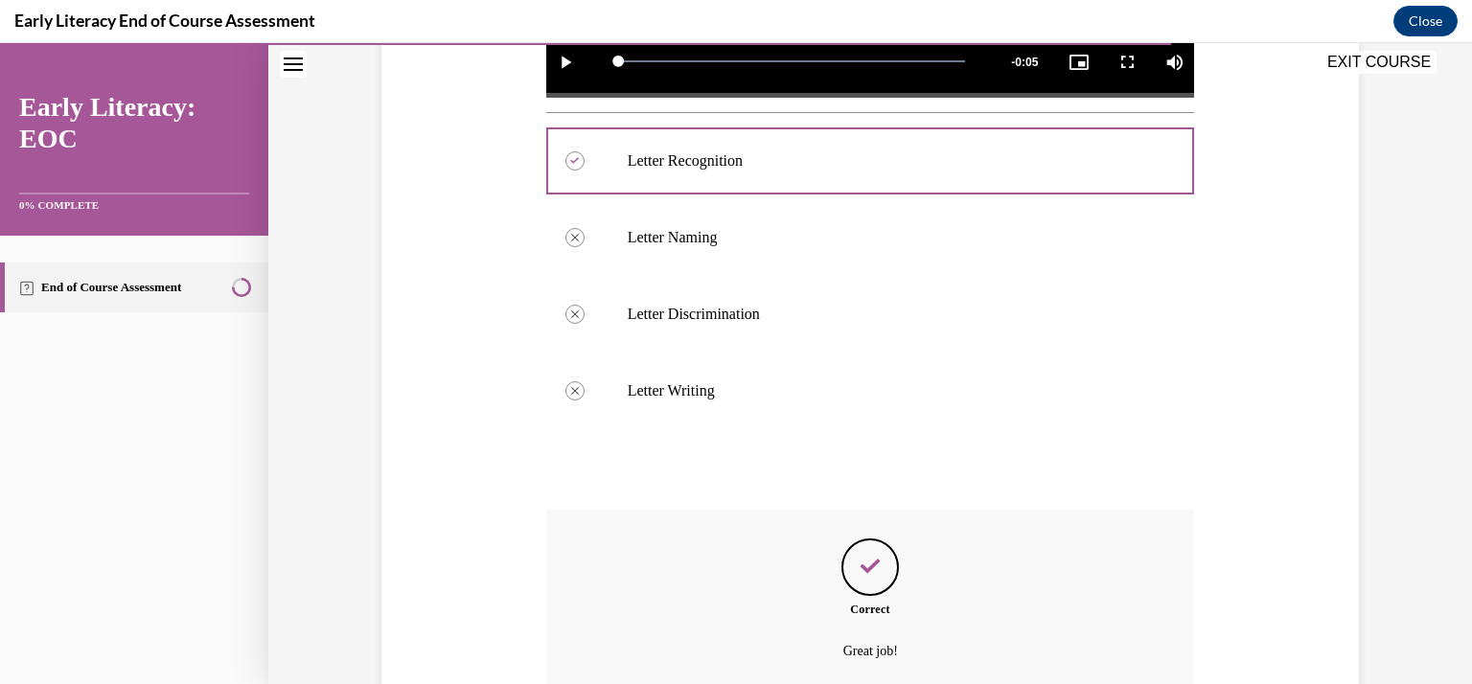
scroll to position [869, 0]
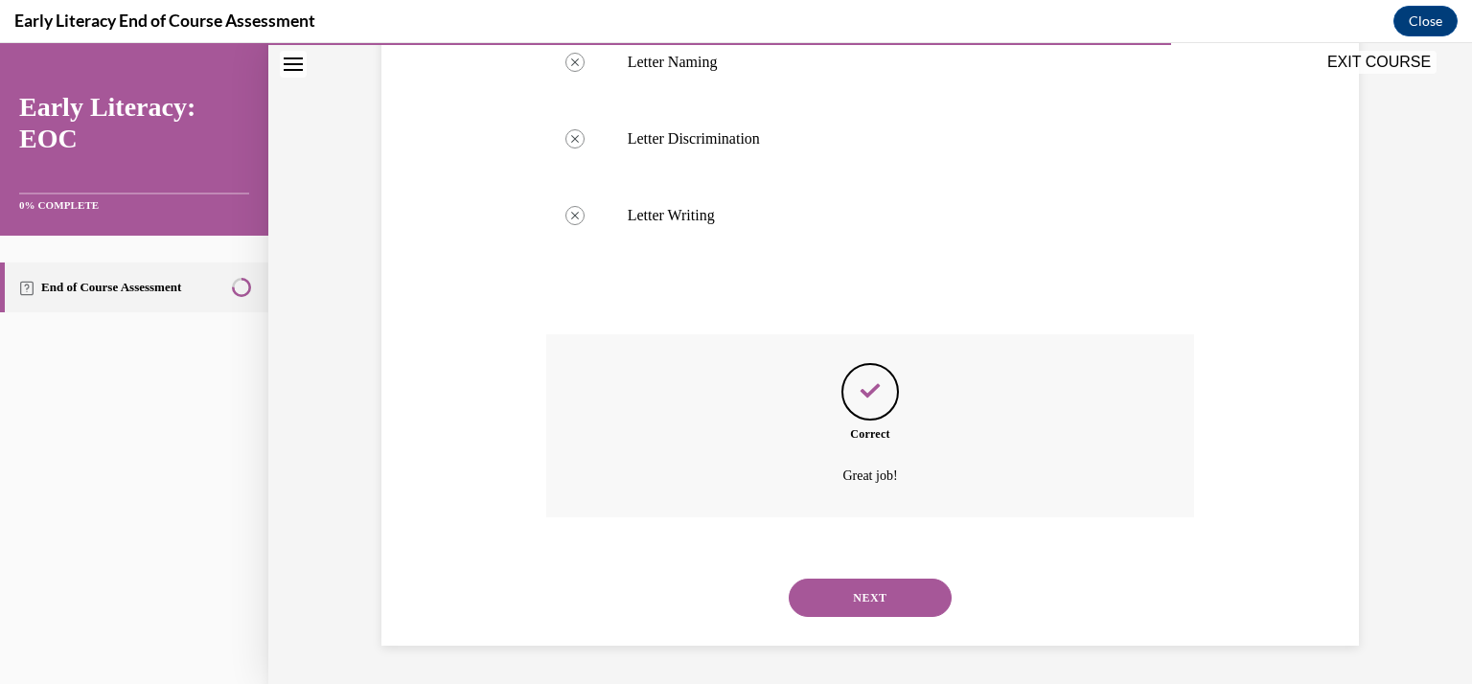
click at [886, 594] on button "NEXT" at bounding box center [870, 598] width 163 height 38
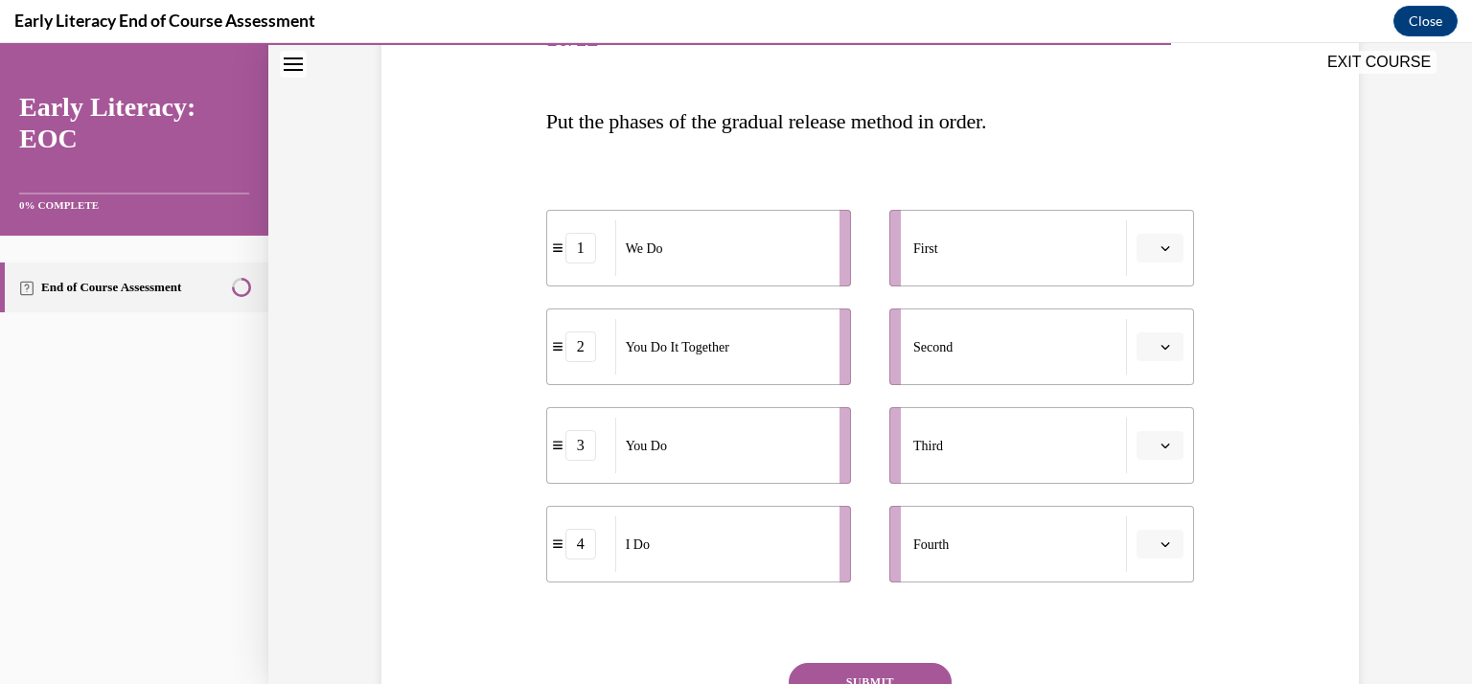
scroll to position [265, 0]
click at [1158, 253] on button "button" at bounding box center [1159, 247] width 47 height 29
click at [1146, 432] on div "4" at bounding box center [1151, 443] width 48 height 38
click at [1158, 352] on button "button" at bounding box center [1159, 346] width 47 height 29
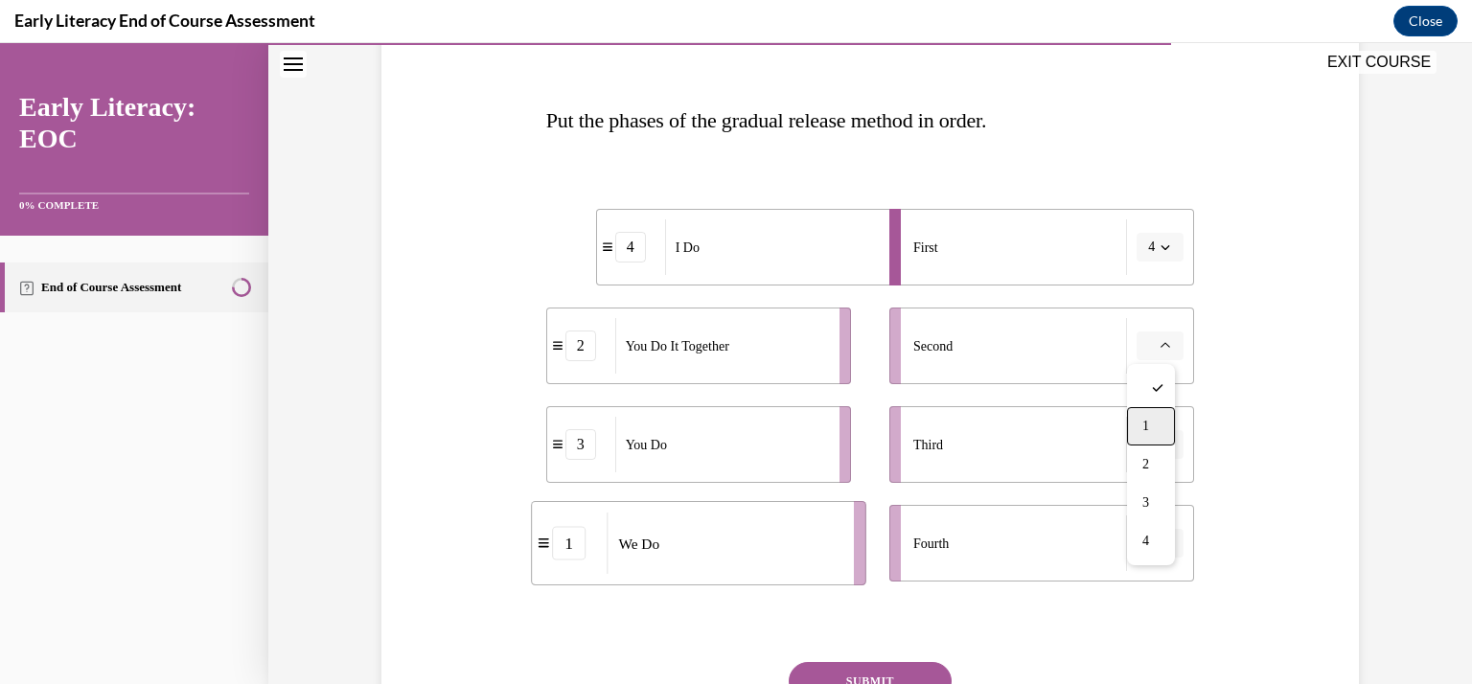
click at [1157, 421] on div "1" at bounding box center [1151, 426] width 48 height 38
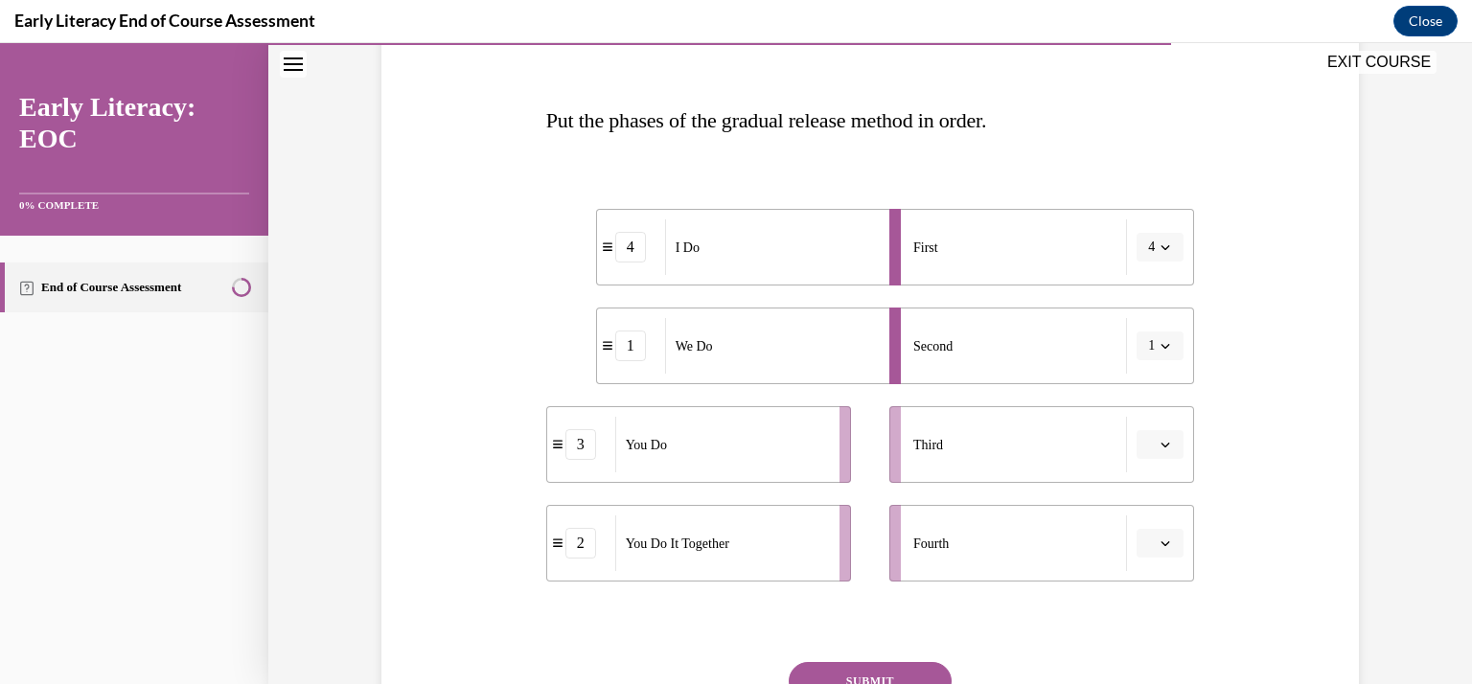
click at [1169, 448] on button "button" at bounding box center [1159, 444] width 47 height 29
click at [1152, 563] on div "2" at bounding box center [1151, 563] width 48 height 38
click at [1162, 539] on icon "button" at bounding box center [1165, 544] width 10 height 10
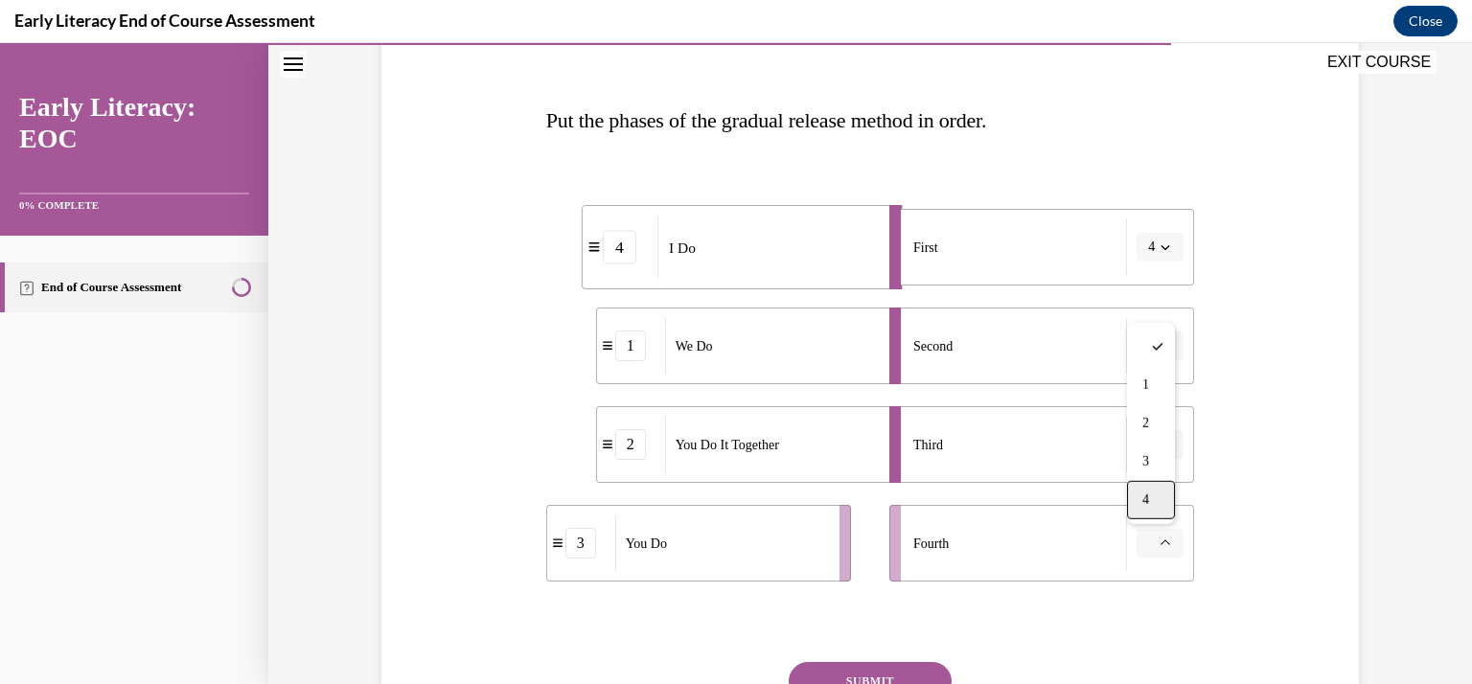
click at [1159, 491] on div "4" at bounding box center [1151, 500] width 48 height 38
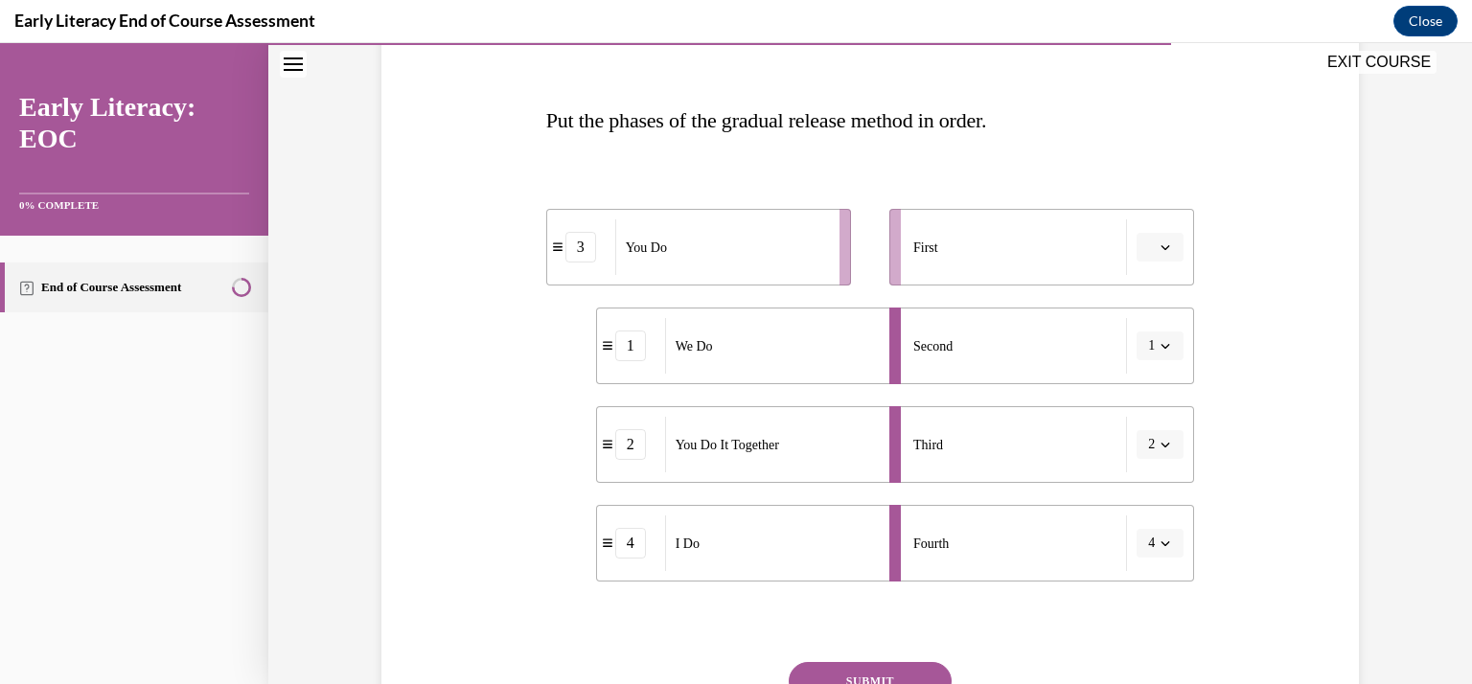
click at [1166, 250] on button "button" at bounding box center [1159, 247] width 47 height 29
click at [1144, 443] on span "4" at bounding box center [1145, 442] width 7 height 15
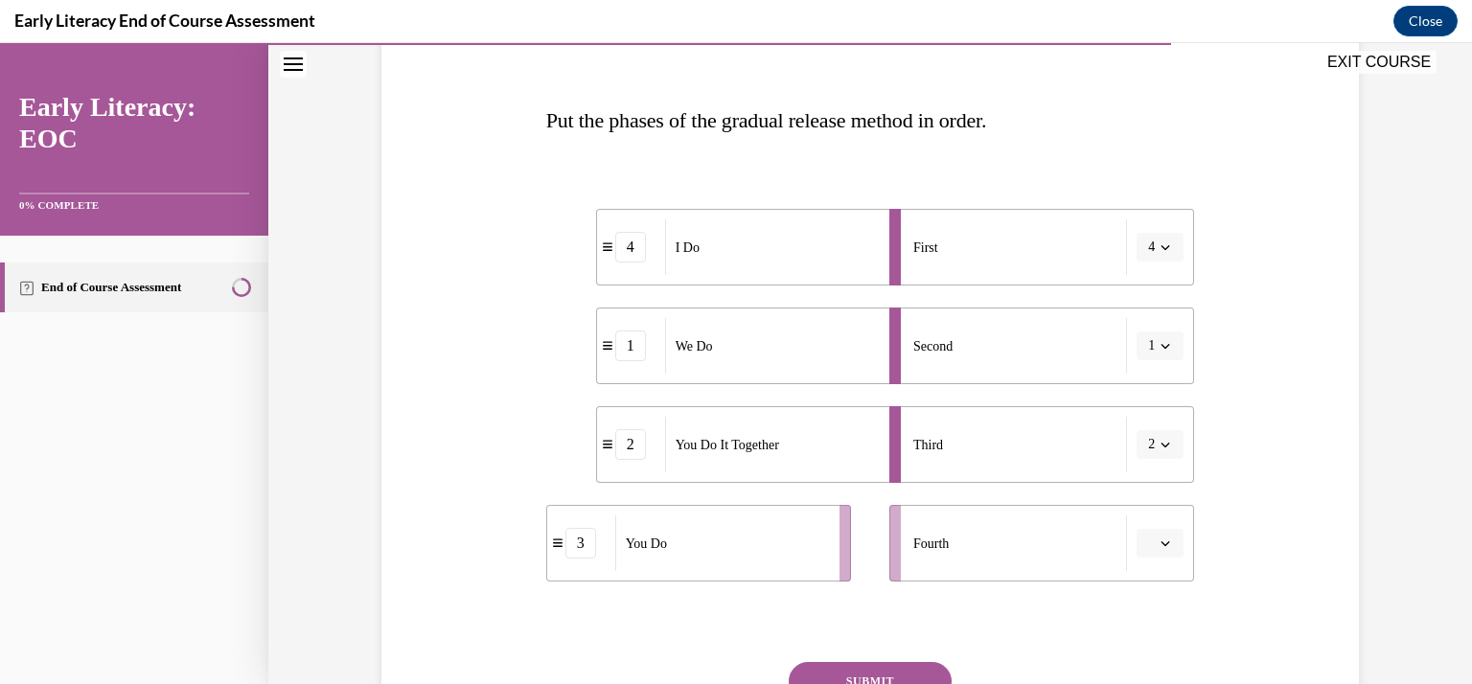
click at [1160, 348] on icon "button" at bounding box center [1165, 346] width 10 height 10
click at [1163, 431] on icon at bounding box center [1160, 426] width 11 height 11
click at [1162, 455] on button "2" at bounding box center [1159, 444] width 47 height 29
click at [1137, 612] on div "3" at bounding box center [1147, 602] width 48 height 38
click at [1163, 446] on span "button" at bounding box center [1165, 444] width 13 height 13
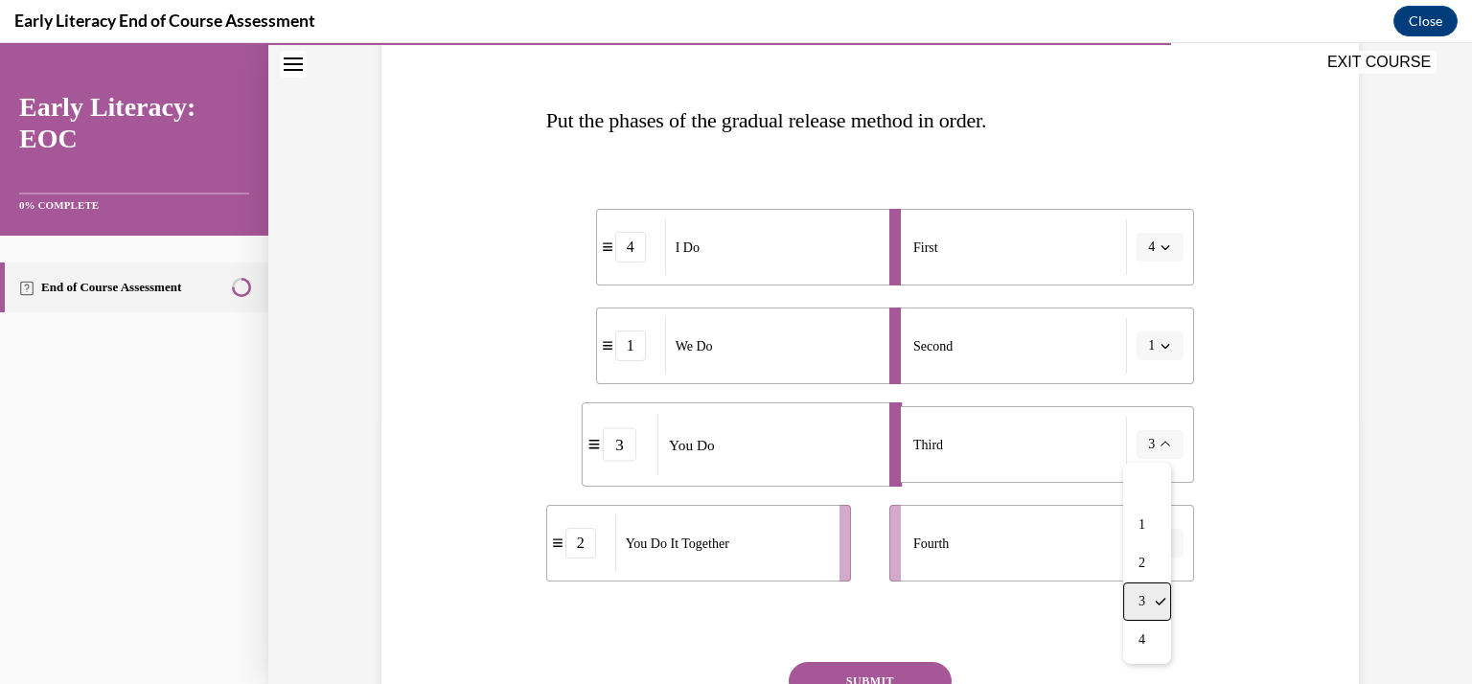
click at [1142, 605] on span "3" at bounding box center [1141, 601] width 7 height 15
click at [1160, 544] on icon "button" at bounding box center [1165, 544] width 10 height 10
click at [1152, 413] on div "2" at bounding box center [1151, 423] width 48 height 38
click at [1159, 438] on span "button" at bounding box center [1165, 444] width 13 height 13
click at [1139, 556] on span "2" at bounding box center [1141, 563] width 7 height 15
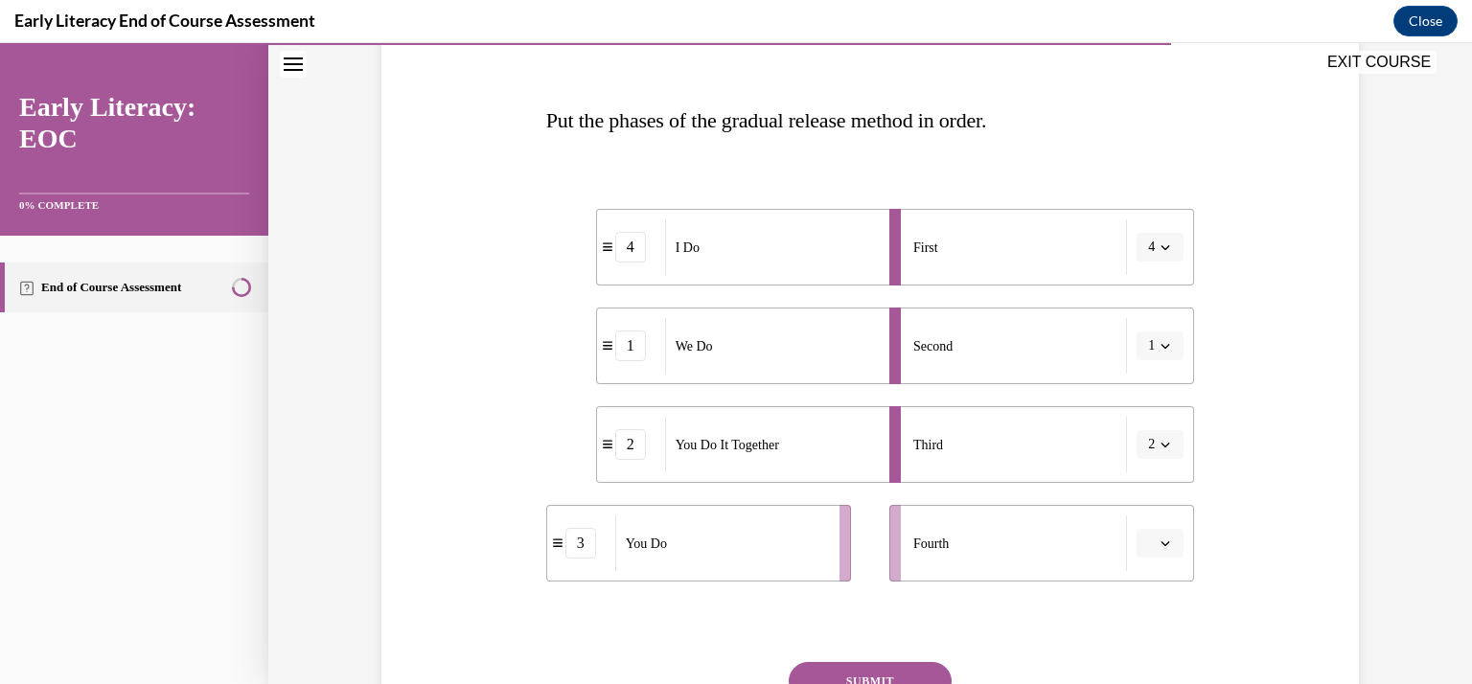
click at [1166, 537] on button "button" at bounding box center [1159, 543] width 47 height 29
click at [1158, 453] on div "3" at bounding box center [1151, 462] width 48 height 38
click at [836, 673] on button "SUBMIT" at bounding box center [870, 681] width 163 height 38
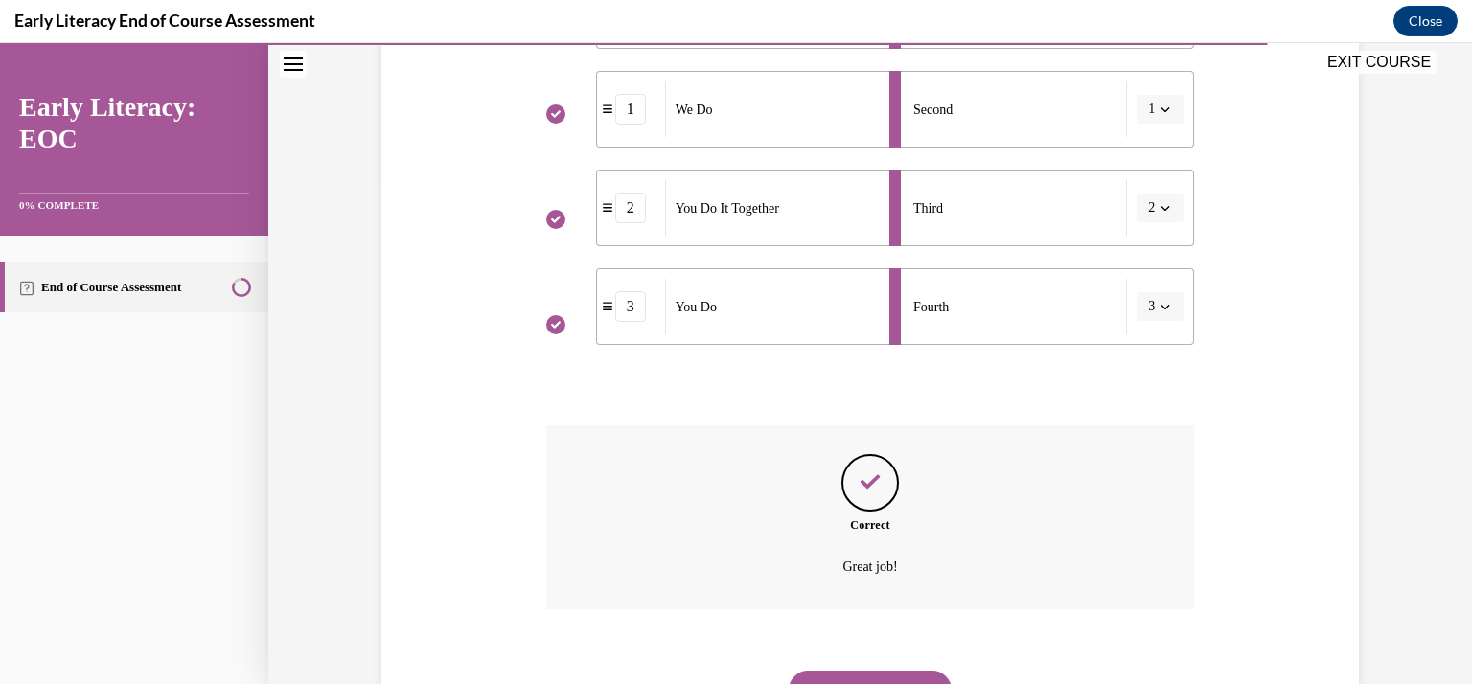
scroll to position [594, 0]
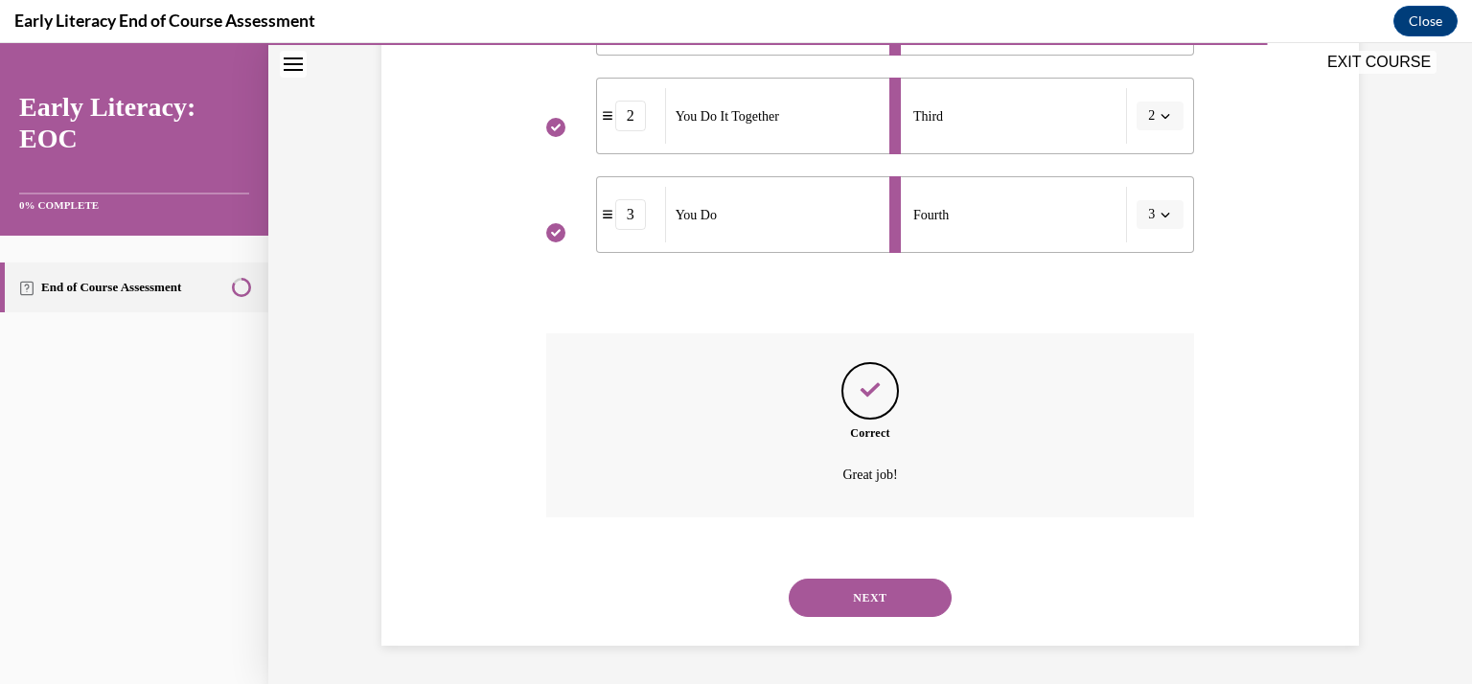
click at [818, 590] on button "NEXT" at bounding box center [870, 598] width 163 height 38
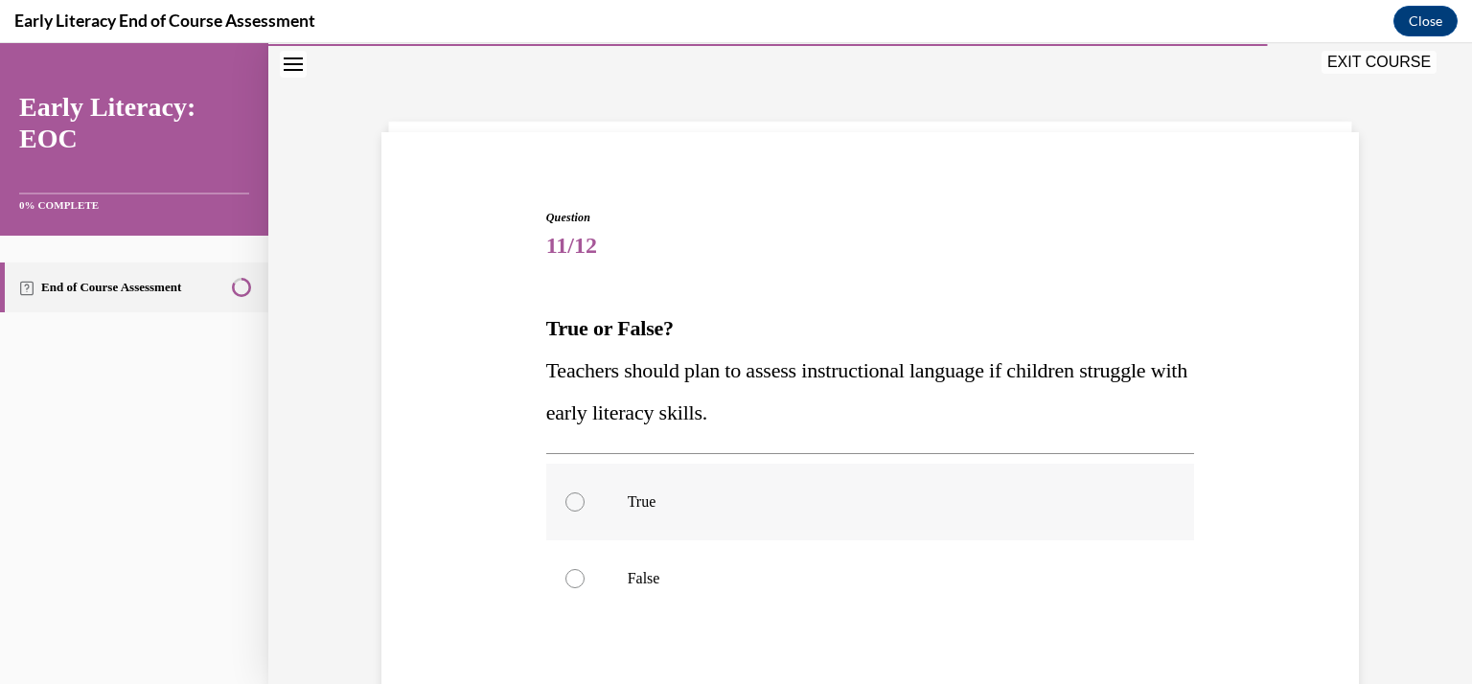
click at [569, 513] on div at bounding box center [870, 502] width 649 height 77
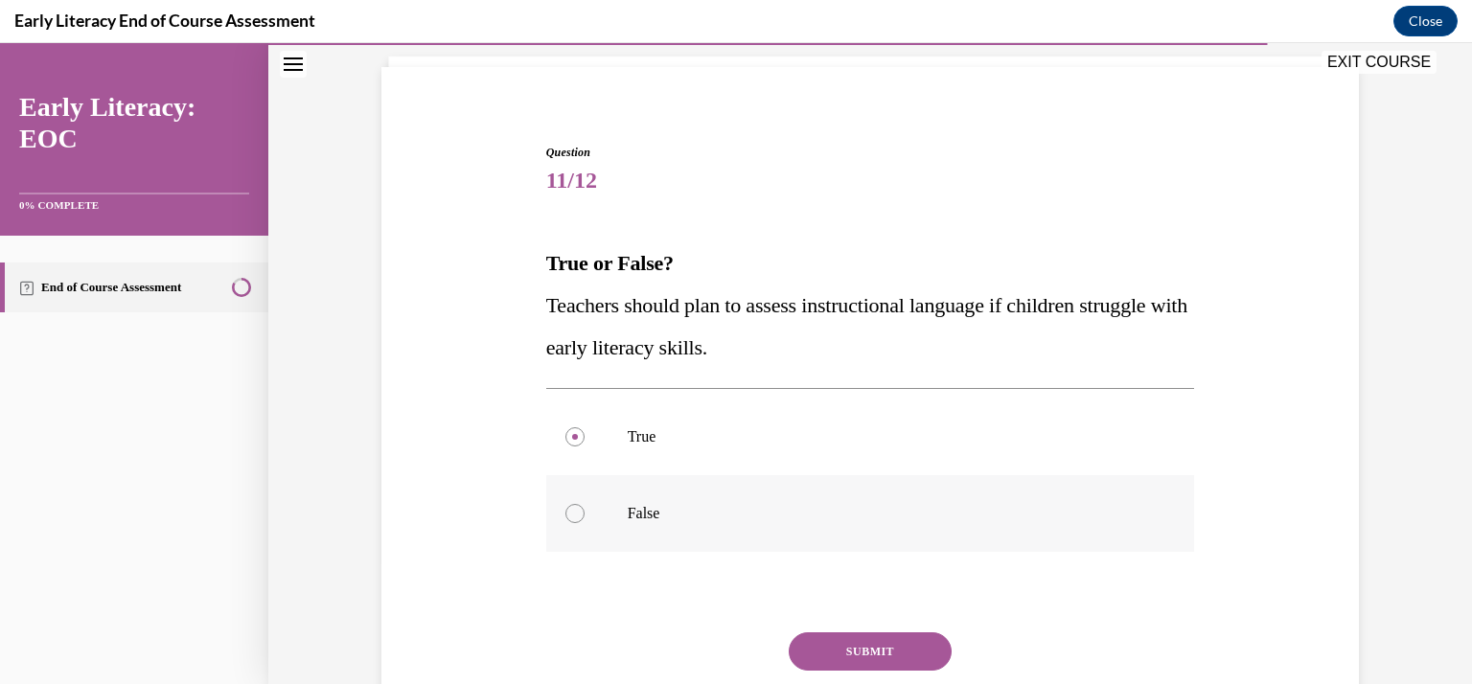
scroll to position [209, 0]
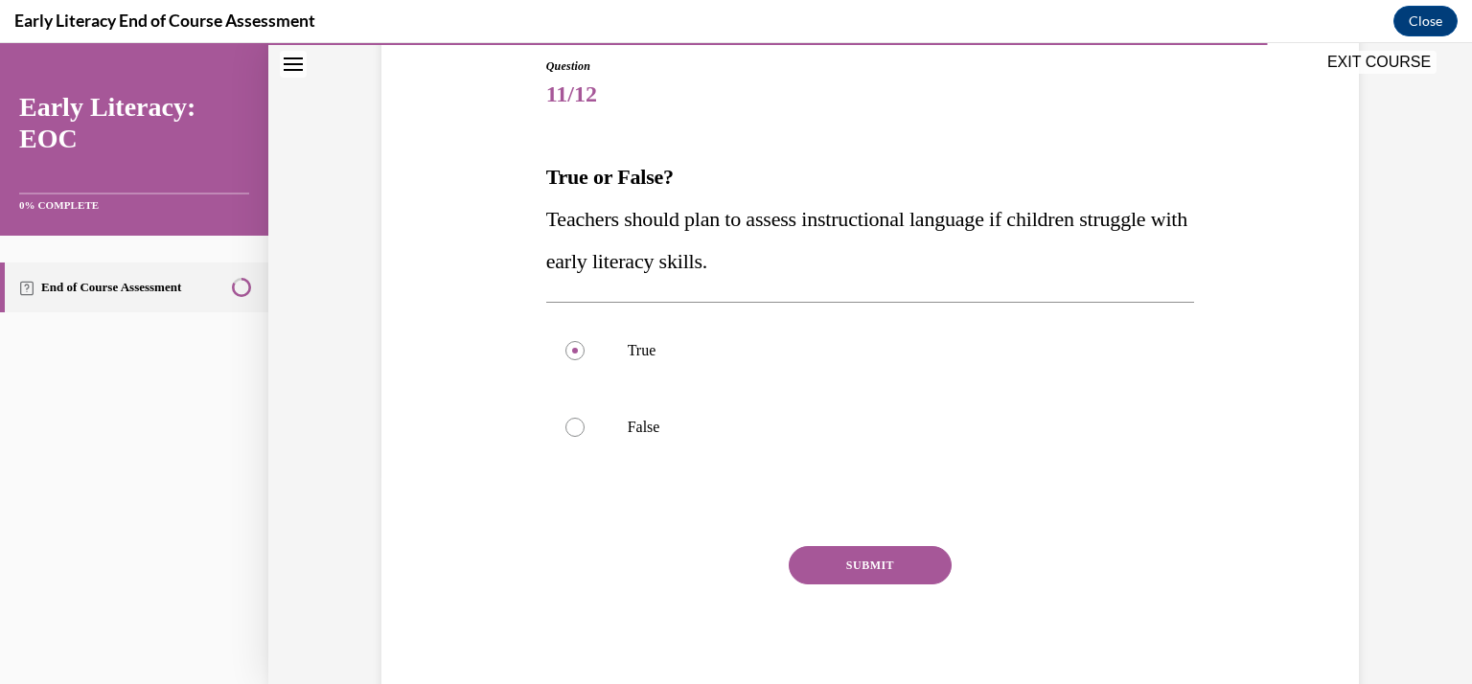
click at [849, 570] on button "SUBMIT" at bounding box center [870, 565] width 163 height 38
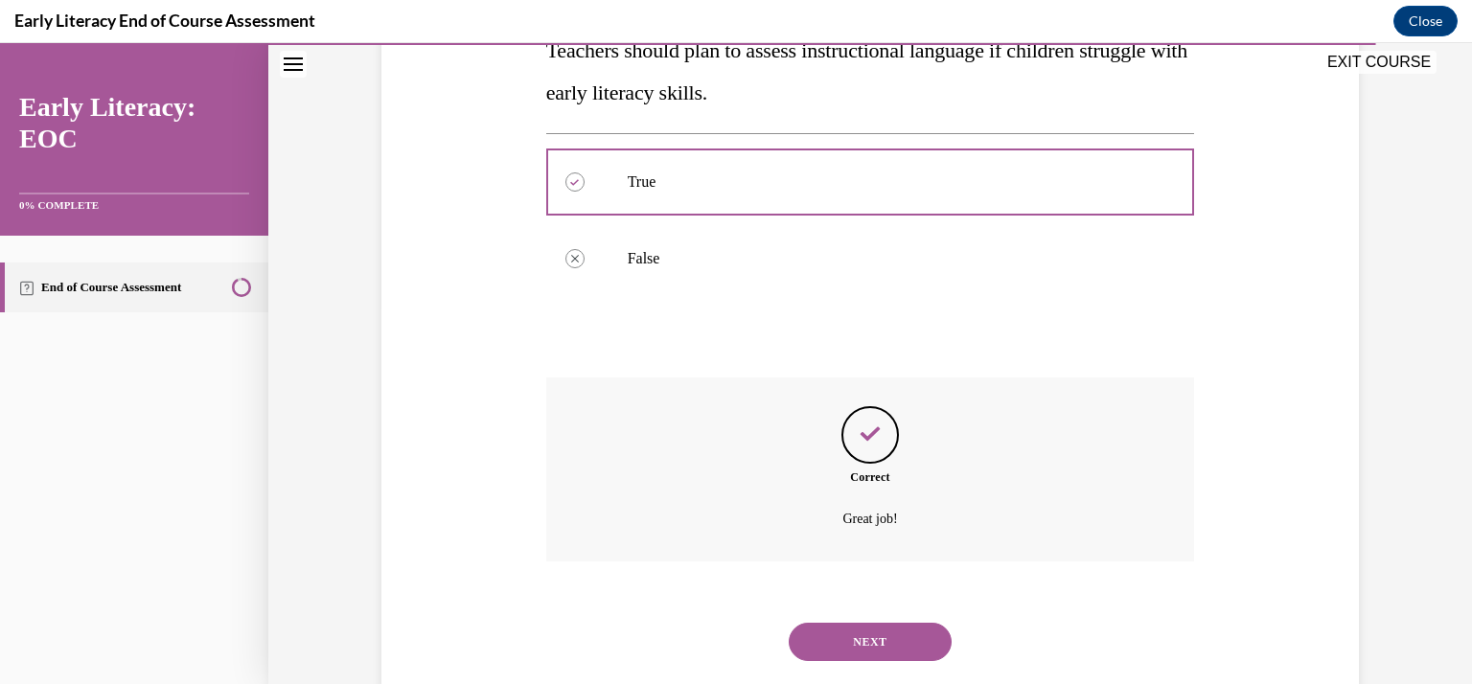
scroll to position [410, 0]
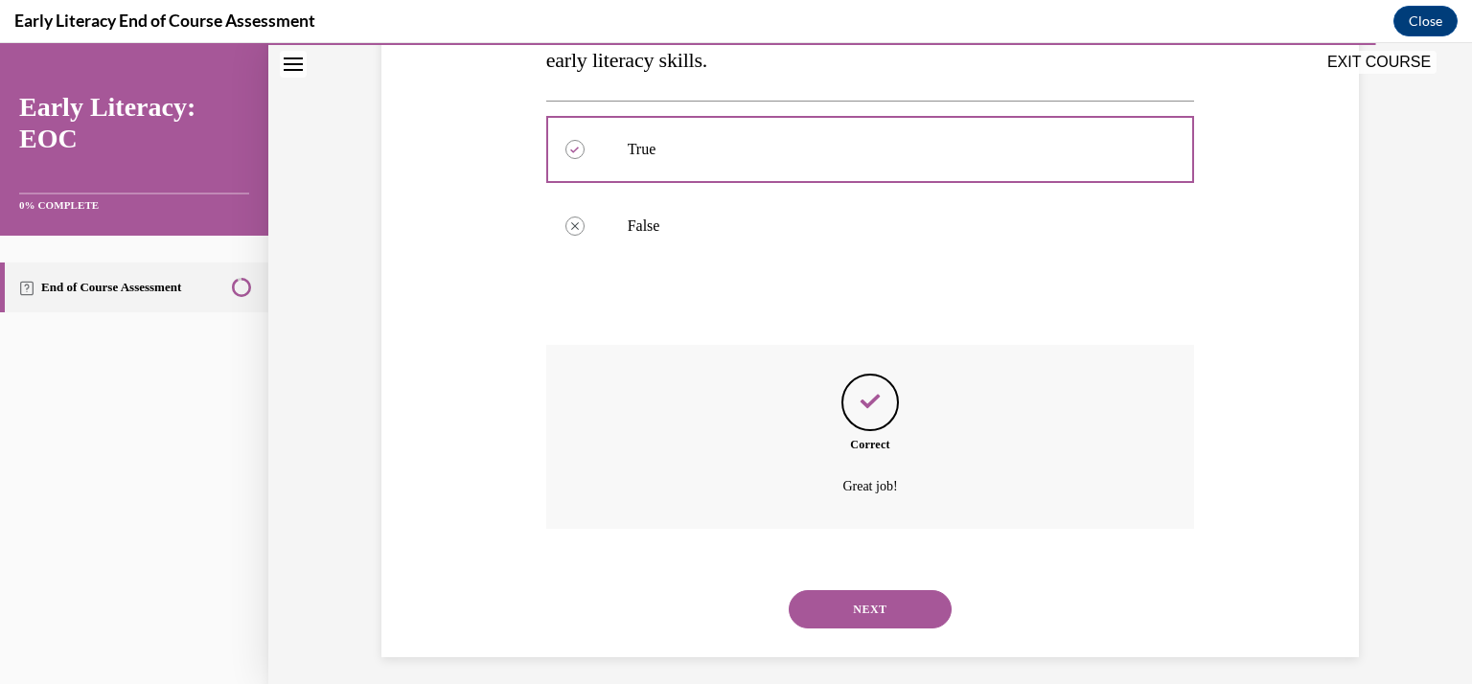
click at [815, 594] on button "NEXT" at bounding box center [870, 609] width 163 height 38
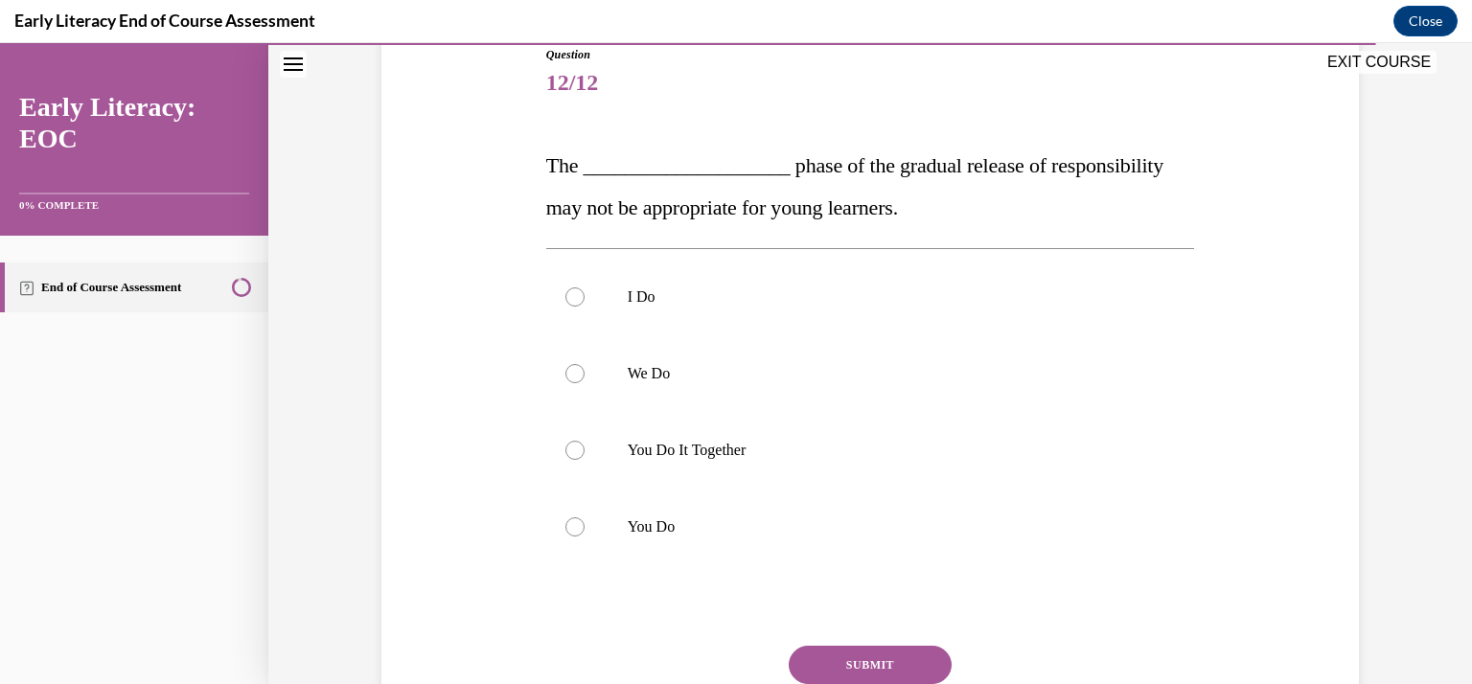
scroll to position [262, 0]
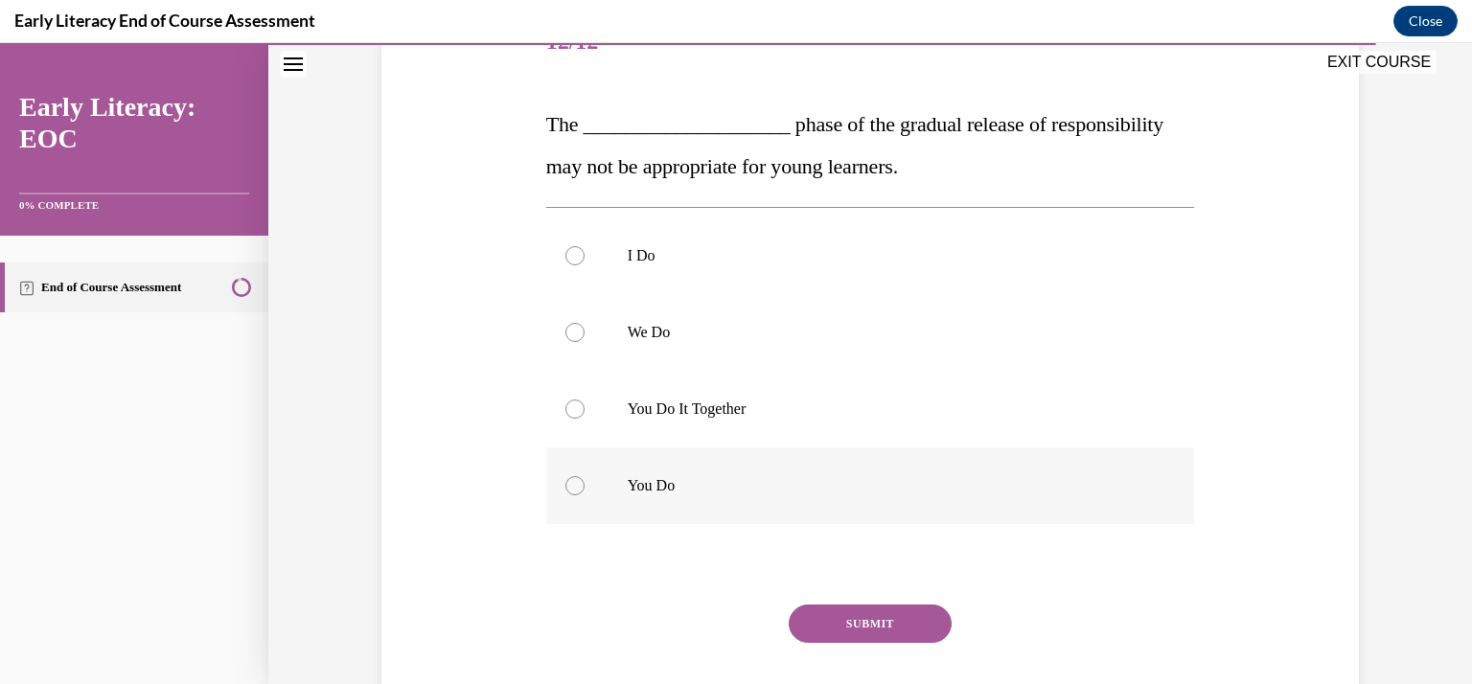
click at [565, 479] on div at bounding box center [574, 485] width 19 height 19
click at [843, 619] on button "SUBMIT" at bounding box center [870, 624] width 163 height 38
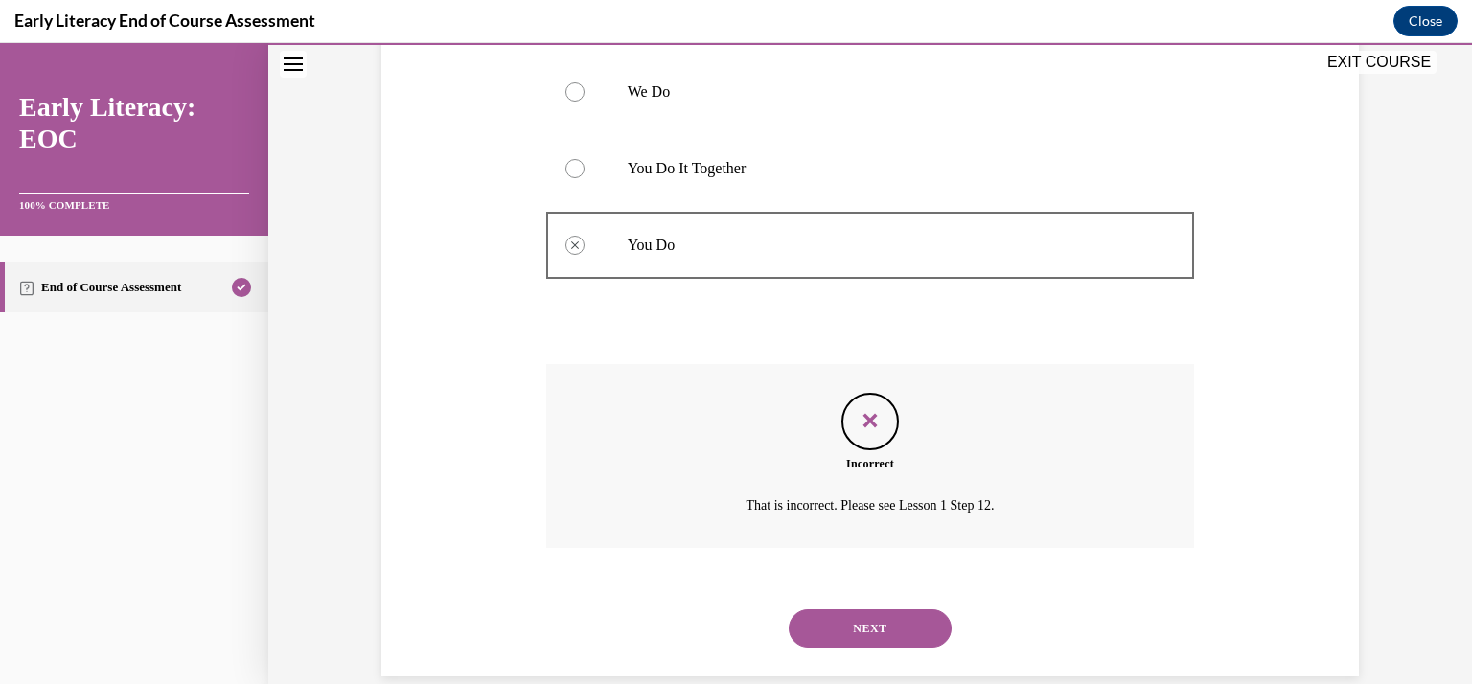
scroll to position [510, 0]
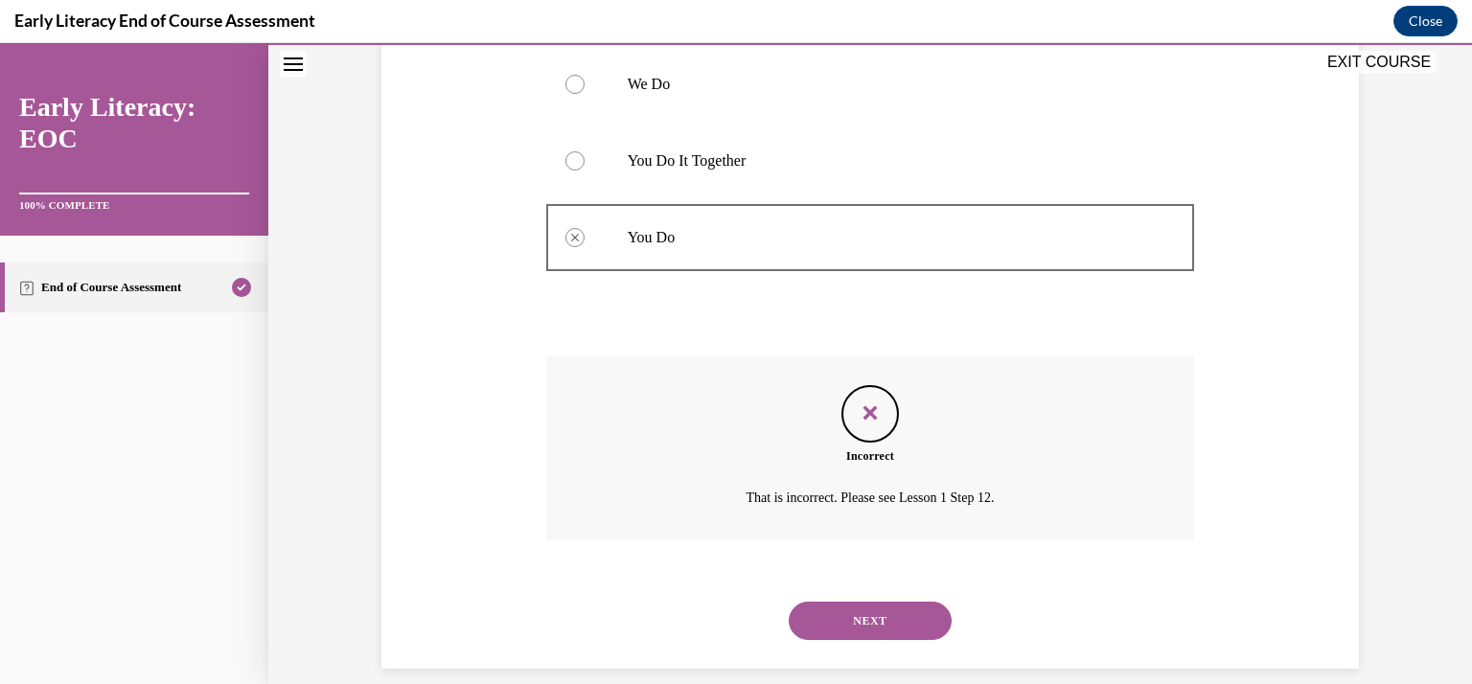
click at [871, 620] on button "NEXT" at bounding box center [870, 621] width 163 height 38
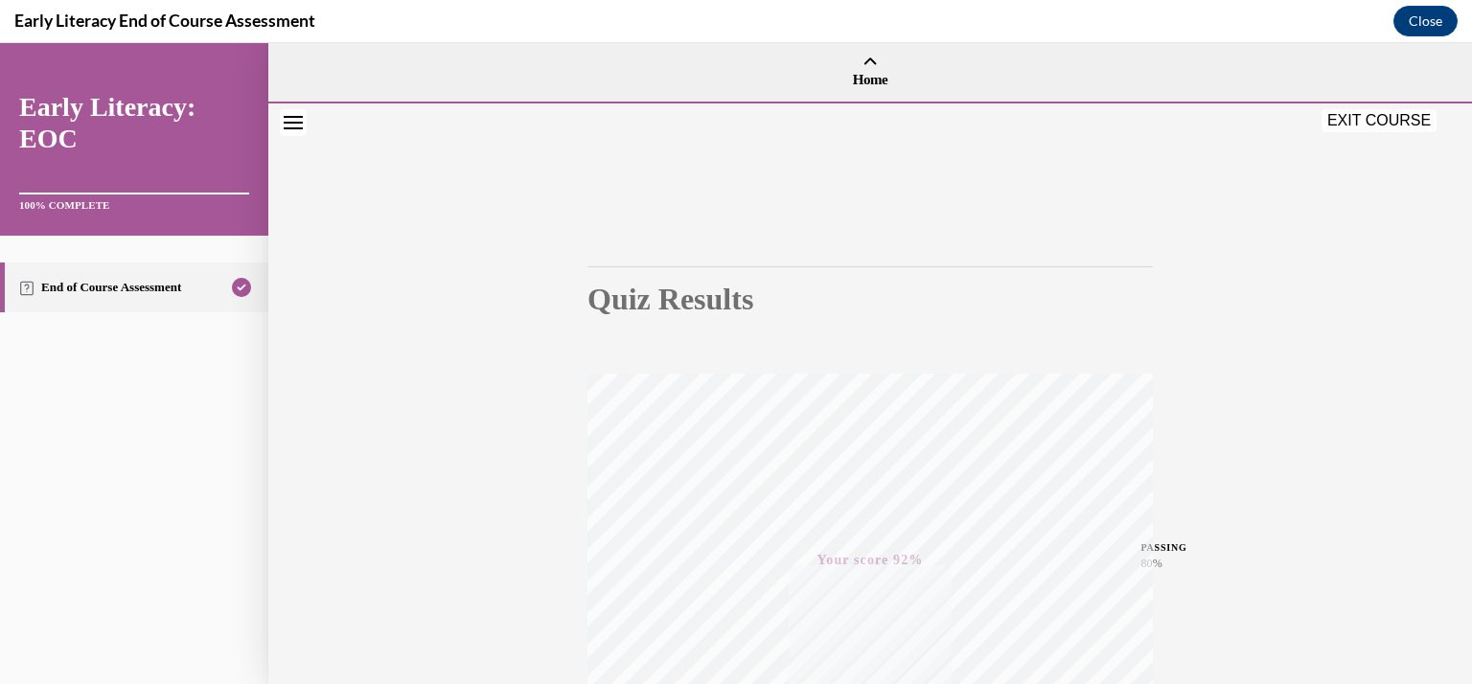
scroll to position [341, 0]
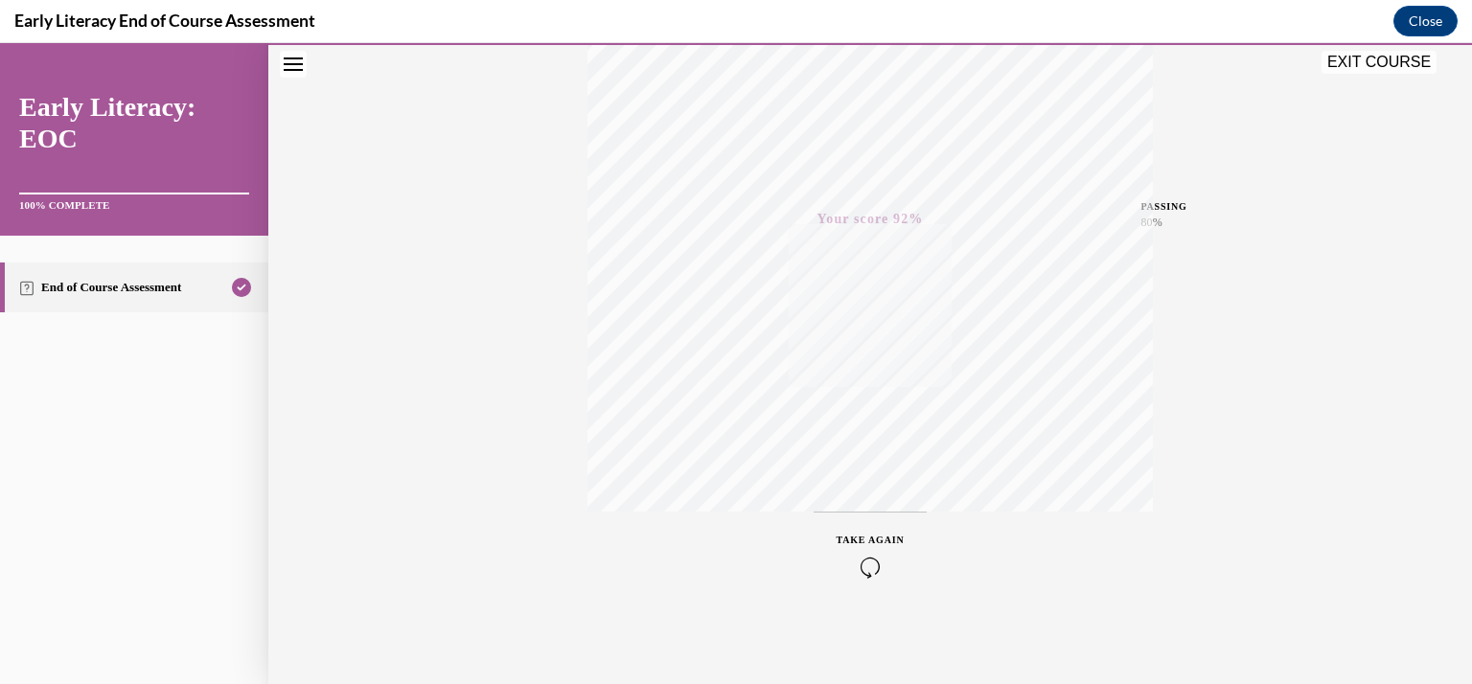
click at [1348, 60] on button "EXIT COURSE" at bounding box center [1378, 62] width 115 height 23
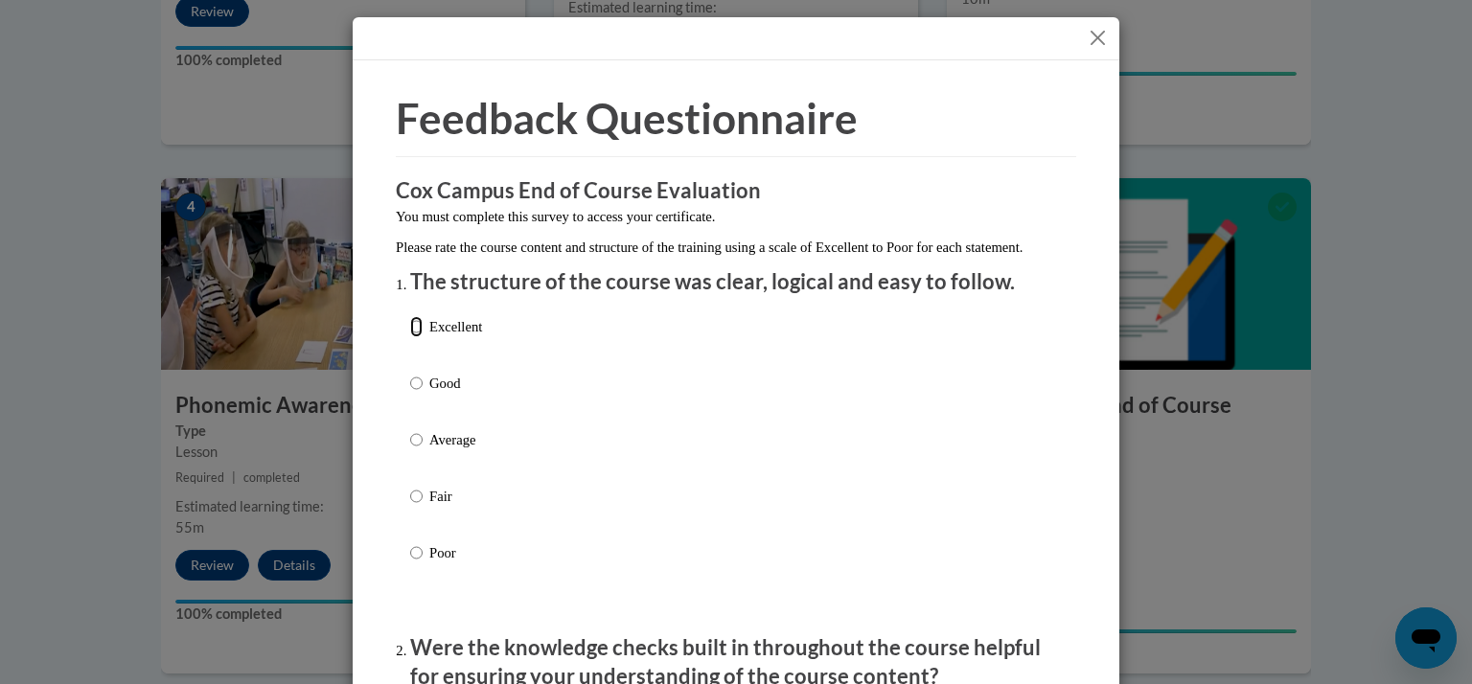
click at [410, 337] on input "Excellent" at bounding box center [416, 326] width 12 height 21
radio input "true"
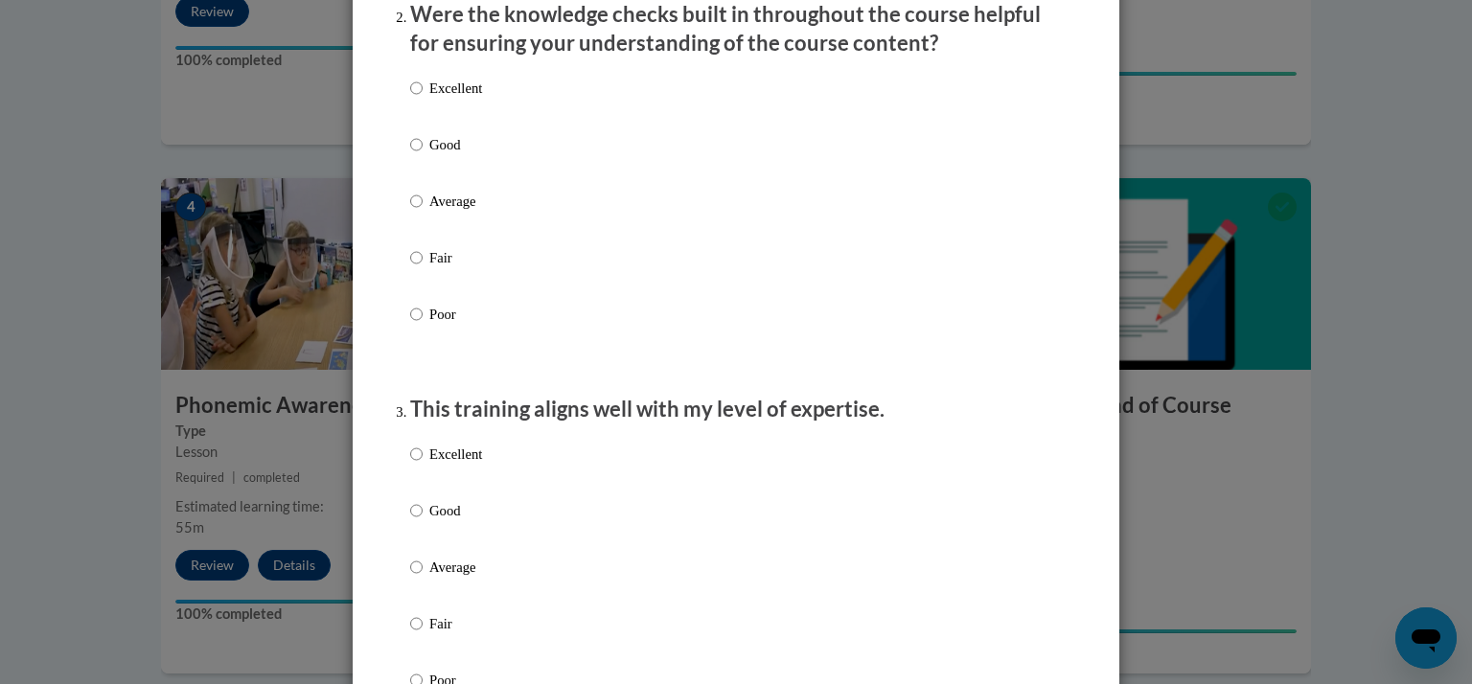
scroll to position [638, 0]
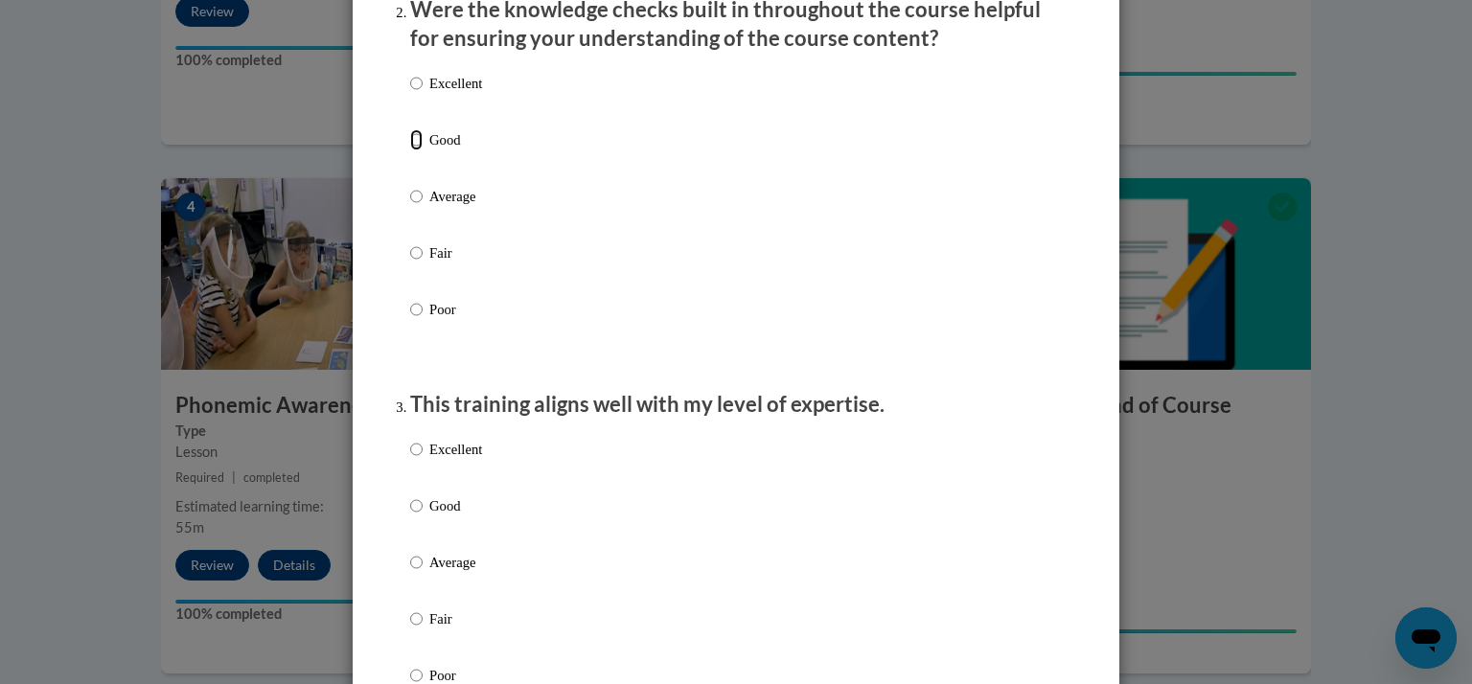
click at [411, 150] on input "Good" at bounding box center [416, 139] width 12 height 21
radio input "true"
click at [410, 516] on input "Good" at bounding box center [416, 505] width 12 height 21
radio input "true"
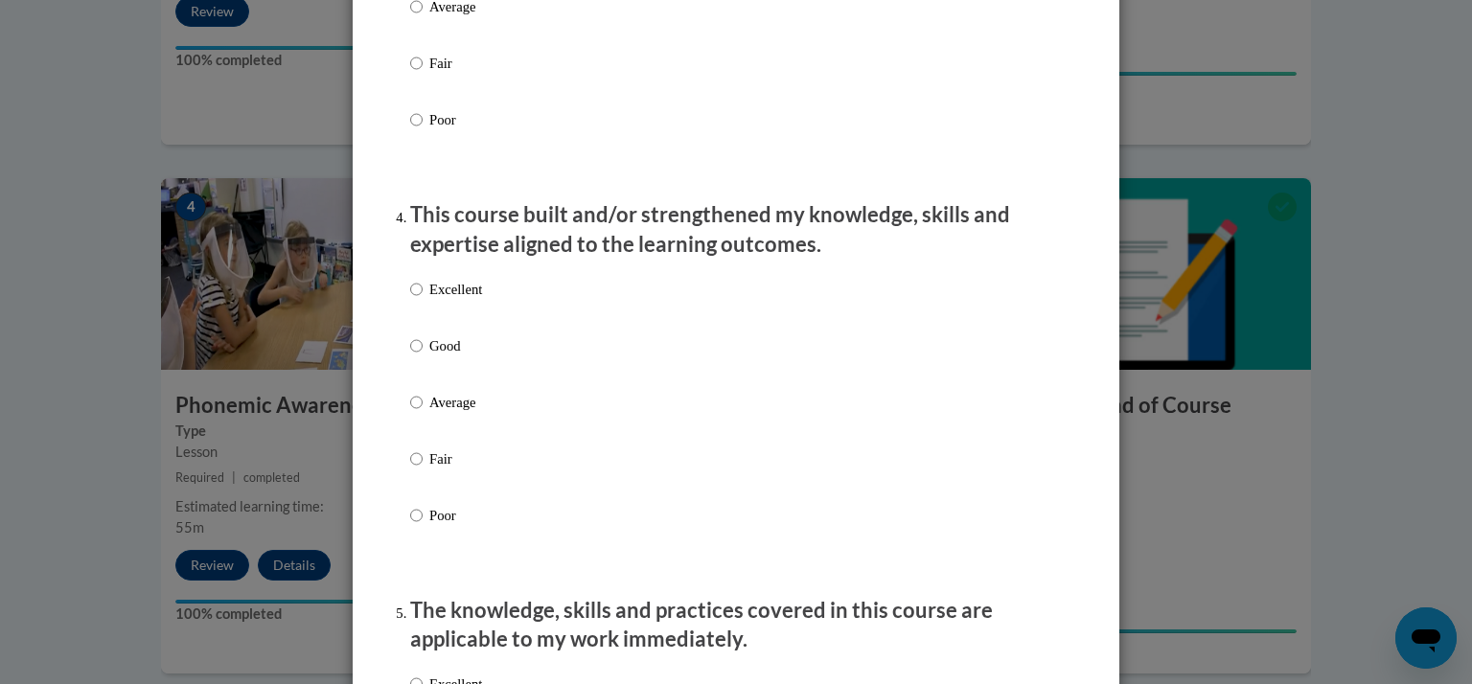
scroll to position [1211, 0]
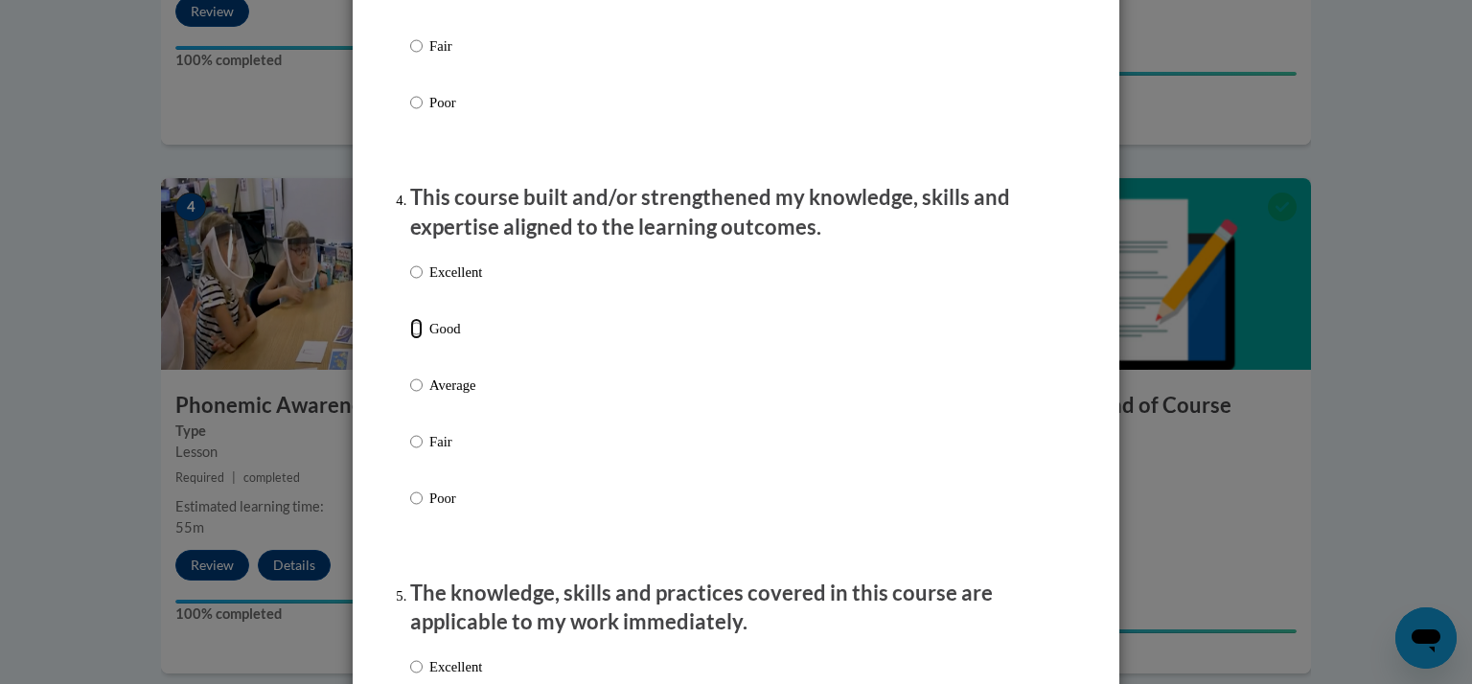
click at [410, 339] on input "Good" at bounding box center [416, 328] width 12 height 21
radio input "true"
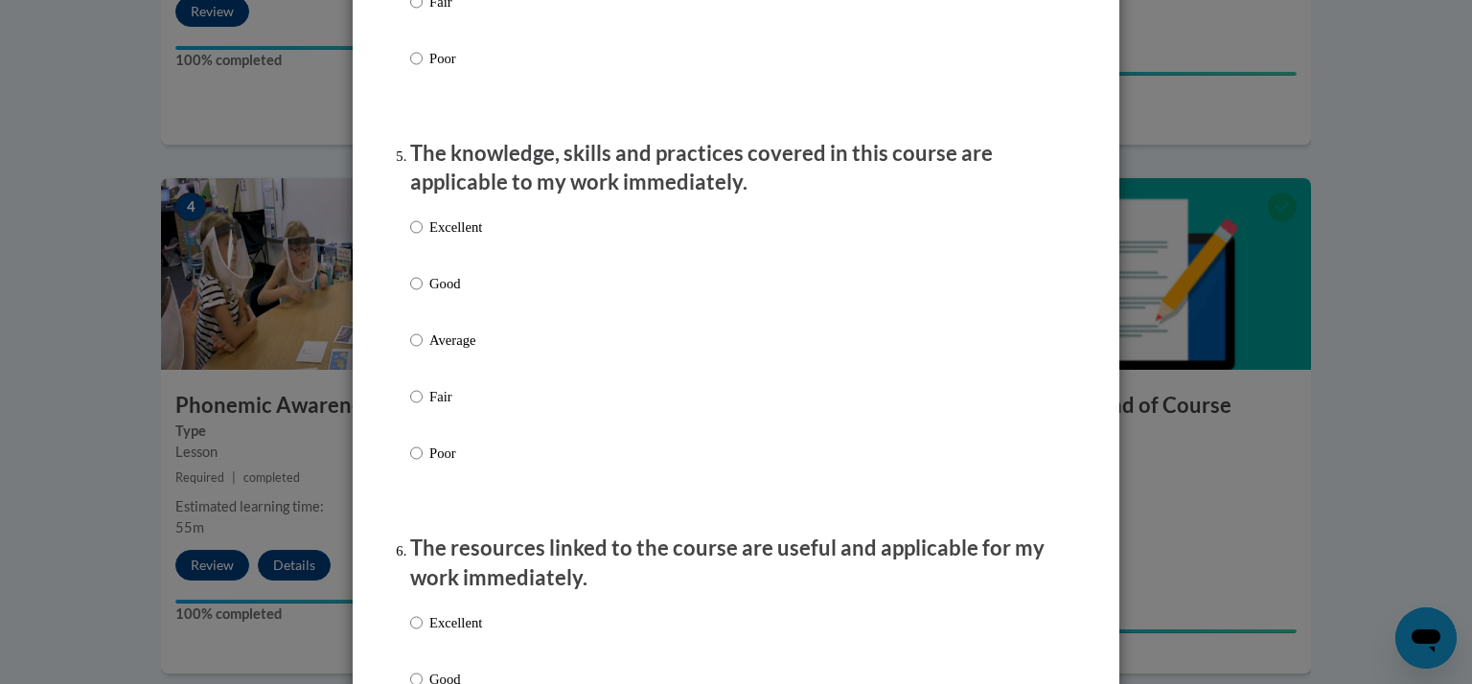
scroll to position [1675, 0]
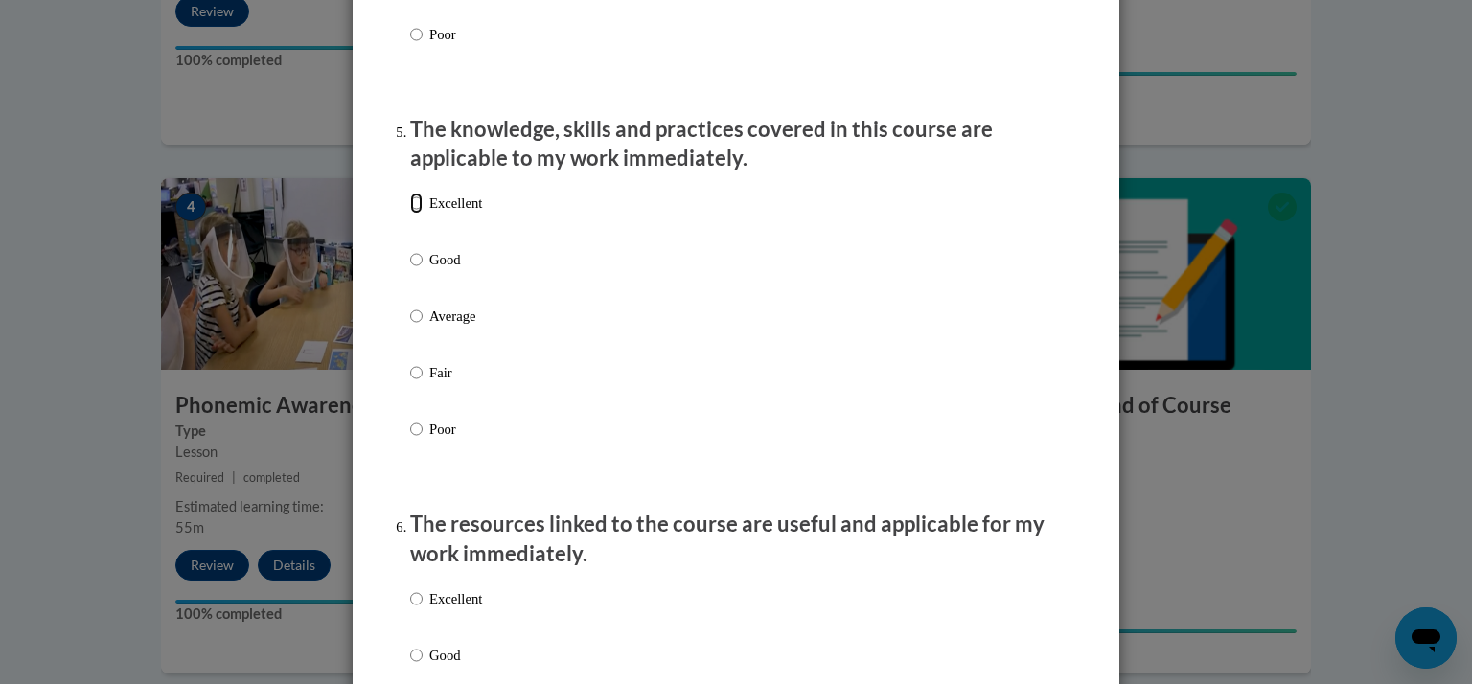
click at [410, 214] on input "Excellent" at bounding box center [416, 203] width 12 height 21
radio input "true"
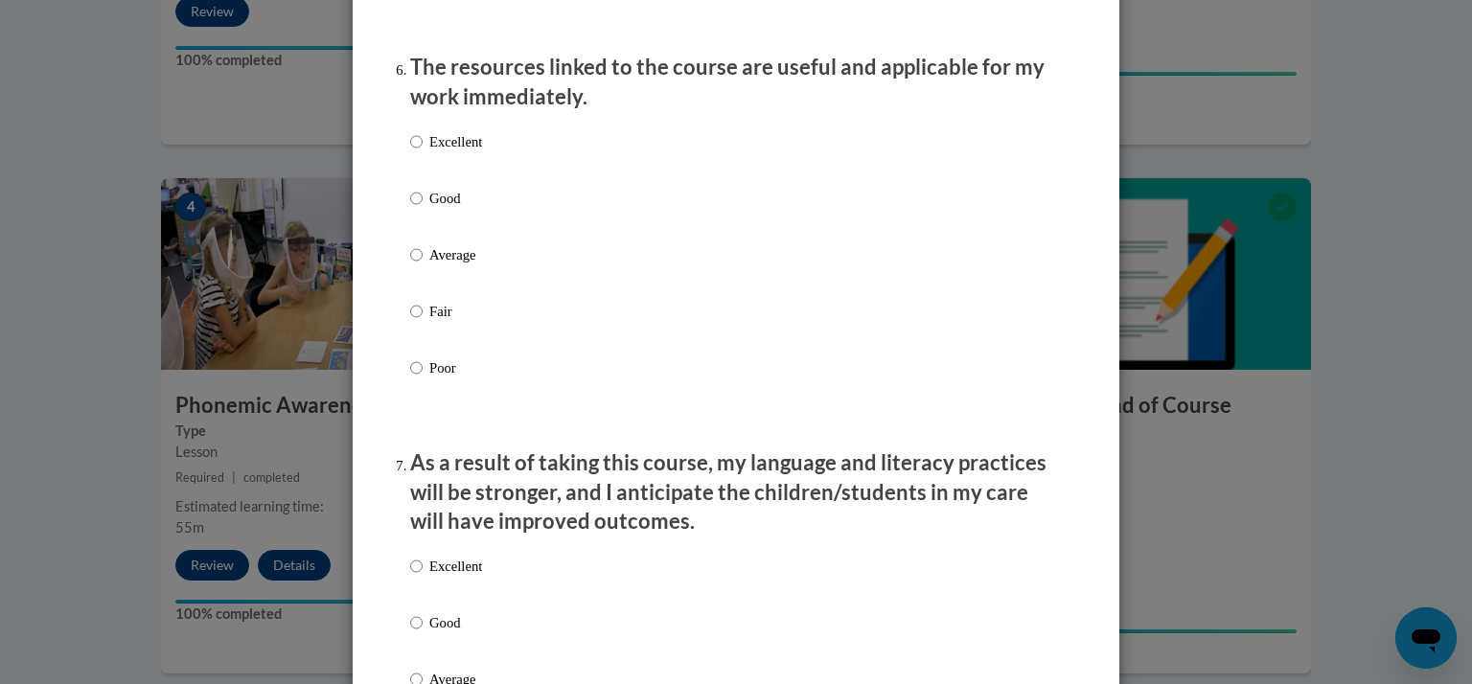
scroll to position [2133, 0]
click at [412, 208] on input "Good" at bounding box center [416, 197] width 12 height 21
radio input "true"
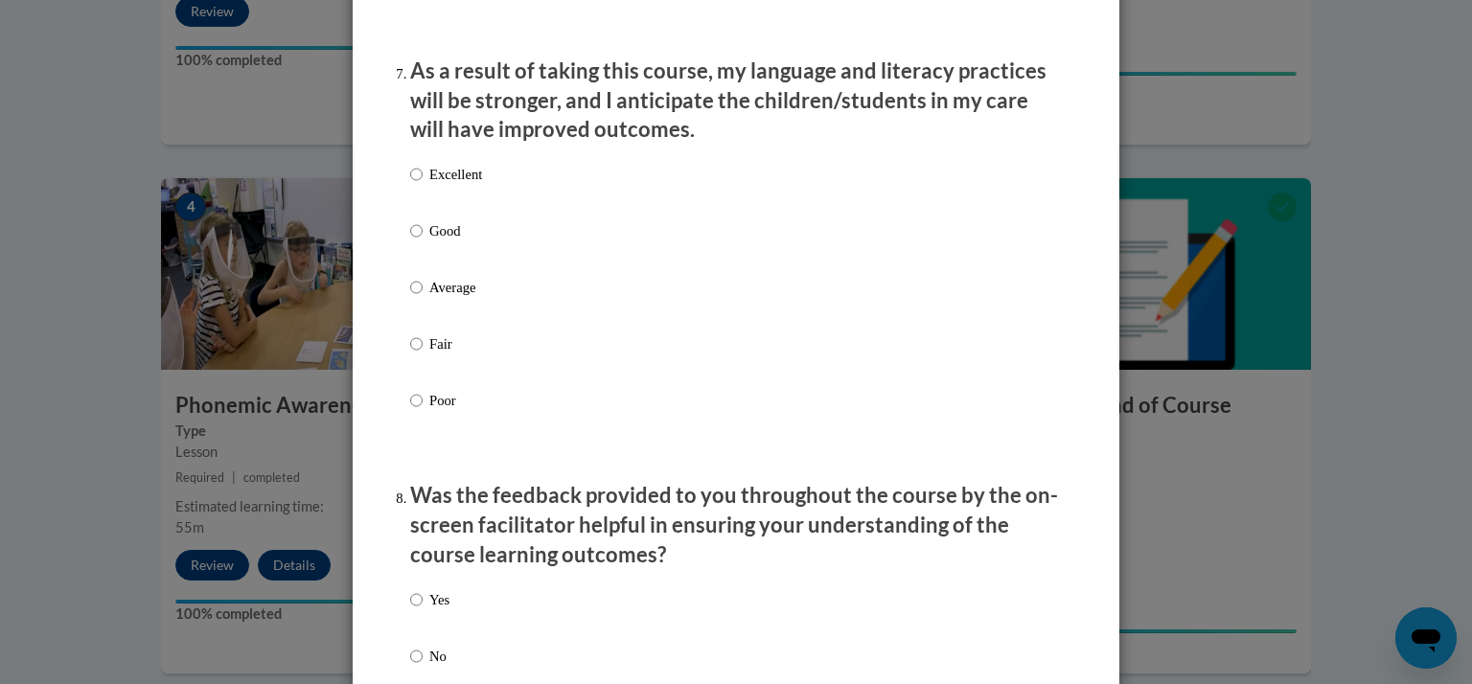
scroll to position [2536, 0]
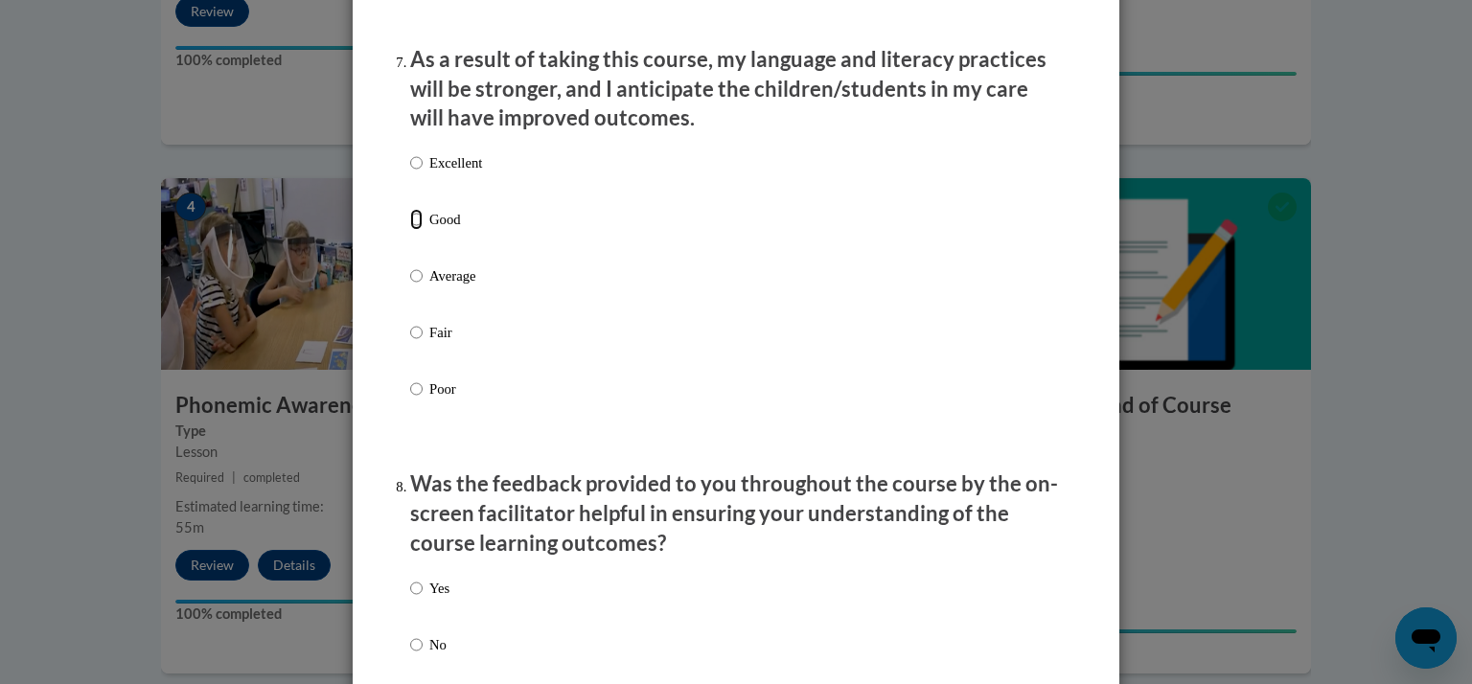
click at [410, 230] on input "Good" at bounding box center [416, 219] width 12 height 21
radio input "true"
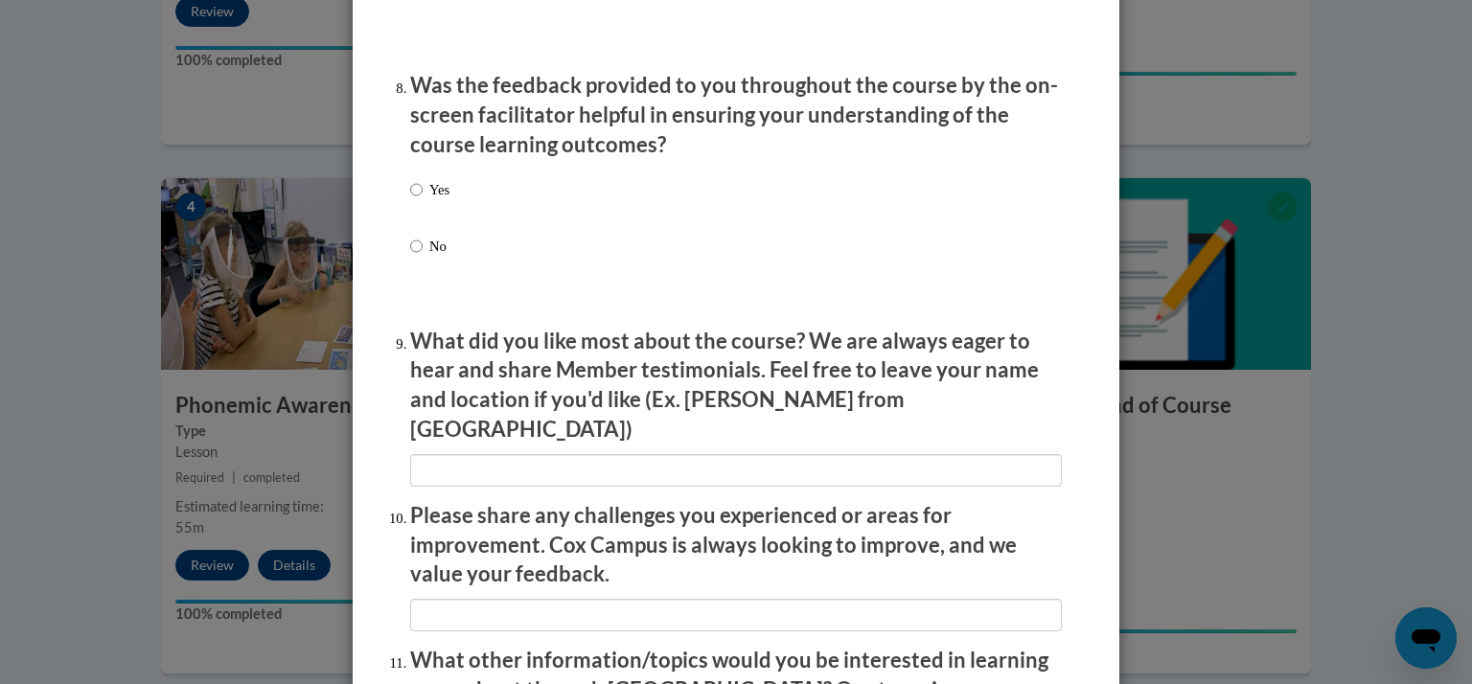
scroll to position [2935, 0]
click at [410, 199] on input "Yes" at bounding box center [416, 188] width 12 height 21
radio input "true"
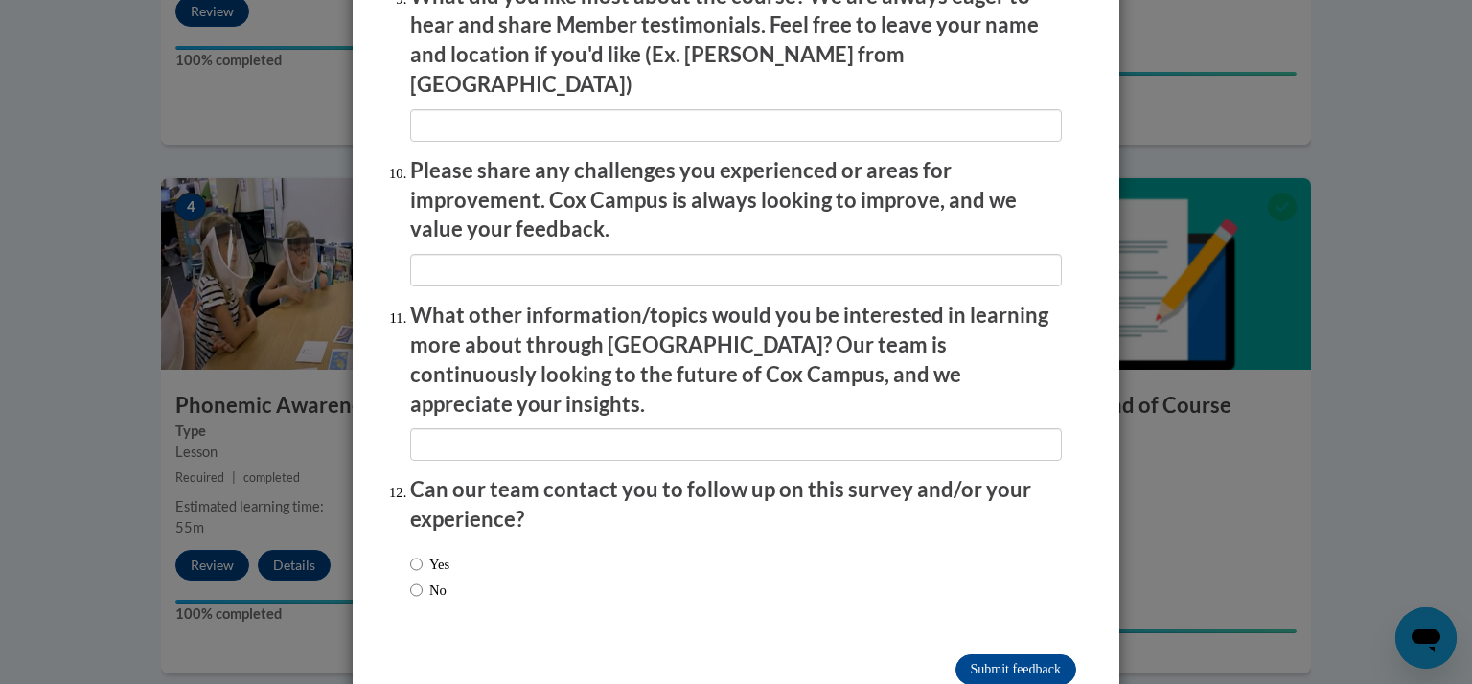
scroll to position [3307, 0]
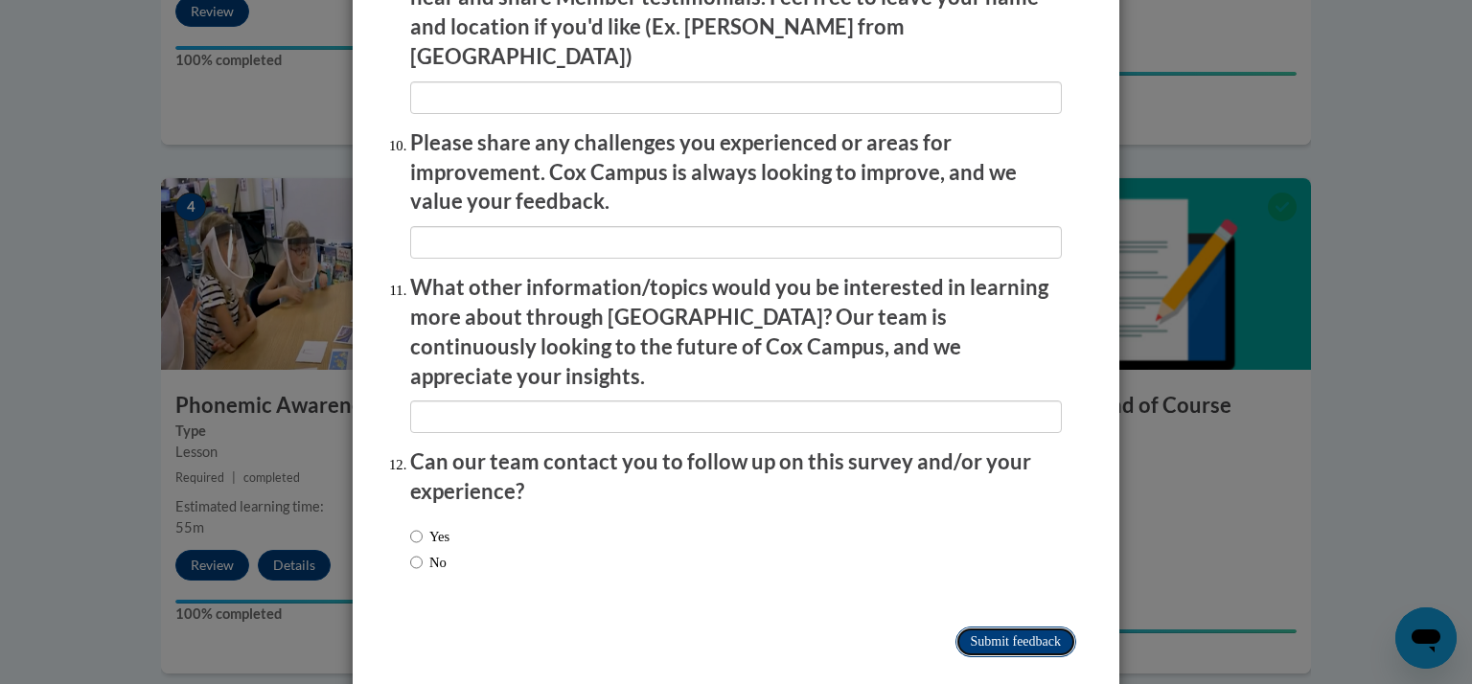
click at [976, 627] on input "Submit feedback" at bounding box center [1015, 642] width 121 height 31
